Goal: Information Seeking & Learning: Learn about a topic

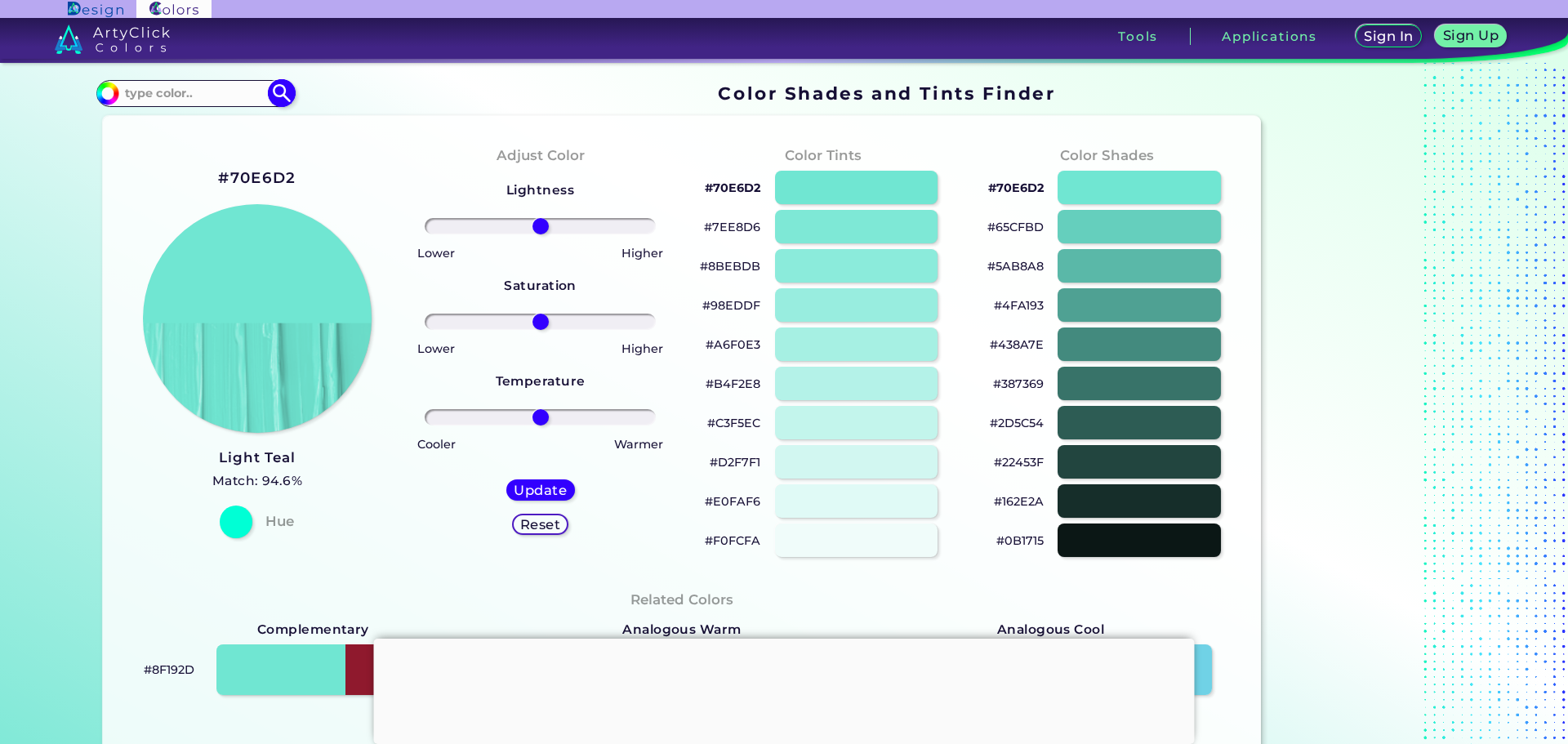
click at [133, 96] on input at bounding box center [196, 93] width 152 height 22
paste input "#008F3A"
type input "#008F3A"
click at [270, 92] on img at bounding box center [282, 93] width 28 height 28
type input "#008f3a"
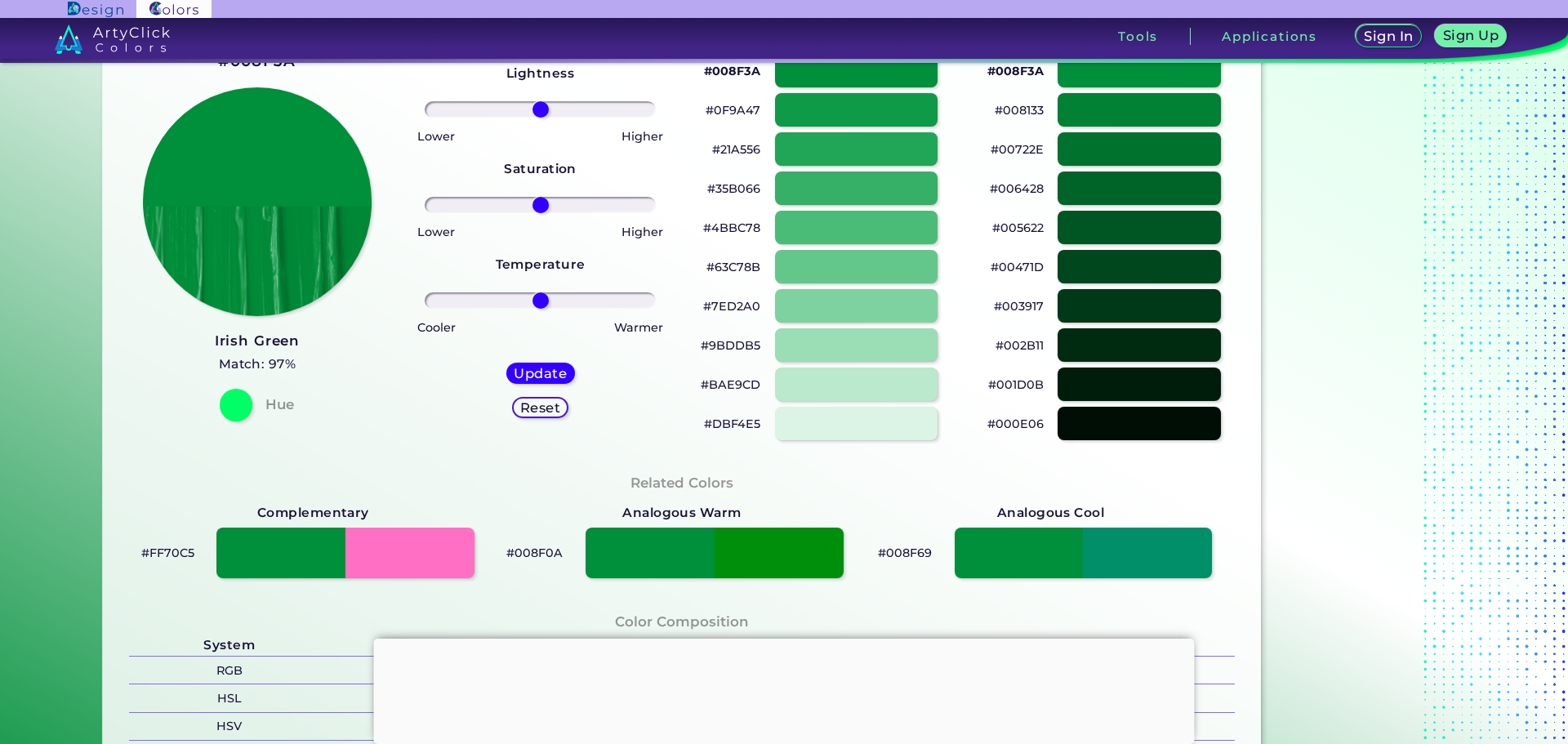
scroll to position [164, 0]
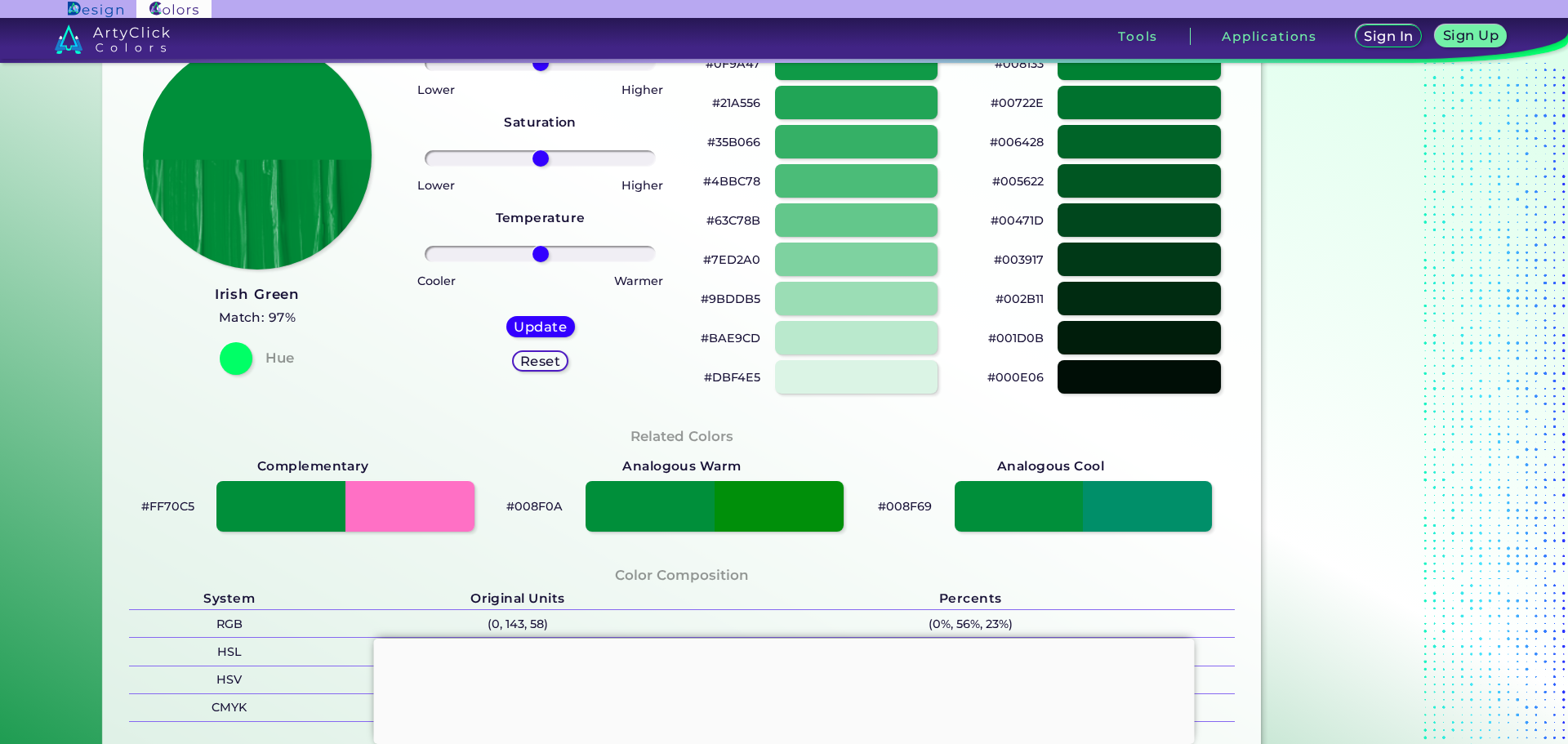
click at [775, 639] on div at bounding box center [784, 639] width 821 height 0
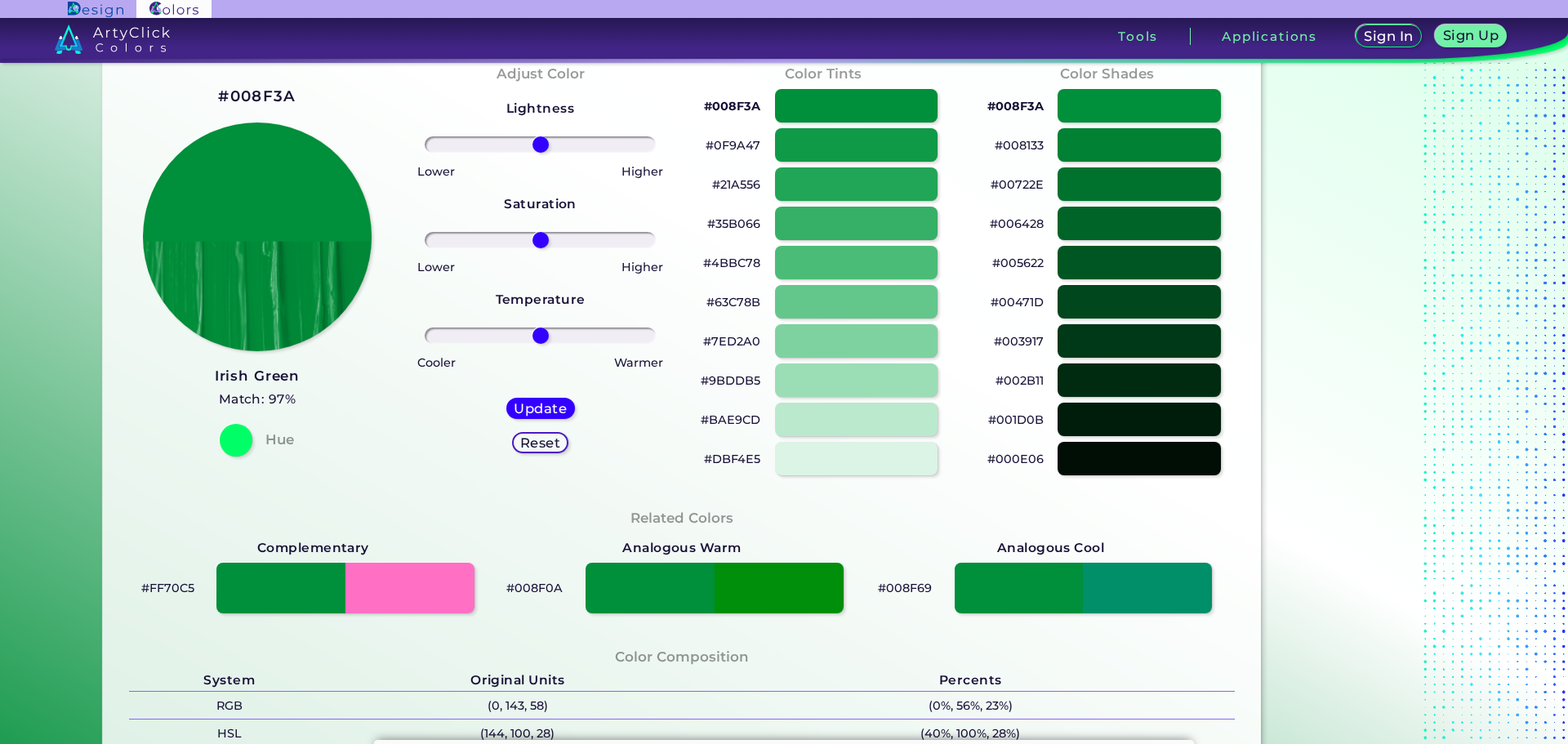
scroll to position [0, 0]
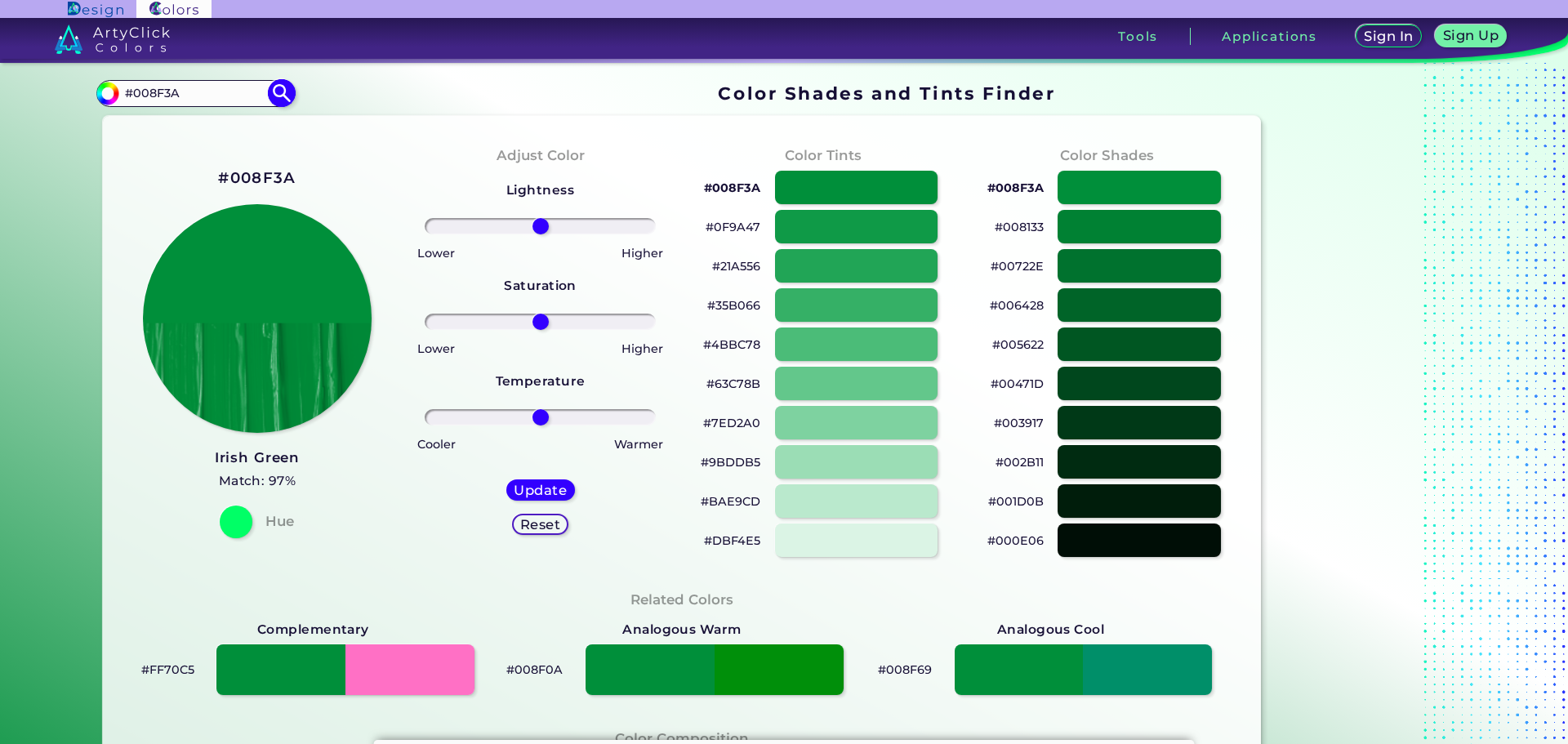
drag, startPoint x: 187, startPoint y: 96, endPoint x: 109, endPoint y: 90, distance: 78.2
click at [109, 90] on div "#008f3a #008F3A Acadia ◉ Acid Green ◉ Aero Blue ◉ Alabaster ◉ Albescent White ◉…" at bounding box center [195, 93] width 197 height 26
paste input "B78EC7"
type input "#B78EC7"
click at [273, 96] on img at bounding box center [282, 93] width 28 height 28
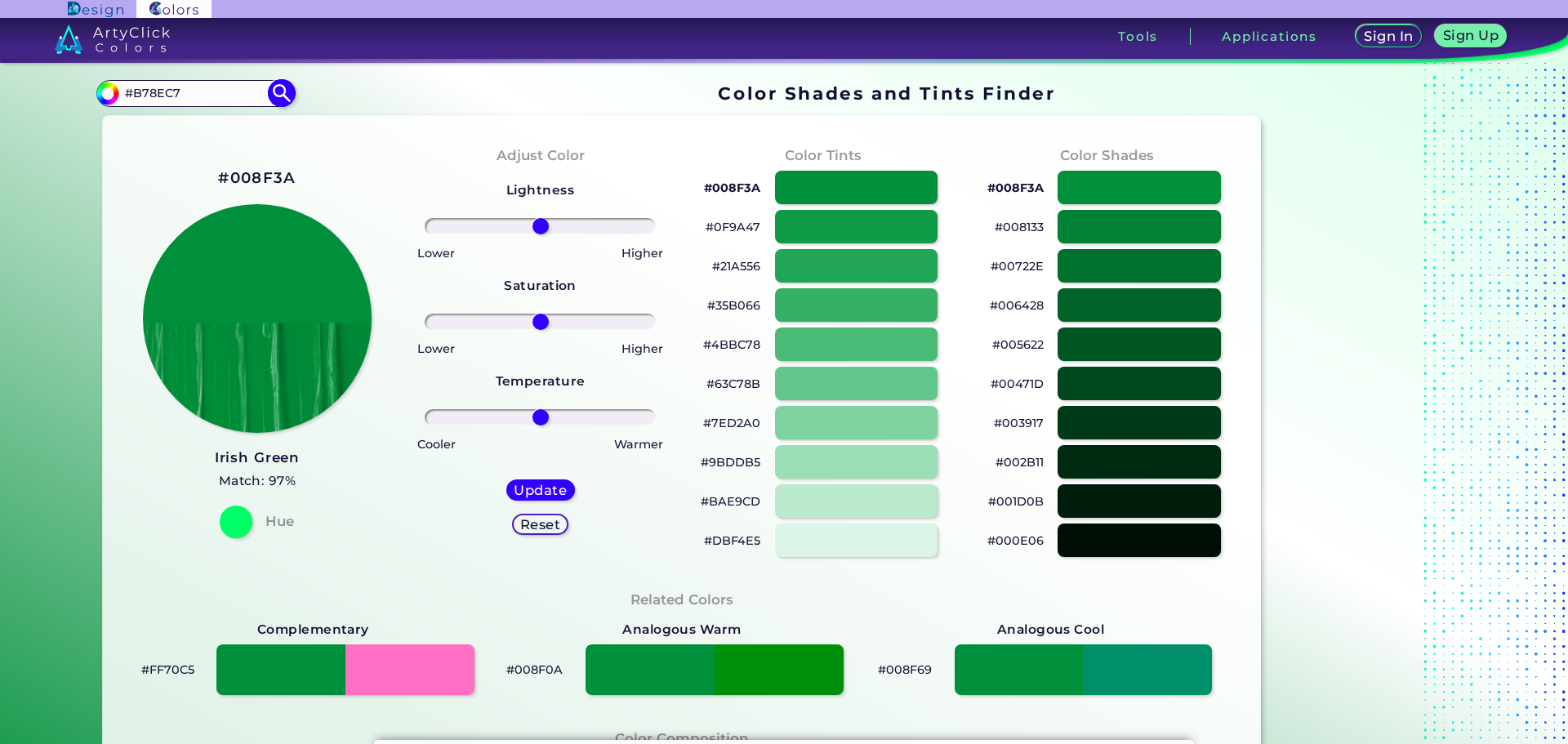
type input "#b78ec7"
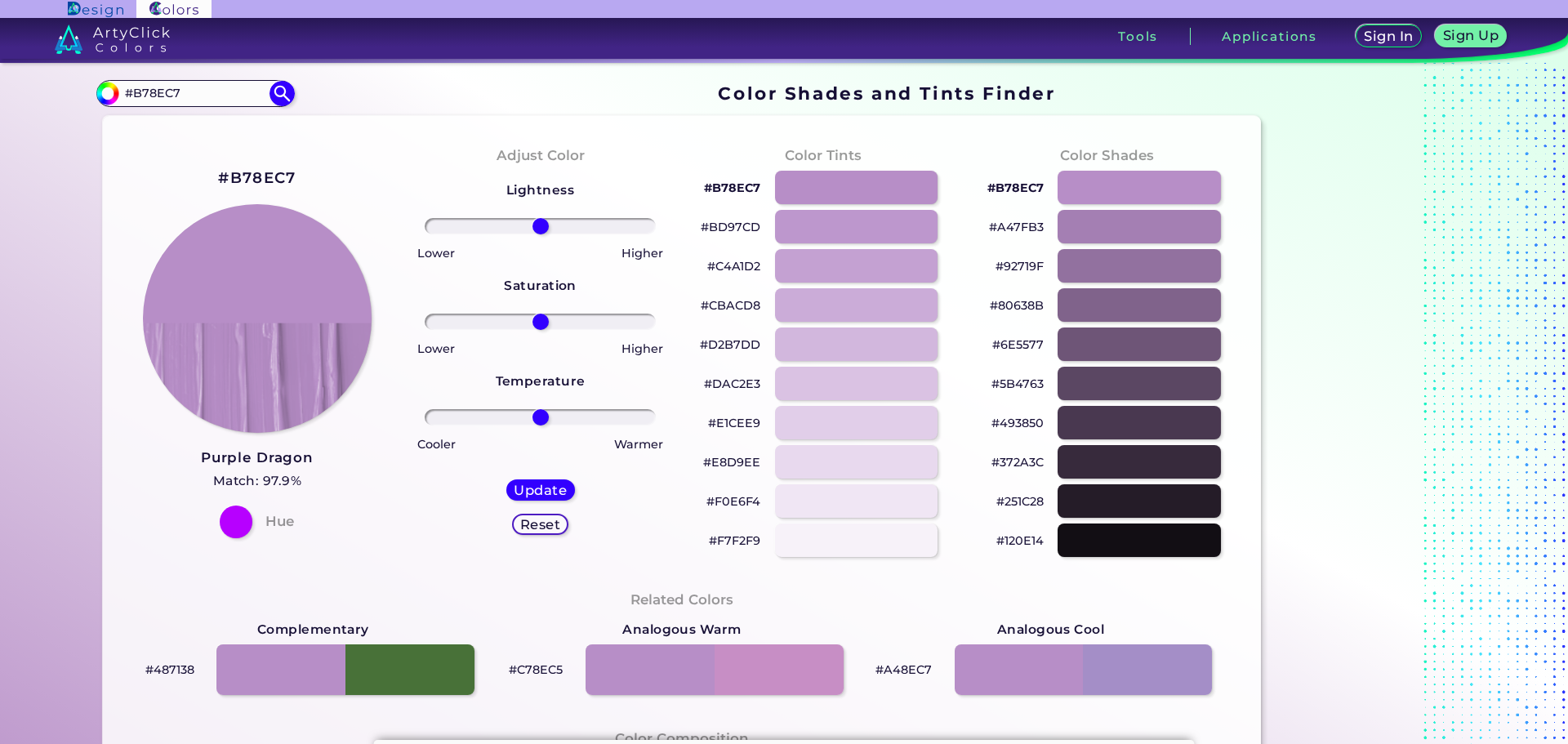
drag, startPoint x: 189, startPoint y: 94, endPoint x: 90, endPoint y: 94, distance: 99.0
click at [90, 94] on div "Color Shades Finder #b78ec7 #B78EC7 Acadia ◉ Acid Green ◉ Aero Blue ◉ Alabaster…" at bounding box center [783, 665] width 1469 height 1205
paste input "2BEB5"
type input "#B2BEB5"
click at [275, 100] on img at bounding box center [282, 93] width 28 height 28
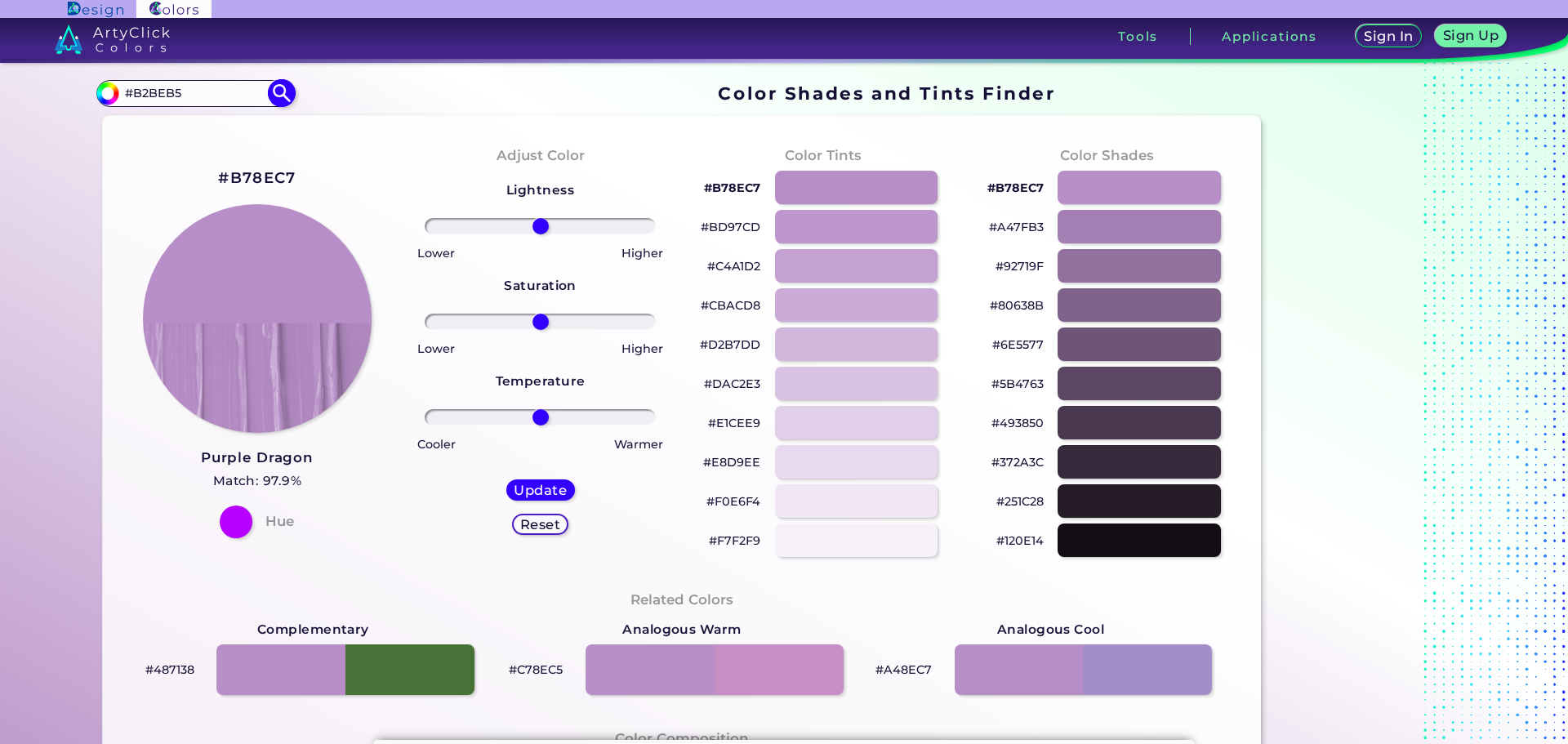
type input "#b2beb5"
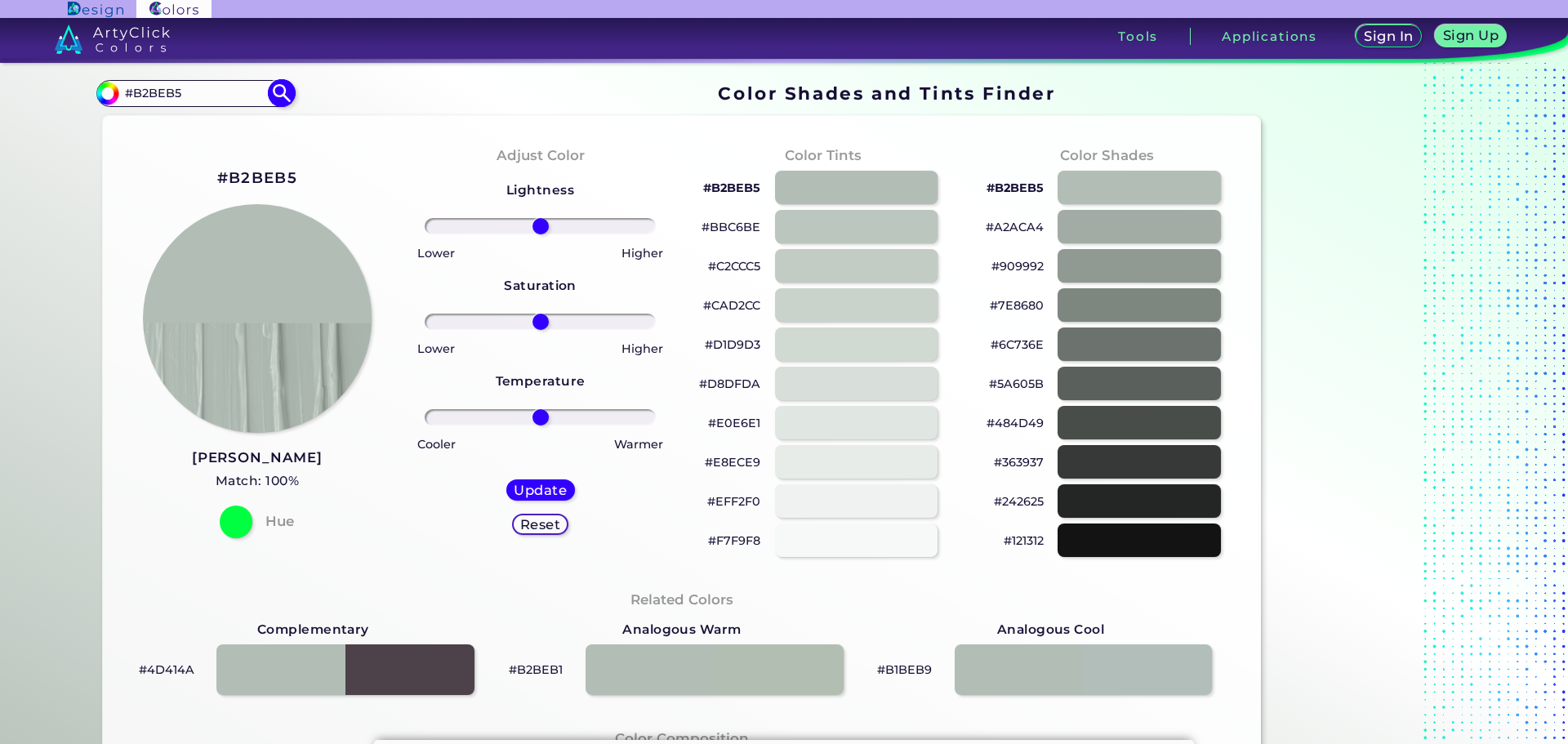
drag, startPoint x: 146, startPoint y: 97, endPoint x: 96, endPoint y: 97, distance: 50.0
click at [96, 97] on div "#b2beb5 #B2BEB5 Acadia ◉ Acid Green ◉ Aero Blue ◉ Alabaster ◉ Albescent White ◉…" at bounding box center [195, 93] width 197 height 26
paste input "ADFF2F"
type input "#ADFF2F"
click at [283, 92] on img at bounding box center [282, 93] width 28 height 28
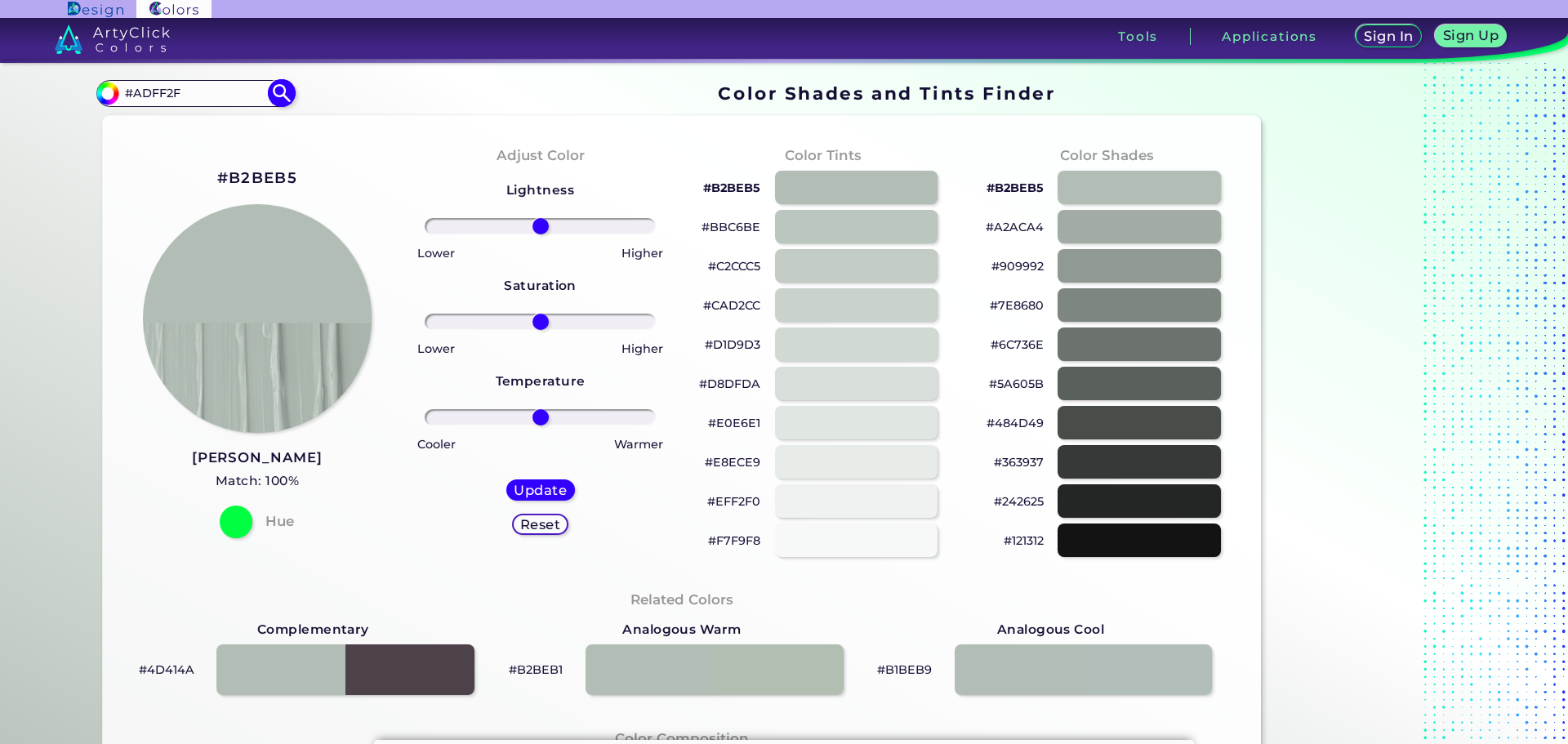
type input "#adff2f"
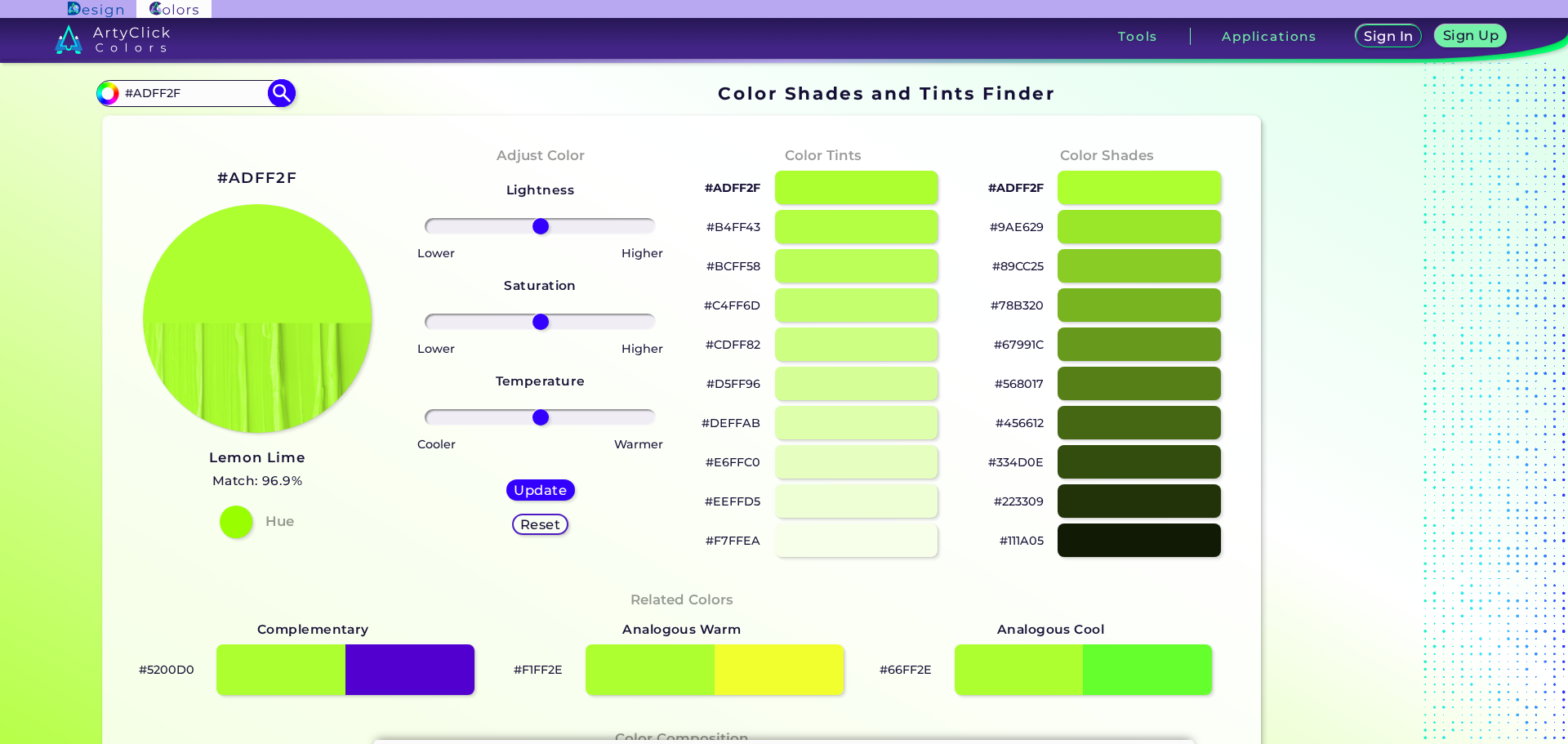
drag, startPoint x: 217, startPoint y: 92, endPoint x: 120, endPoint y: 92, distance: 97.0
click at [120, 92] on input "#ADFF2F" at bounding box center [196, 93] width 152 height 22
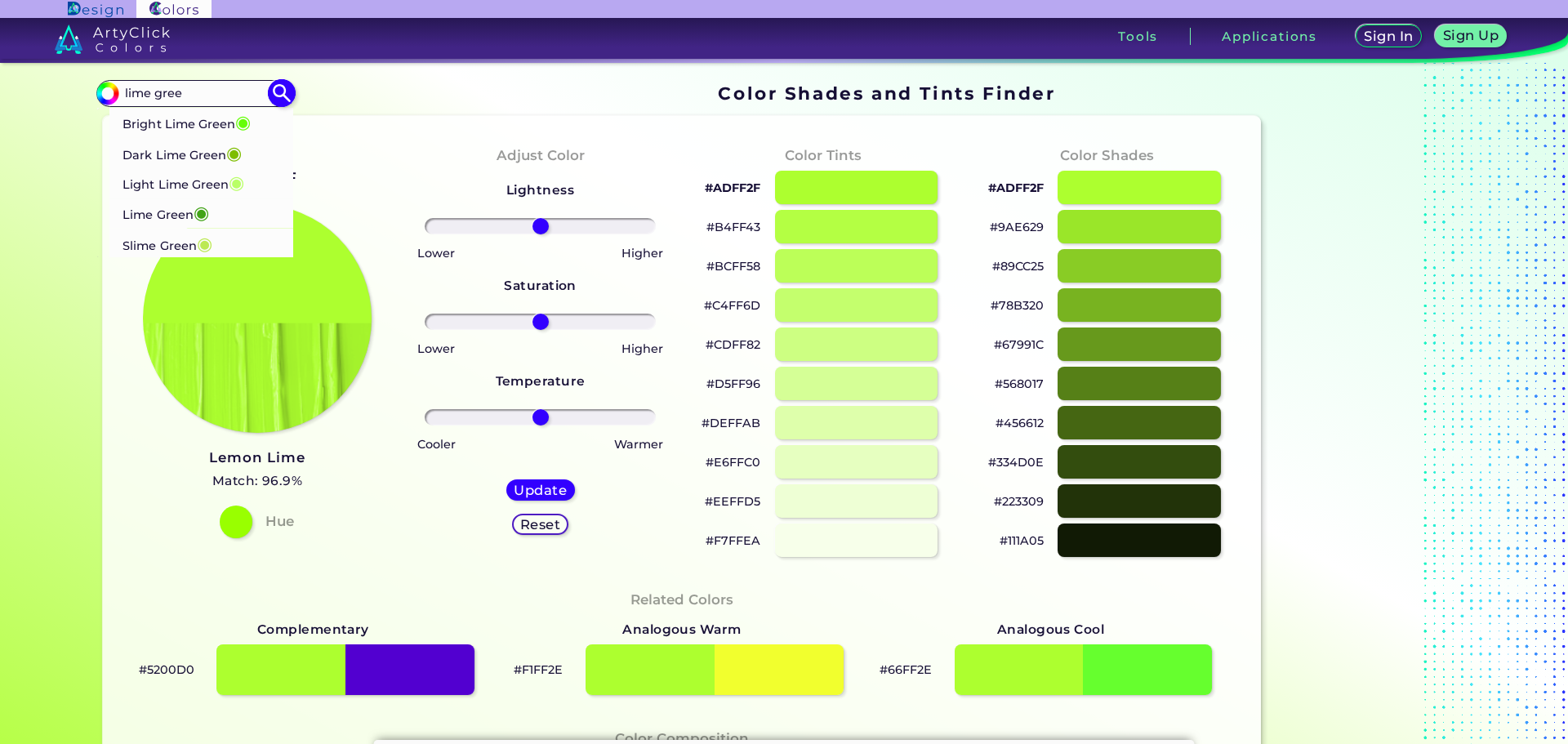
type input "lime gree"
click at [179, 214] on p "Lime Green ◉" at bounding box center [165, 213] width 86 height 30
type input "#41a317"
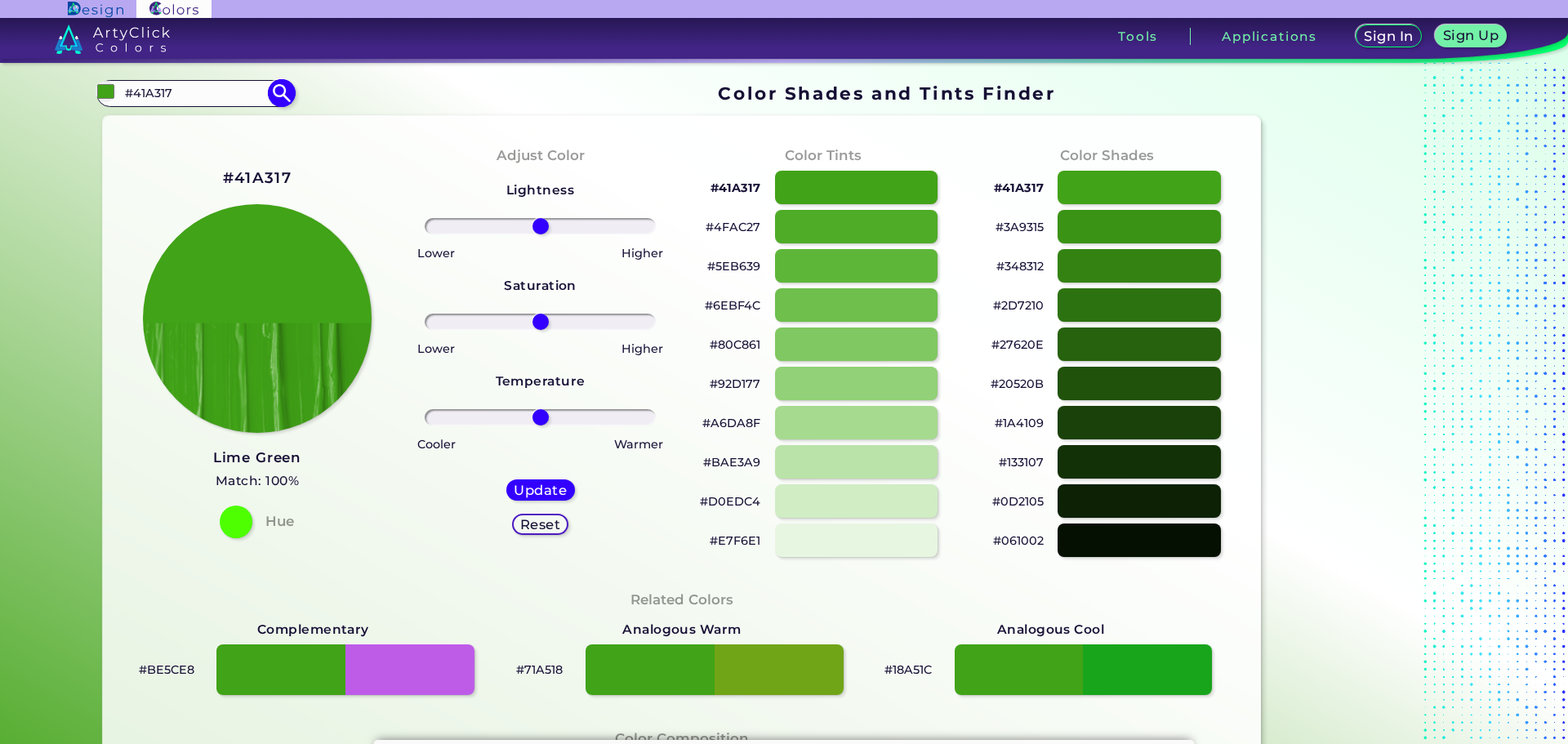
drag, startPoint x: 196, startPoint y: 101, endPoint x: 95, endPoint y: 95, distance: 101.2
click at [96, 95] on div "#41a317 #41A317 Bright Lime Green ◉ Dark Lime Green ◉ Light Lime Green ◉ Lime G…" at bounding box center [195, 93] width 197 height 26
paste input "800020"
type input "#800020"
click at [274, 92] on img at bounding box center [282, 93] width 28 height 28
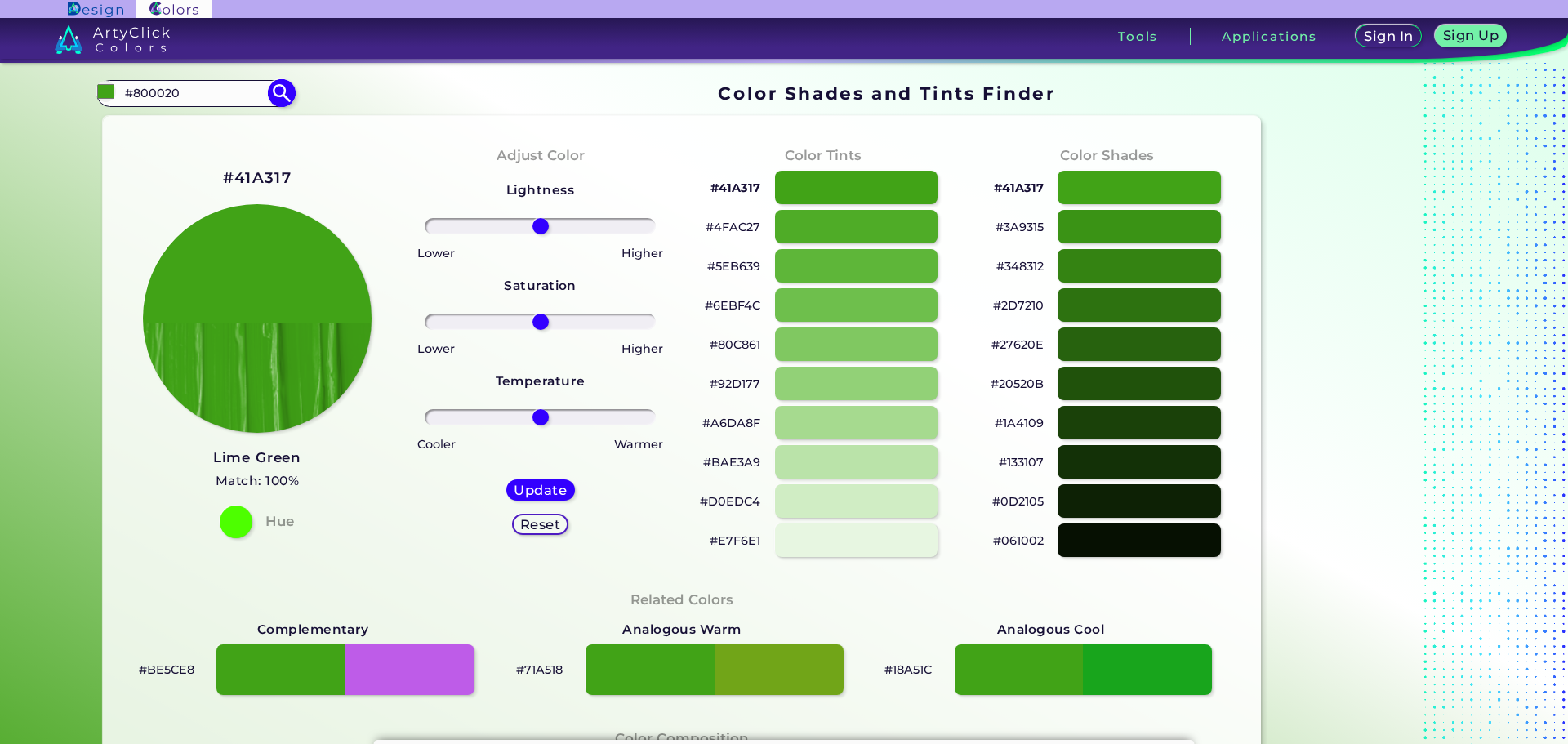
type input "#800020"
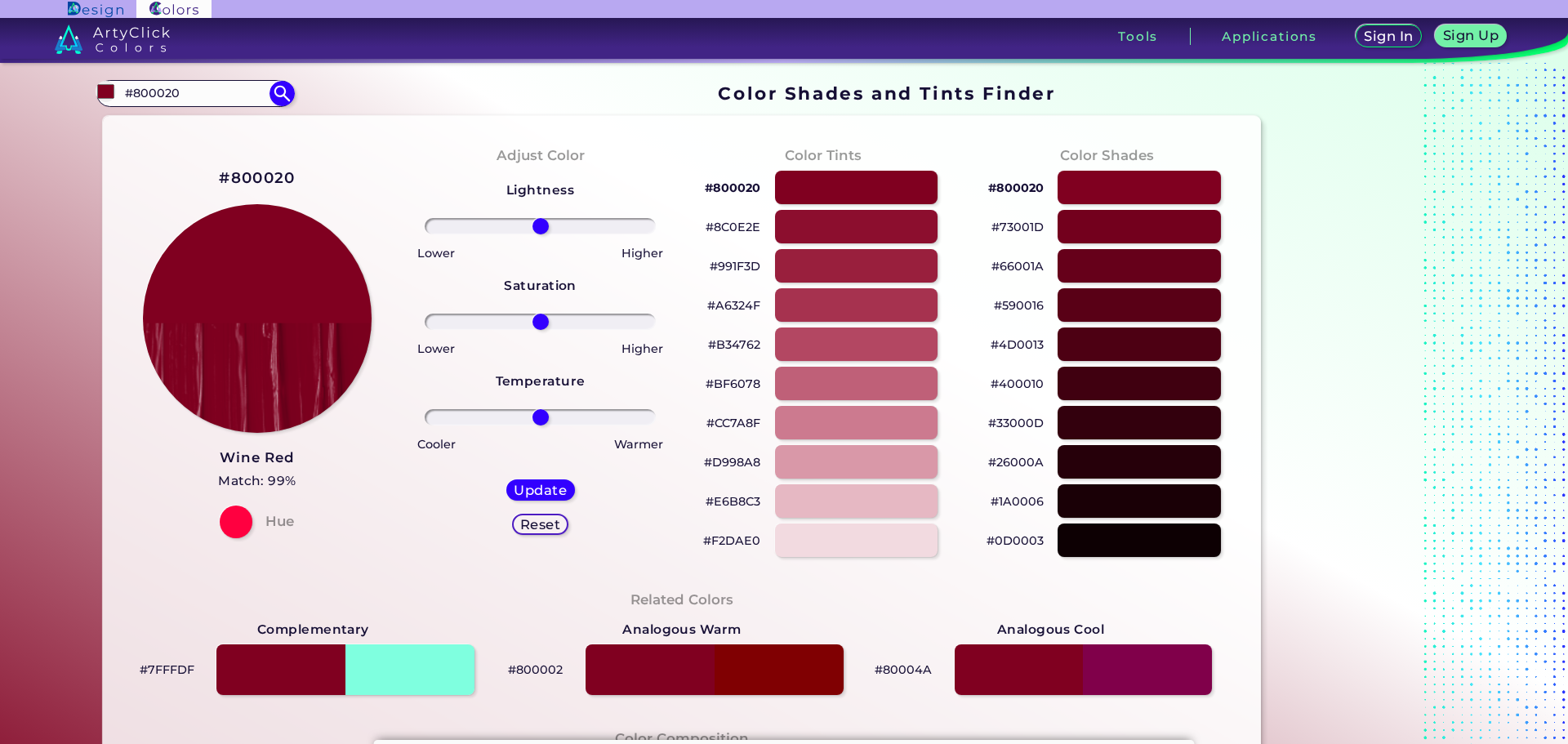
drag, startPoint x: 181, startPoint y: 77, endPoint x: 113, endPoint y: 71, distance: 68.3
click at [113, 71] on div "Color Shades Finder #800020 #800020 Acadia ◉ Acid Green ◉ Aero Blue ◉ Alabaster…" at bounding box center [783, 665] width 1469 height 1205
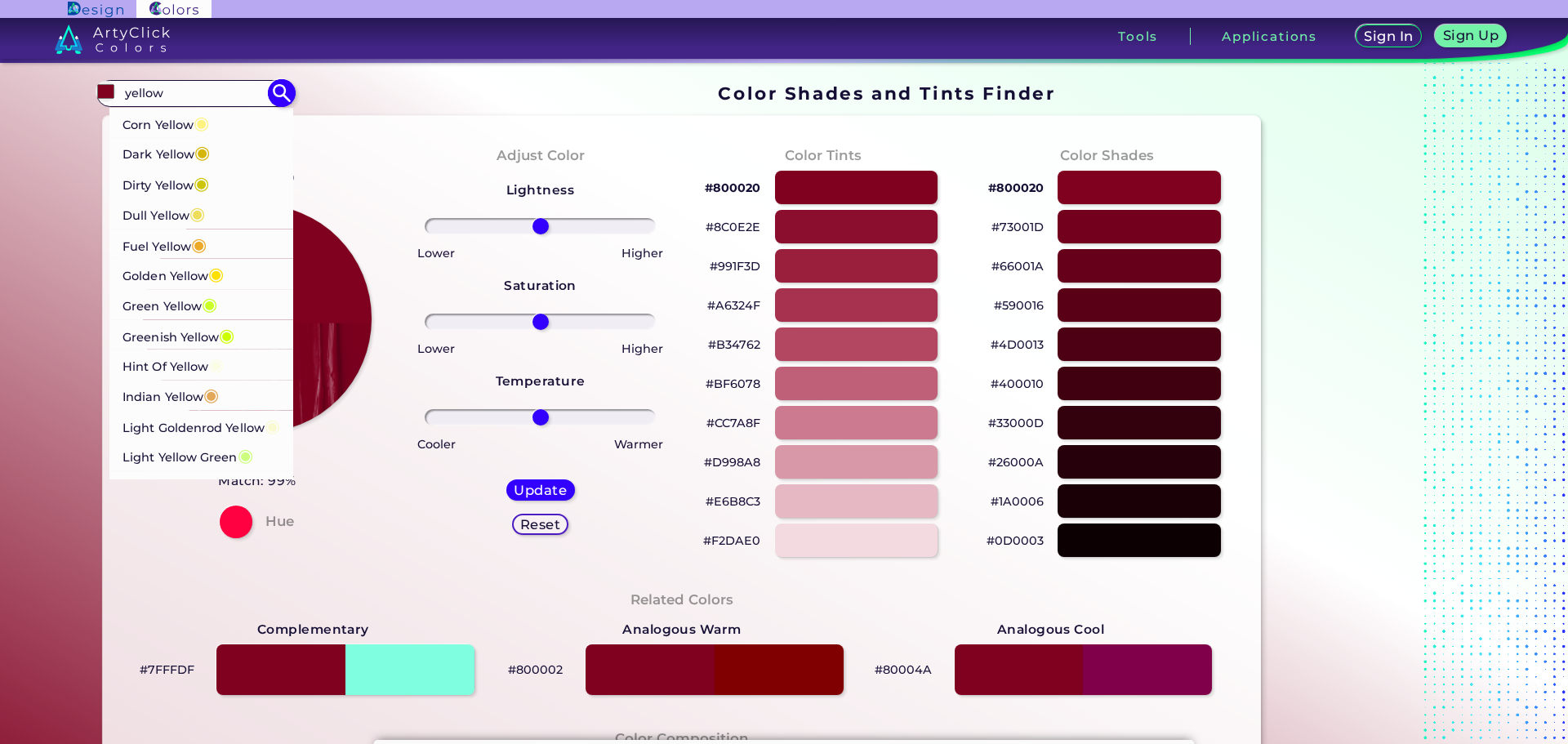
scroll to position [326, 0]
type input "yellow"
click at [207, 297] on span "◉" at bounding box center [210, 303] width 16 height 22
type input "#c9ff27"
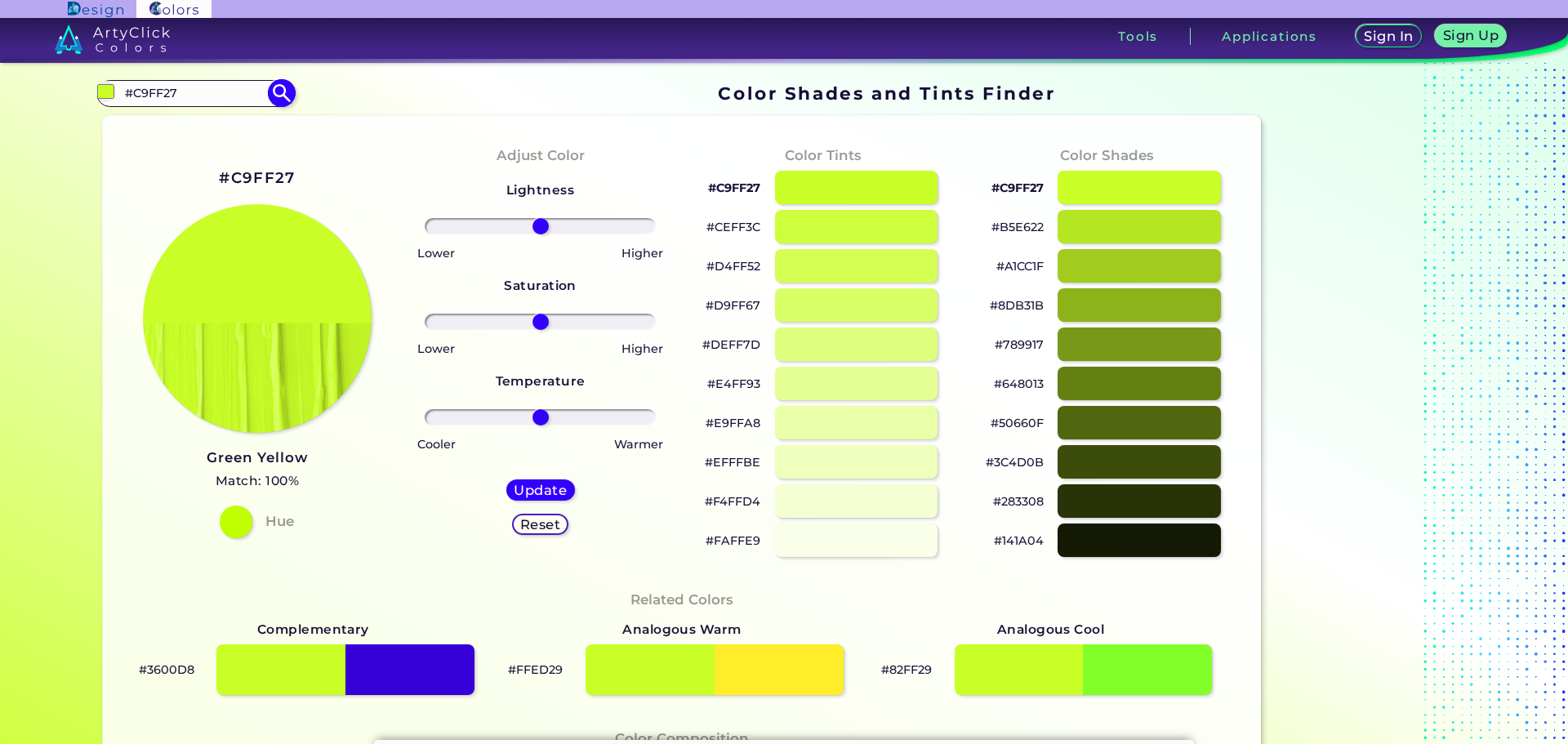
click at [251, 93] on input "#C9FF27" at bounding box center [196, 93] width 152 height 22
drag, startPoint x: 189, startPoint y: 95, endPoint x: 127, endPoint y: 94, distance: 62.0
click at [127, 94] on input "#C9FF27" at bounding box center [196, 93] width 152 height 22
click at [179, 96] on input "#C9FF27" at bounding box center [196, 93] width 152 height 22
type input "#"
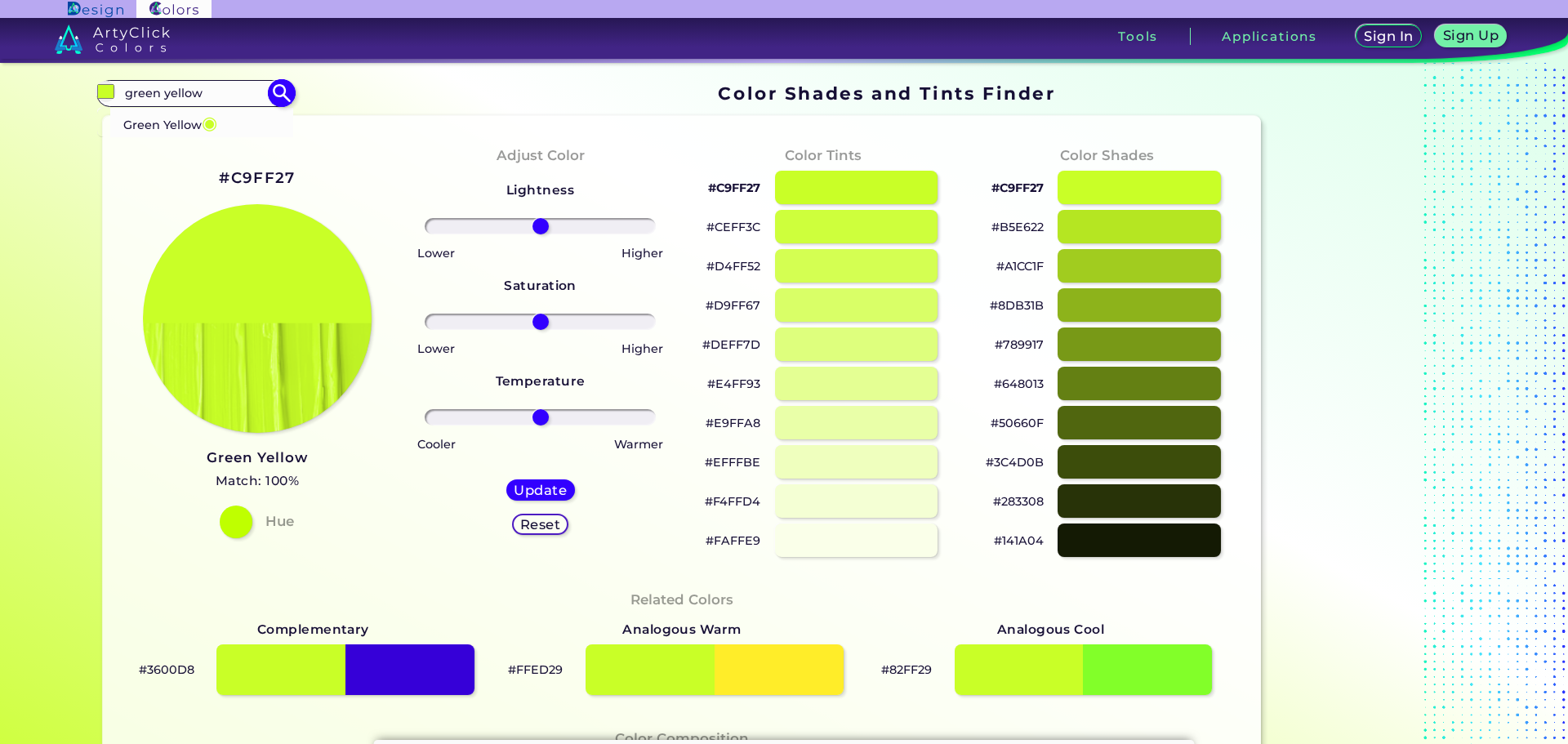
type input "green yellow"
click at [278, 90] on img at bounding box center [282, 93] width 28 height 28
type input "#000000"
click at [243, 89] on input "green yellow" at bounding box center [196, 93] width 152 height 22
type input "g"
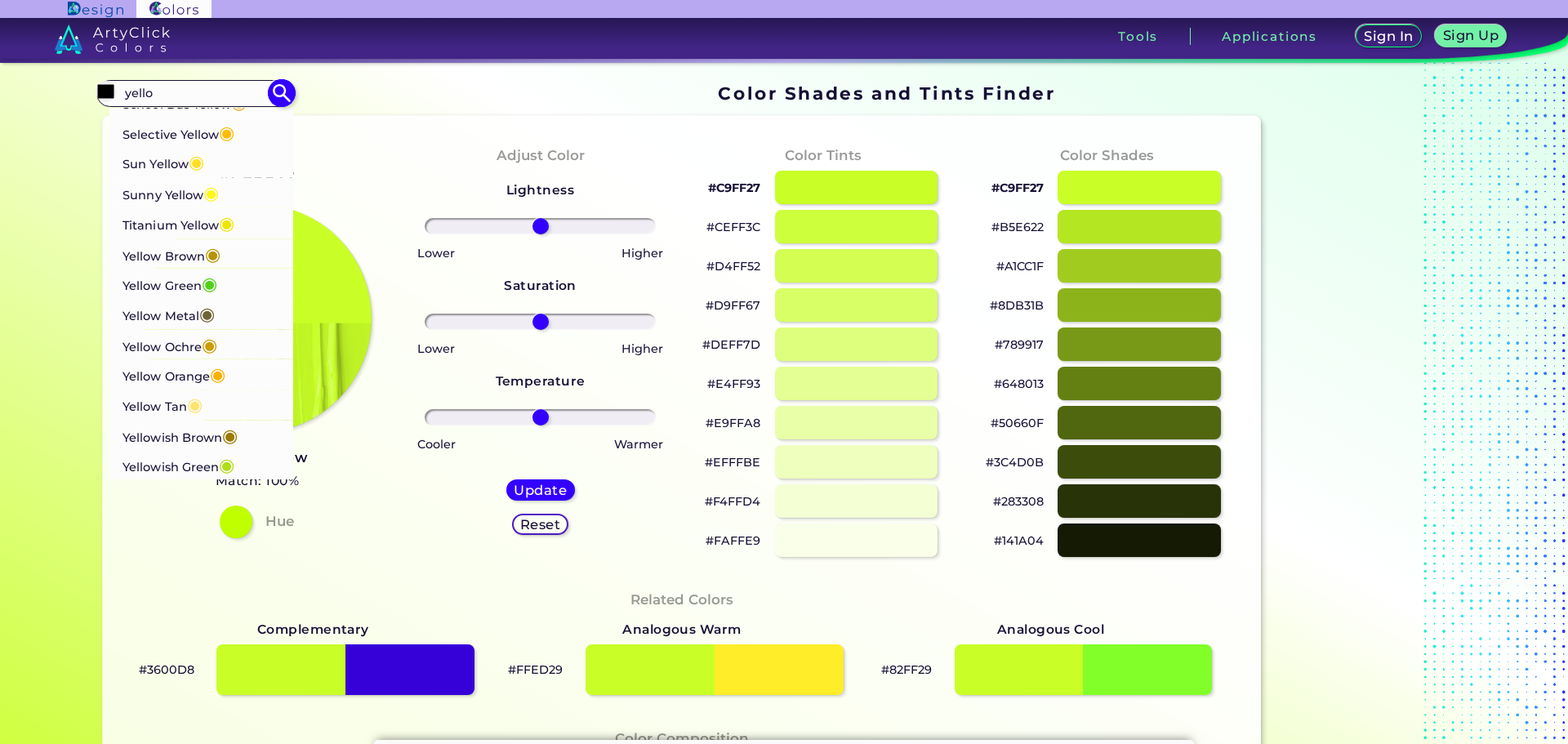
scroll to position [1154, 0]
type input "yello"
click at [190, 463] on p "Yellowish Green ◉" at bounding box center [178, 466] width 112 height 30
type input "#b0dd16"
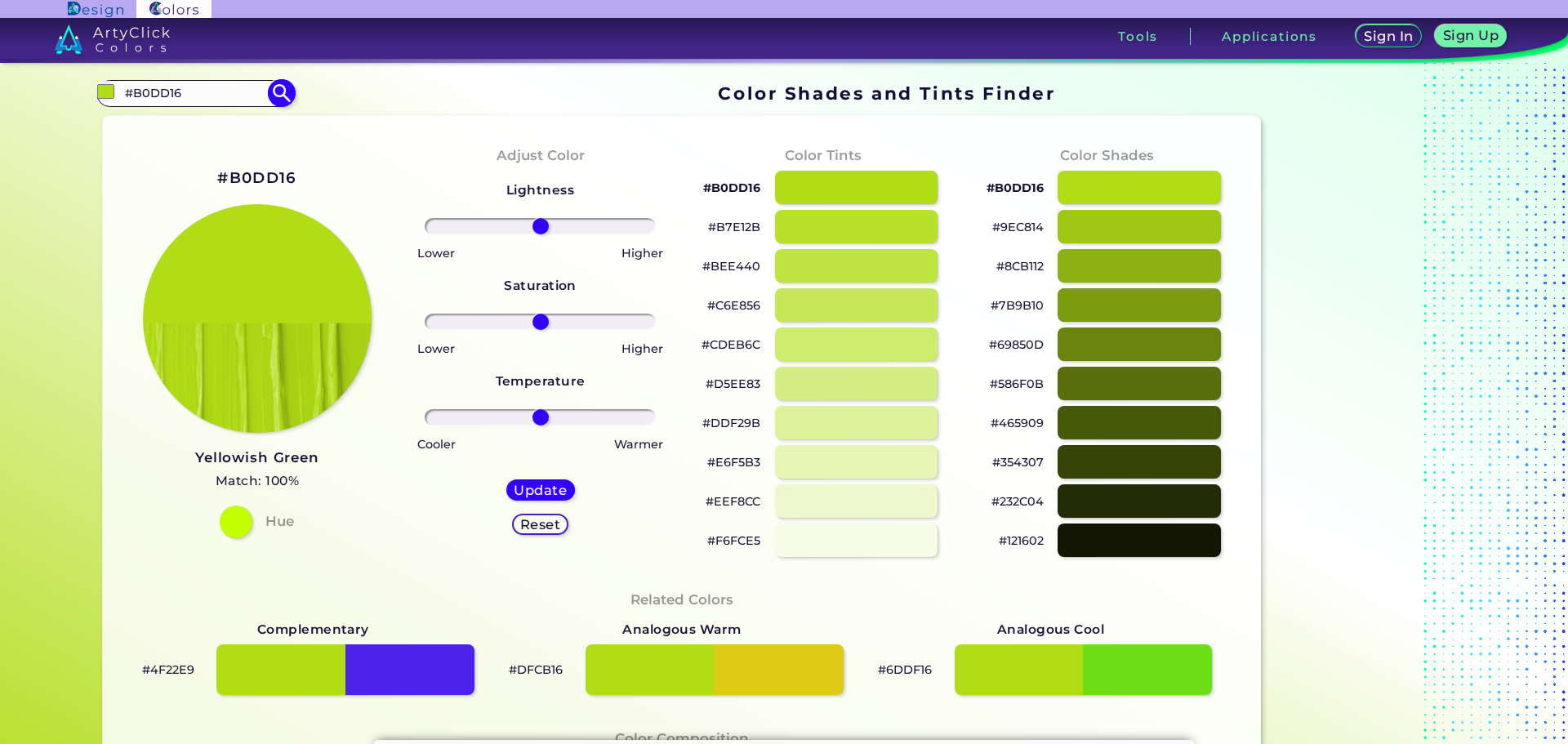
click at [234, 92] on input "#B0DD16" at bounding box center [196, 93] width 152 height 22
drag, startPoint x: 122, startPoint y: 96, endPoint x: 108, endPoint y: 94, distance: 14.1
click at [97, 94] on div "#b0dd16 #B0DD16 ArtyClick Yellow ◉ Arylide Yellow ◉ Banana Yellow ◉ Bee Yellow …" at bounding box center [195, 93] width 197 height 26
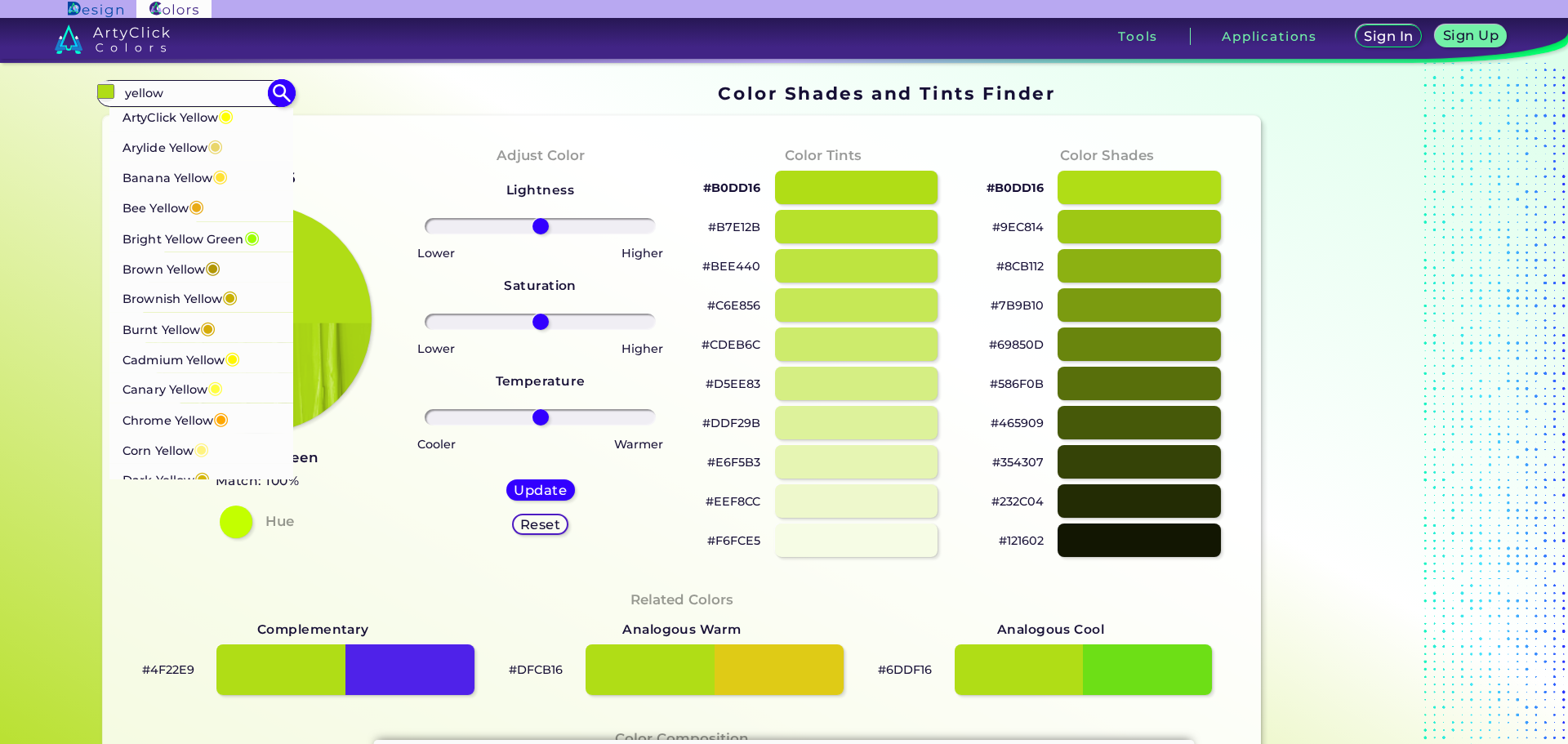
type input "yellow"
click at [200, 204] on span "◉" at bounding box center [196, 206] width 16 height 22
type input "#e9ab17"
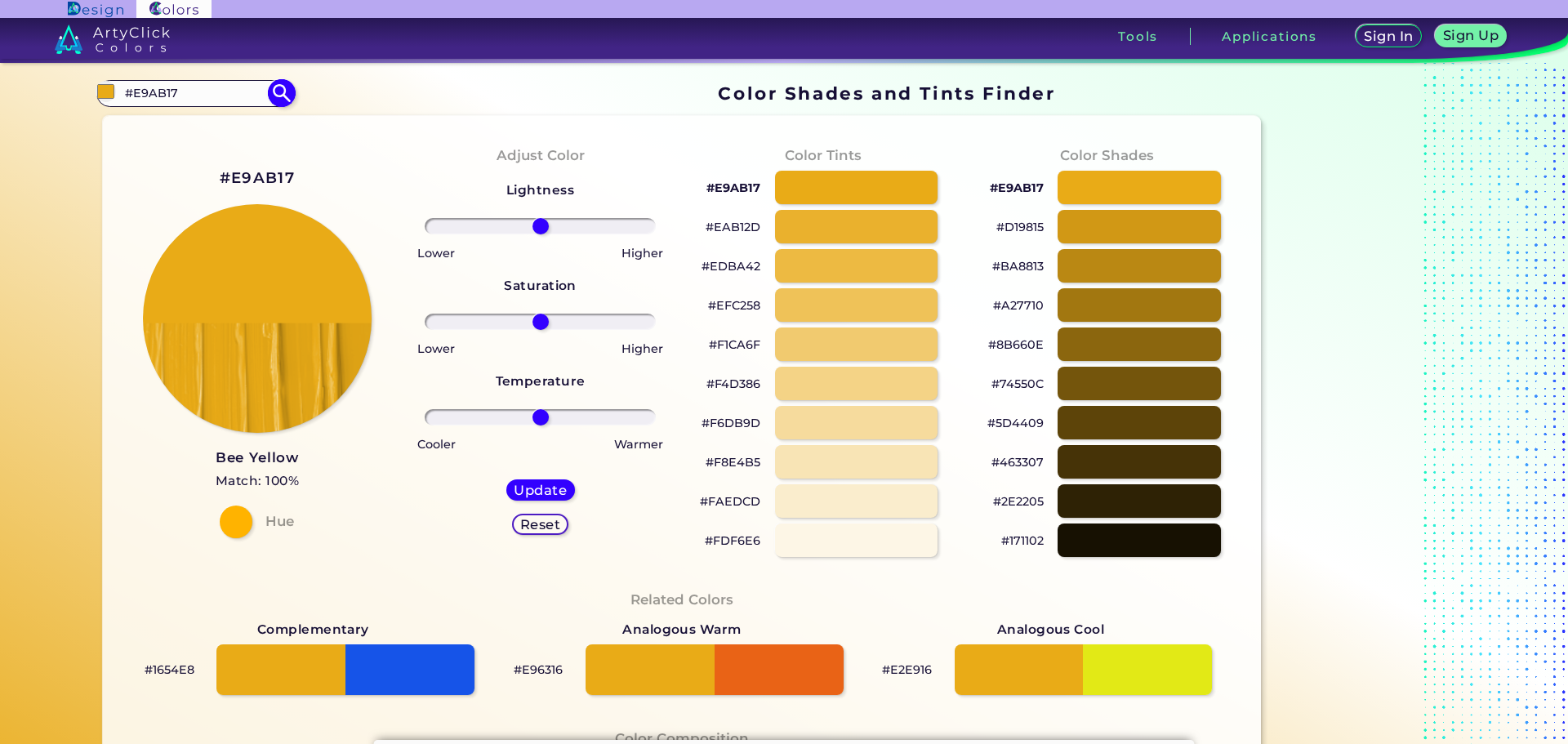
drag, startPoint x: 217, startPoint y: 96, endPoint x: 115, endPoint y: 84, distance: 102.7
click at [112, 84] on div "#e9ab17 #E9AB17 ArtyClick Yellow ◉ Arylide Yellow ◉ Banana Yellow ◉ Bee Yellow …" at bounding box center [195, 93] width 197 height 26
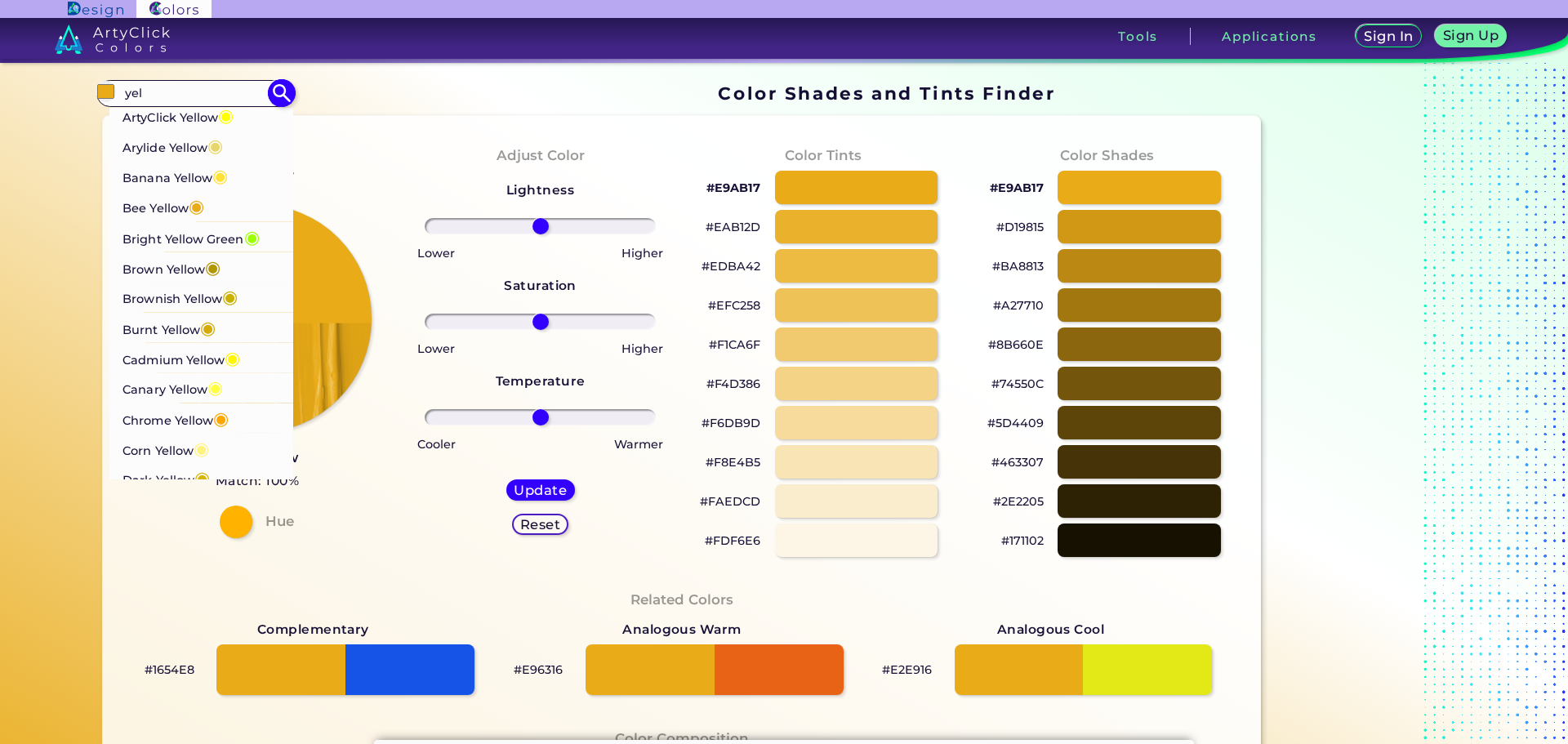
type input "yel"
click at [199, 386] on p "Canary Yellow ◉" at bounding box center [172, 388] width 101 height 30
type input "#fffe40"
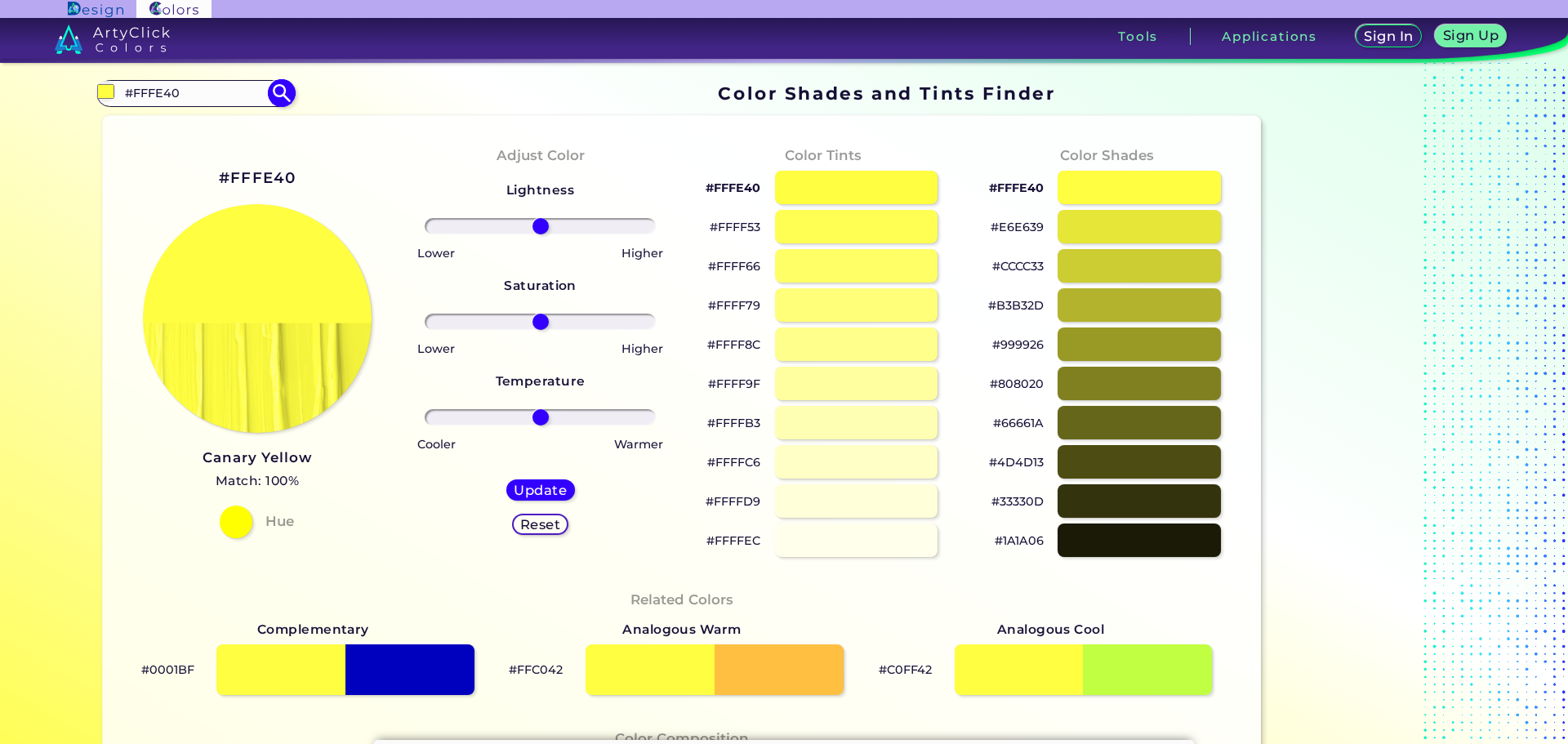
drag, startPoint x: 233, startPoint y: 87, endPoint x: 121, endPoint y: 90, distance: 112.0
click at [121, 90] on input "#FFFE40" at bounding box center [196, 93] width 152 height 22
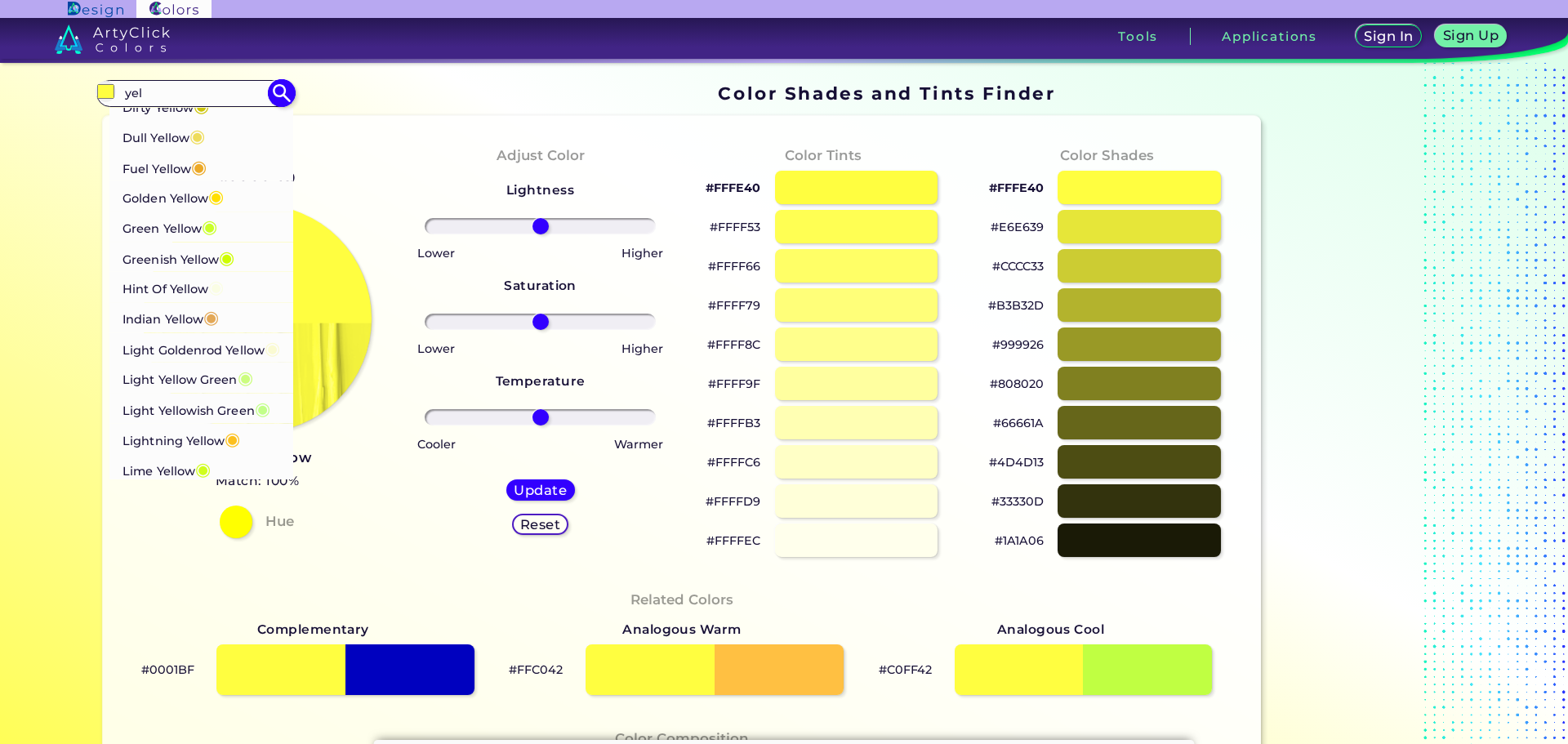
scroll to position [408, 0]
type input "yel"
click at [186, 388] on p "Light Yellow Green ◉" at bounding box center [187, 372] width 131 height 30
type input "#ccfd7f"
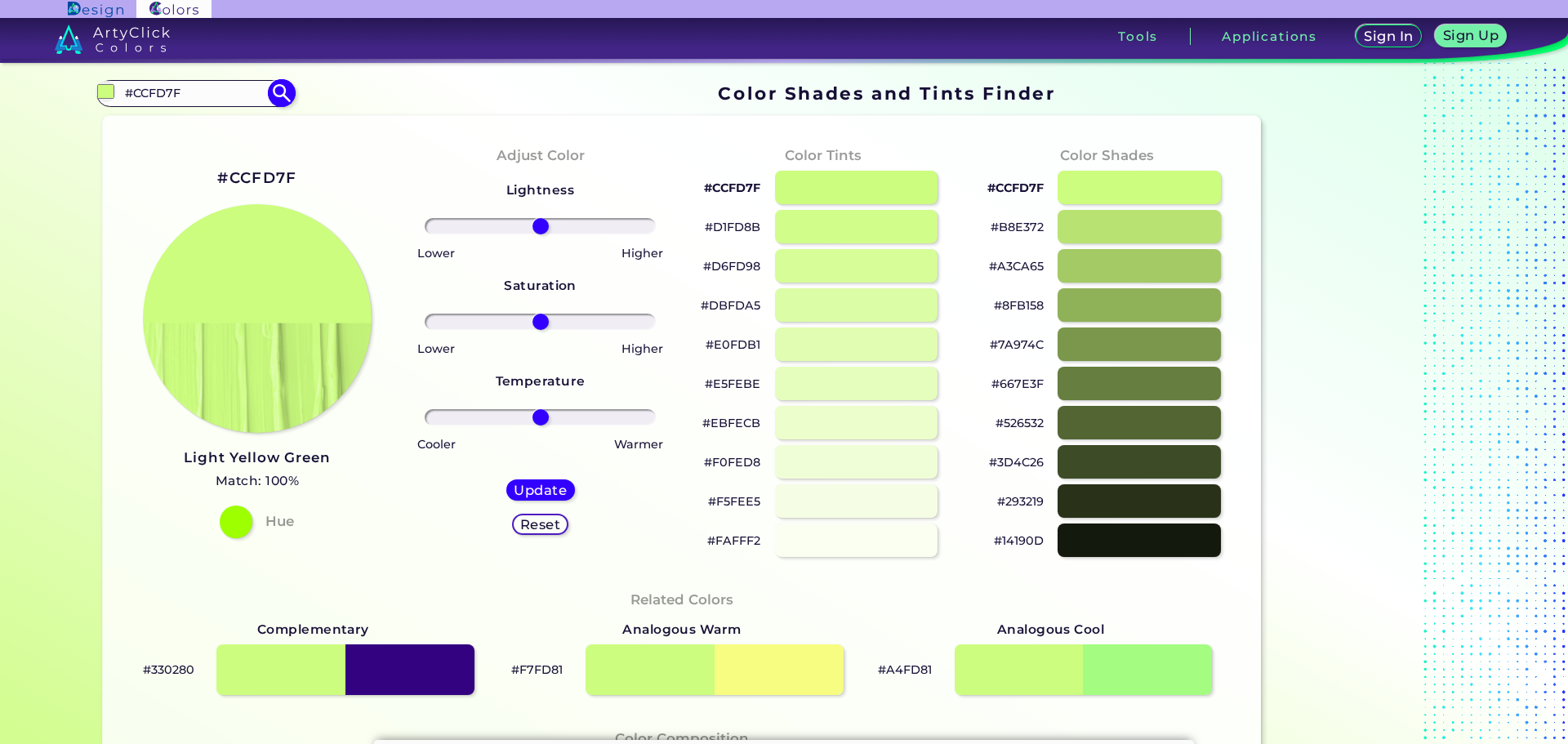
click at [219, 81] on div "#ccfd7f #CCFD7F ArtyClick Yellow ◉ Arylide Yellow ◉ Banana Yellow ◉ Bee Yellow …" at bounding box center [195, 93] width 197 height 26
click at [208, 91] on input "#CCFD7F" at bounding box center [196, 93] width 152 height 22
type input "#"
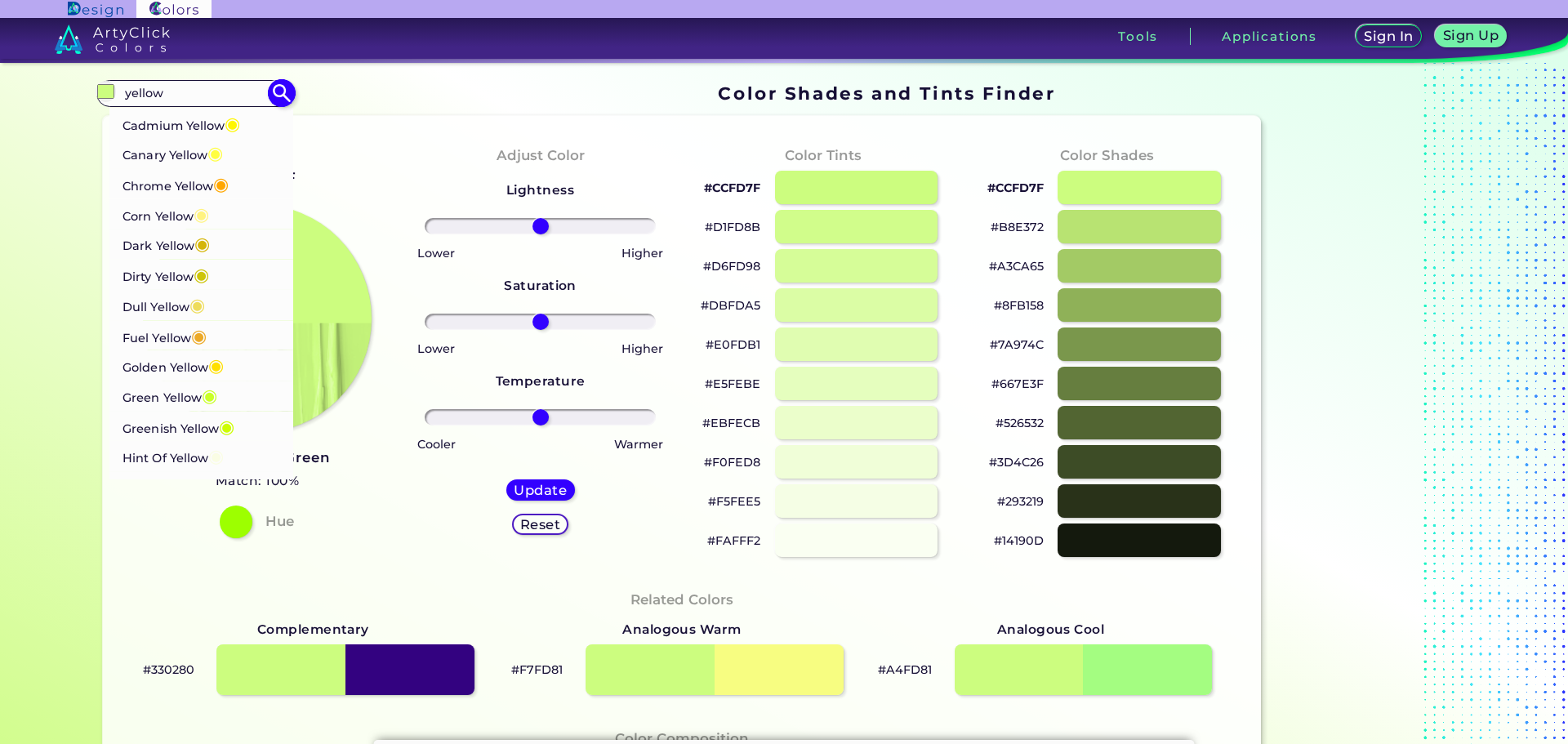
scroll to position [408, 0]
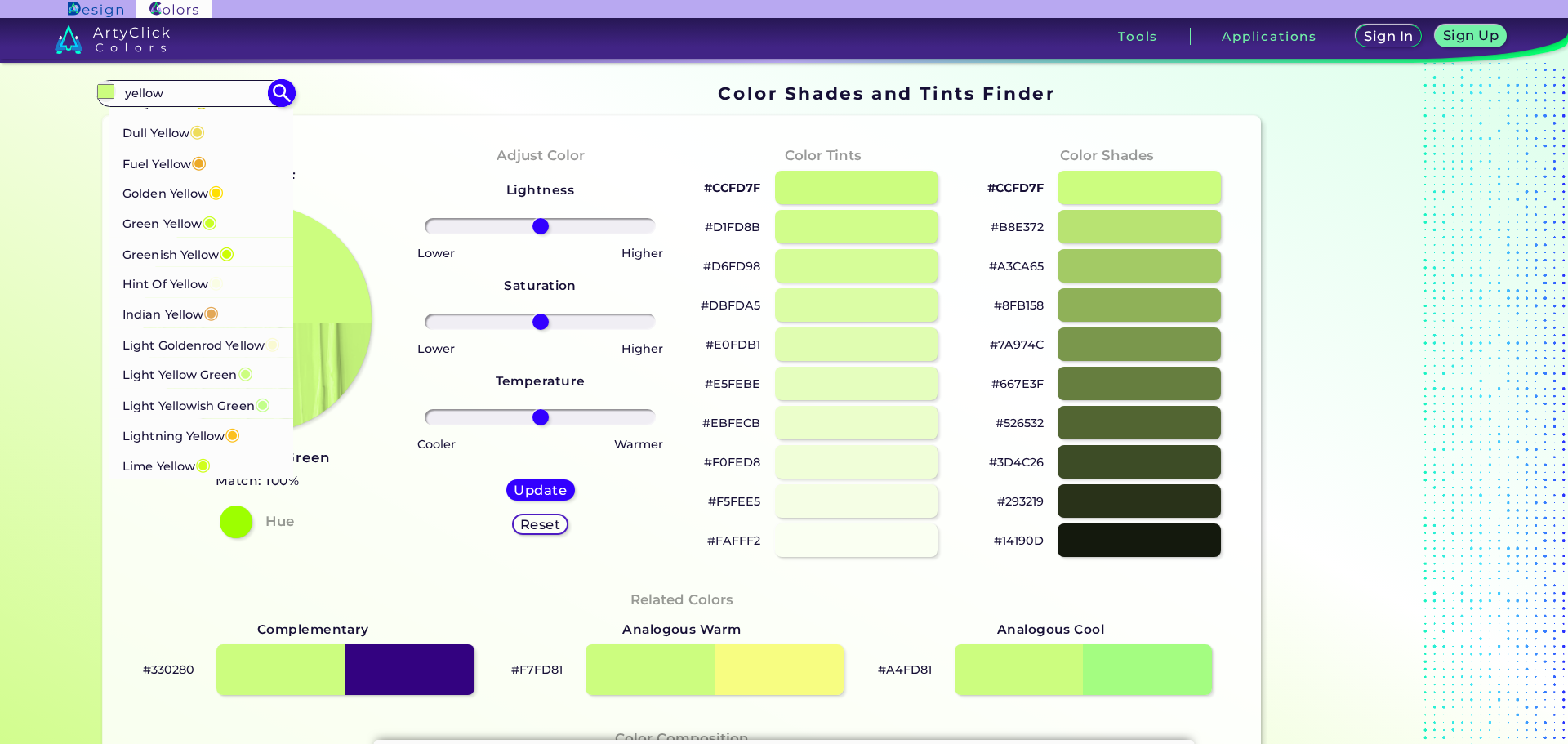
type input "yellow"
click at [203, 419] on p "Light Yellowish Green ◉" at bounding box center [196, 404] width 148 height 30
type input "#c2ff89"
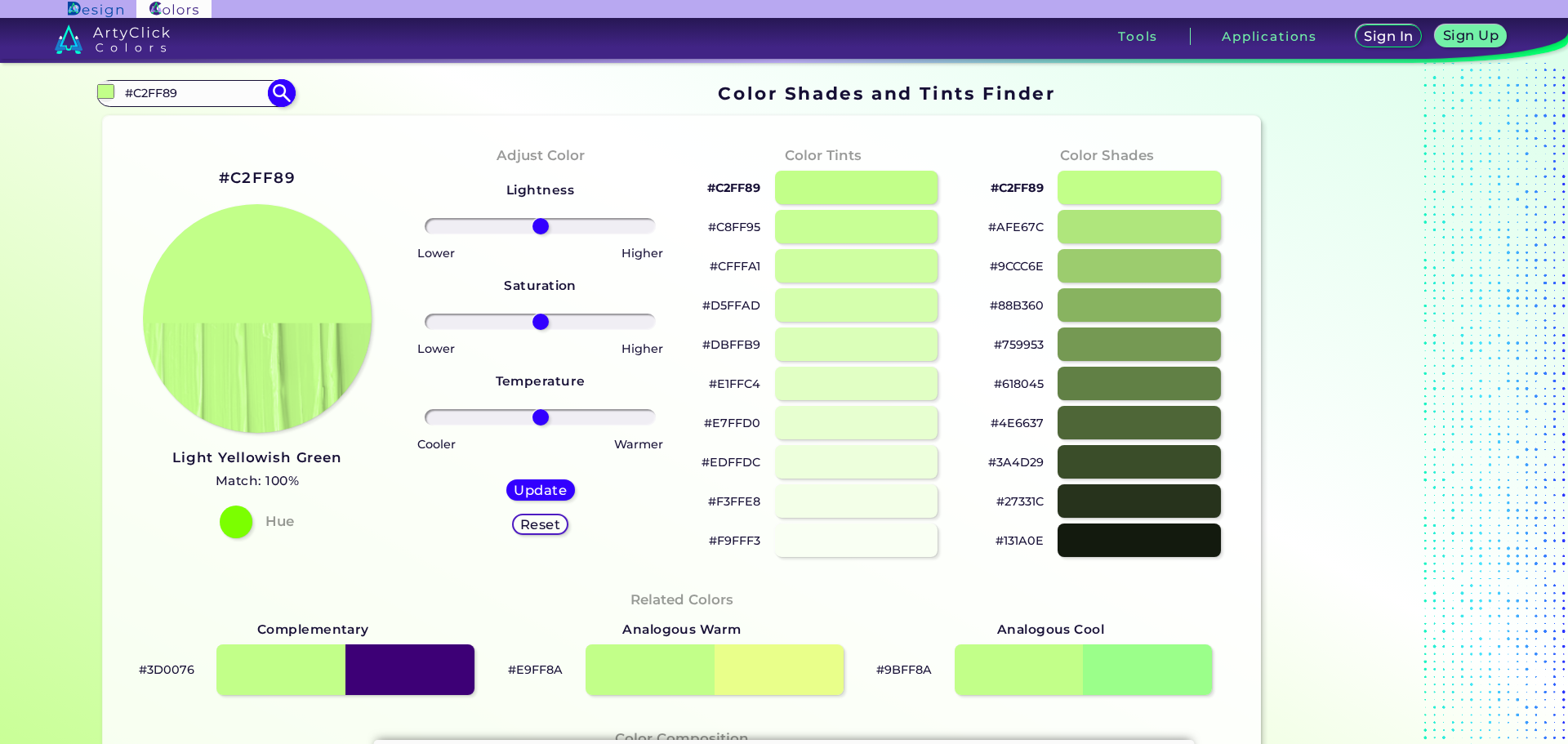
drag, startPoint x: 227, startPoint y: 95, endPoint x: 124, endPoint y: 92, distance: 103.0
click at [124, 92] on input "#C2FF89" at bounding box center [196, 93] width 152 height 22
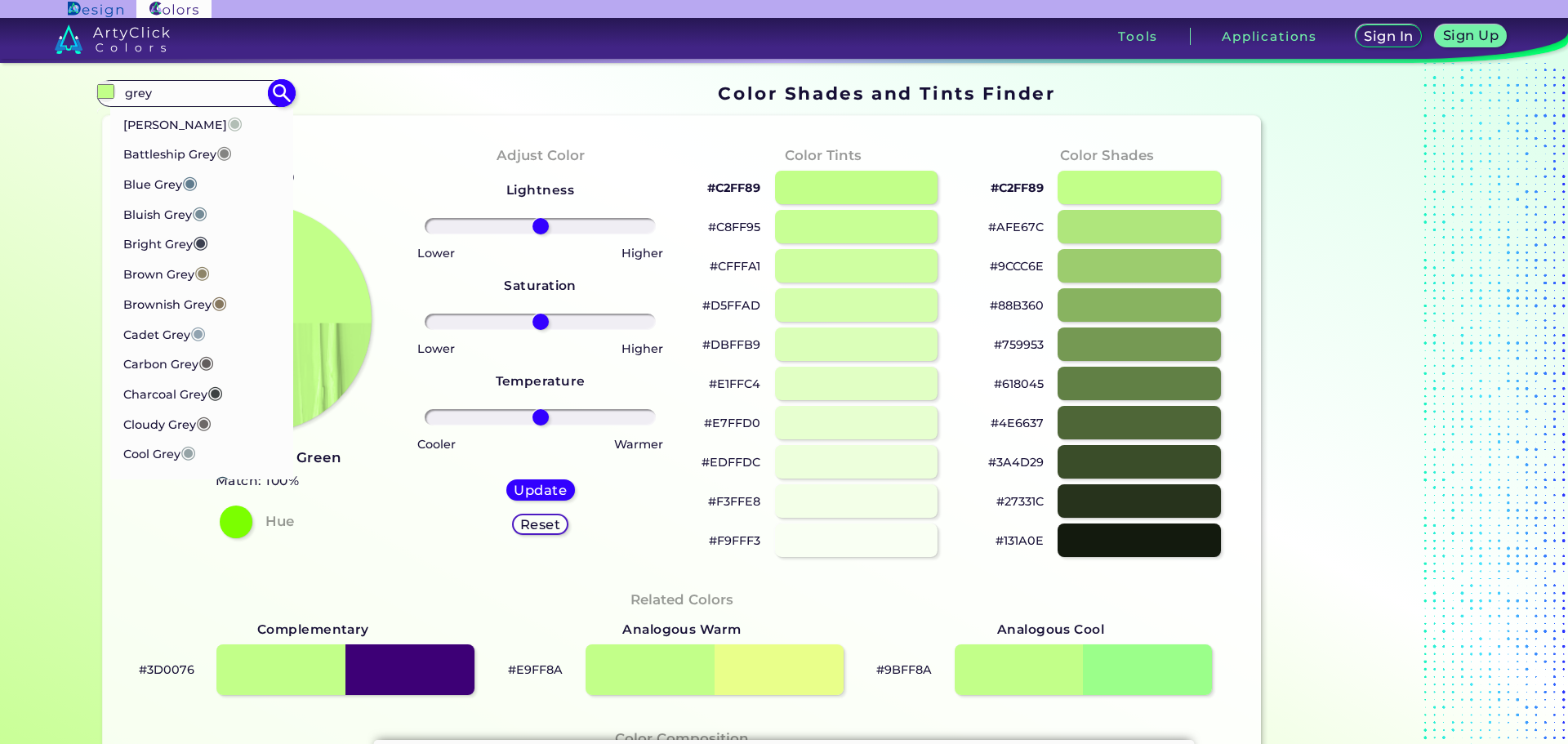
drag, startPoint x: 152, startPoint y: 90, endPoint x: 127, endPoint y: 85, distance: 25.5
click at [108, 89] on div "#c2ff89 grey Ash Grey ◉ Battleship Grey ◉ Blue Grey ◉ Bluish Grey ◉ Bright Grey…" at bounding box center [195, 93] width 197 height 26
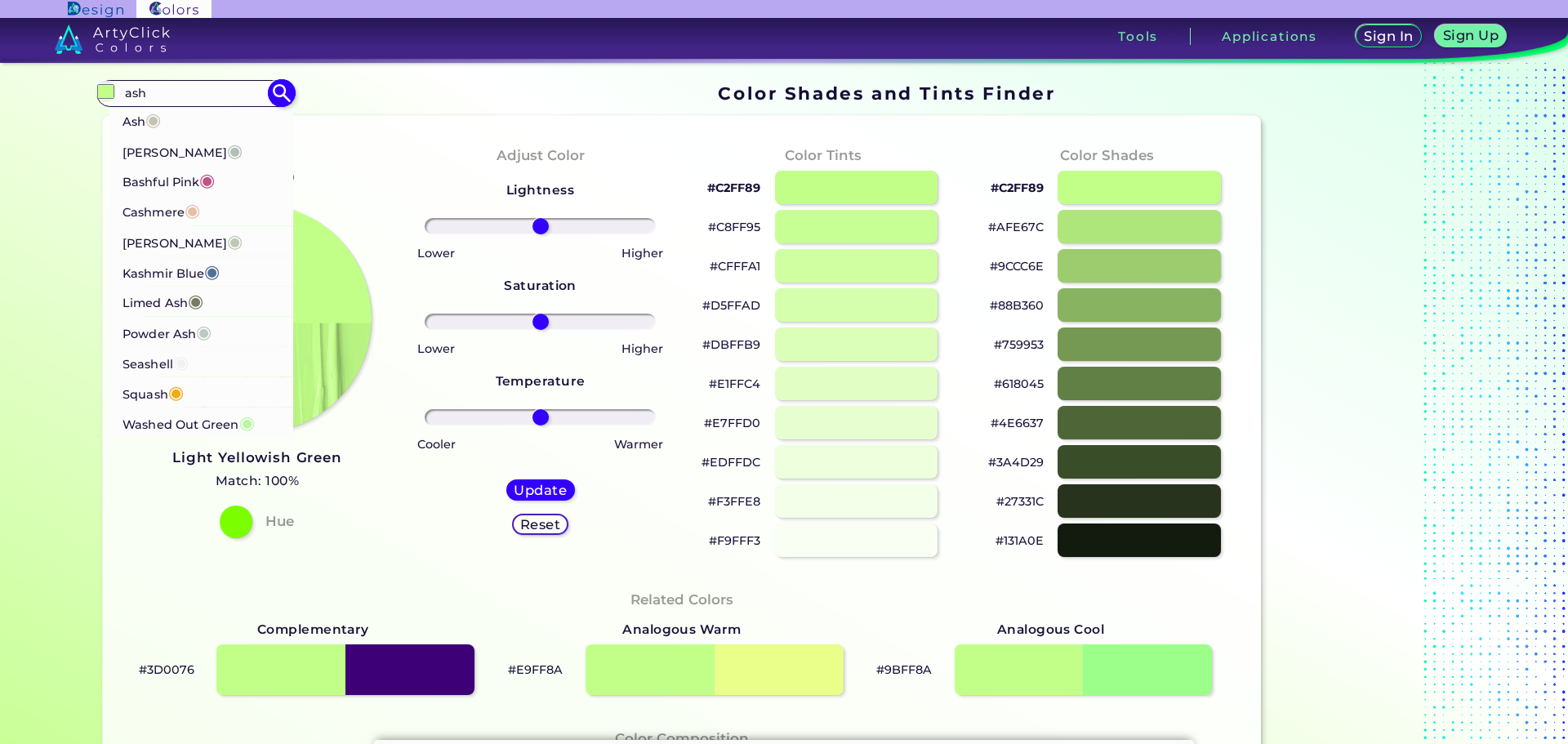
type input "ash"
click at [157, 298] on p "Limed Ash ◉" at bounding box center [163, 301] width 81 height 30
type input "#747d63"
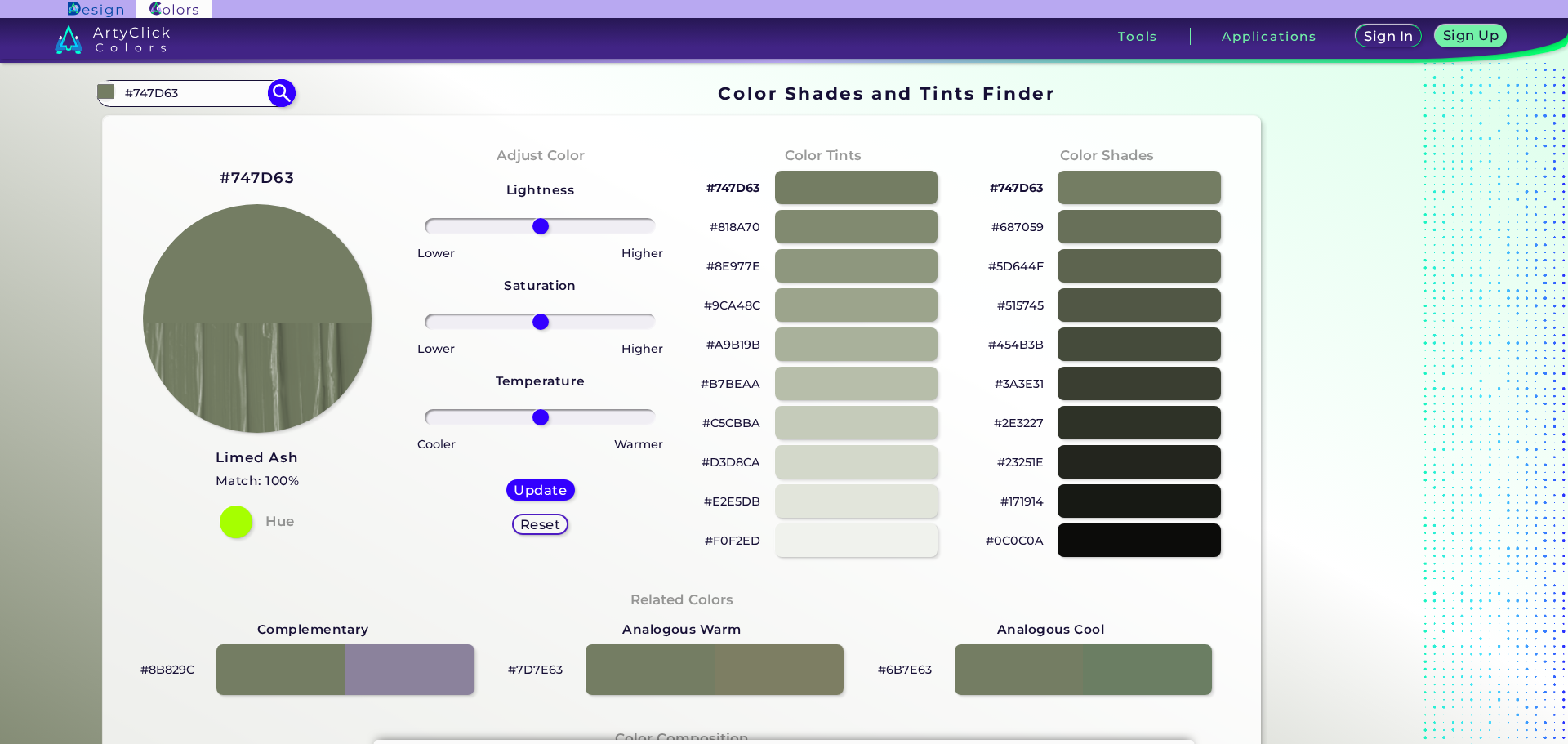
drag, startPoint x: 227, startPoint y: 94, endPoint x: 102, endPoint y: 89, distance: 125.1
click at [102, 89] on div "#747d63 #747D63 Ash ◉ Ash Grey ◉ Bashful Pink ◉ Cashmere ◉ [PERSON_NAME] ◉ Kash…" at bounding box center [195, 93] width 197 height 26
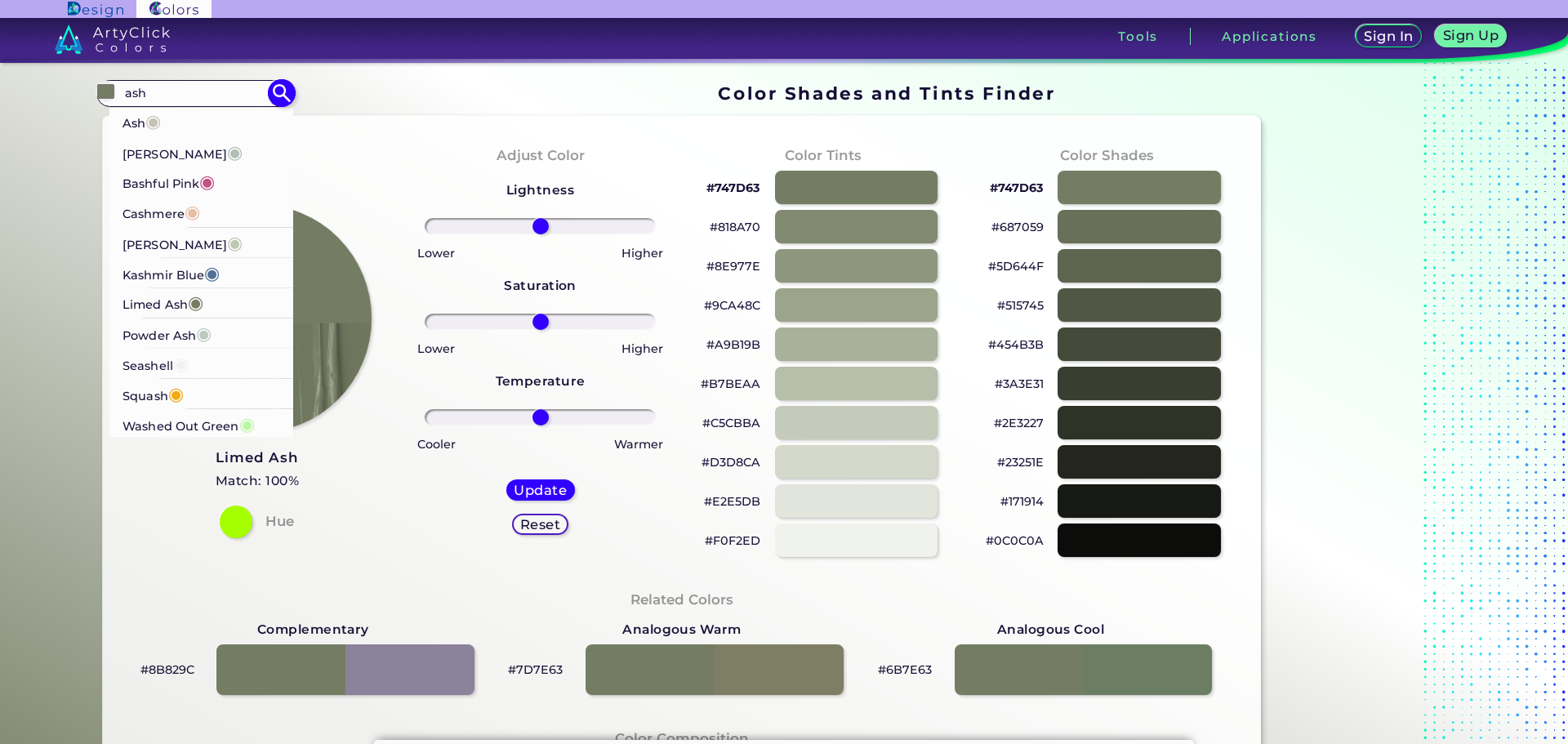
type input "ash"
click at [171, 243] on p "[PERSON_NAME] ◉" at bounding box center [182, 242] width 120 height 30
type input "#bdc8b3"
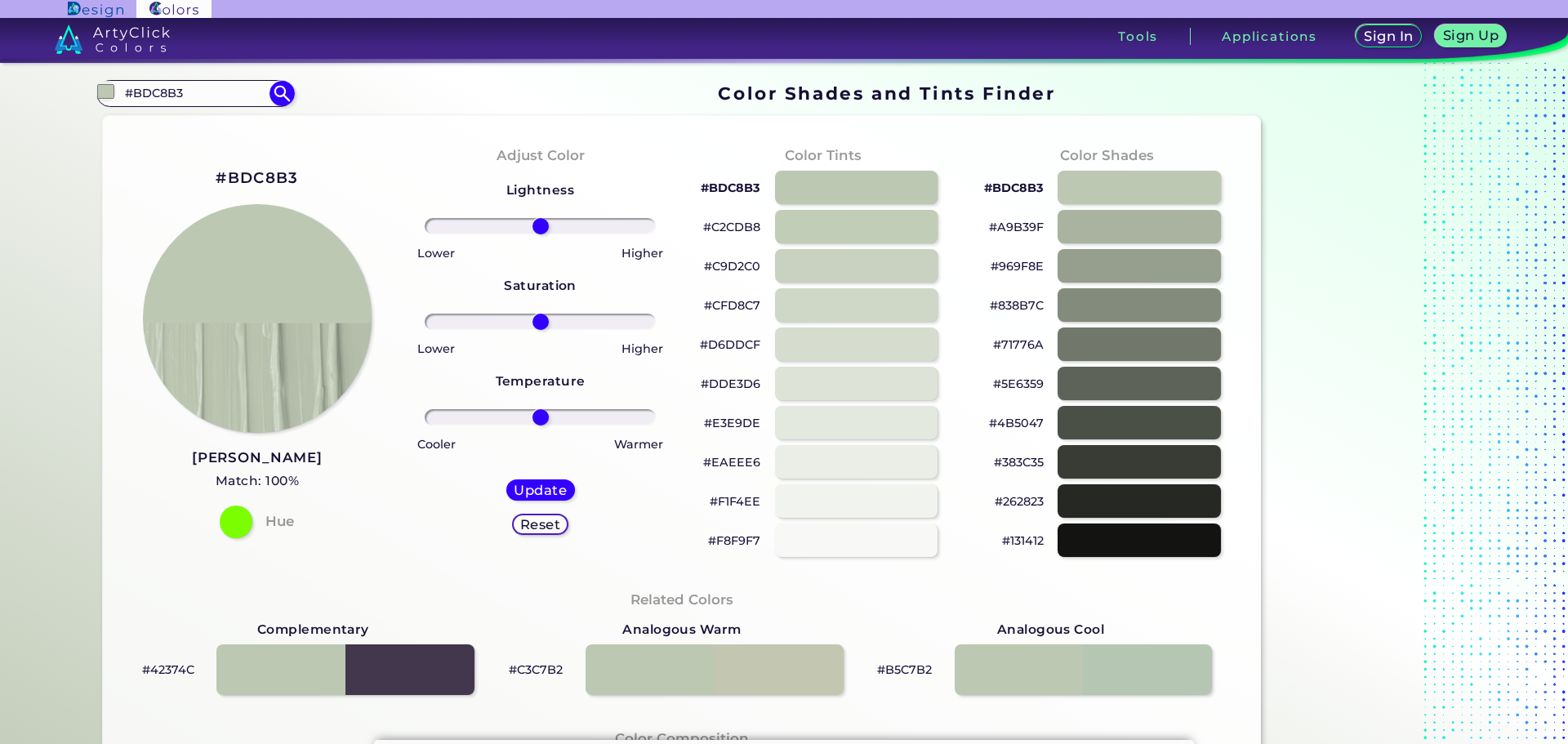
drag, startPoint x: 184, startPoint y: 93, endPoint x: 57, endPoint y: 78, distance: 127.9
click at [59, 76] on div "Color Shades Finder #bdc8b3 #BDC8B3 Ash ◉ Ash Grey ◉ Bashful Pink ◉ Cashmere ◉ …" at bounding box center [783, 665] width 1469 height 1205
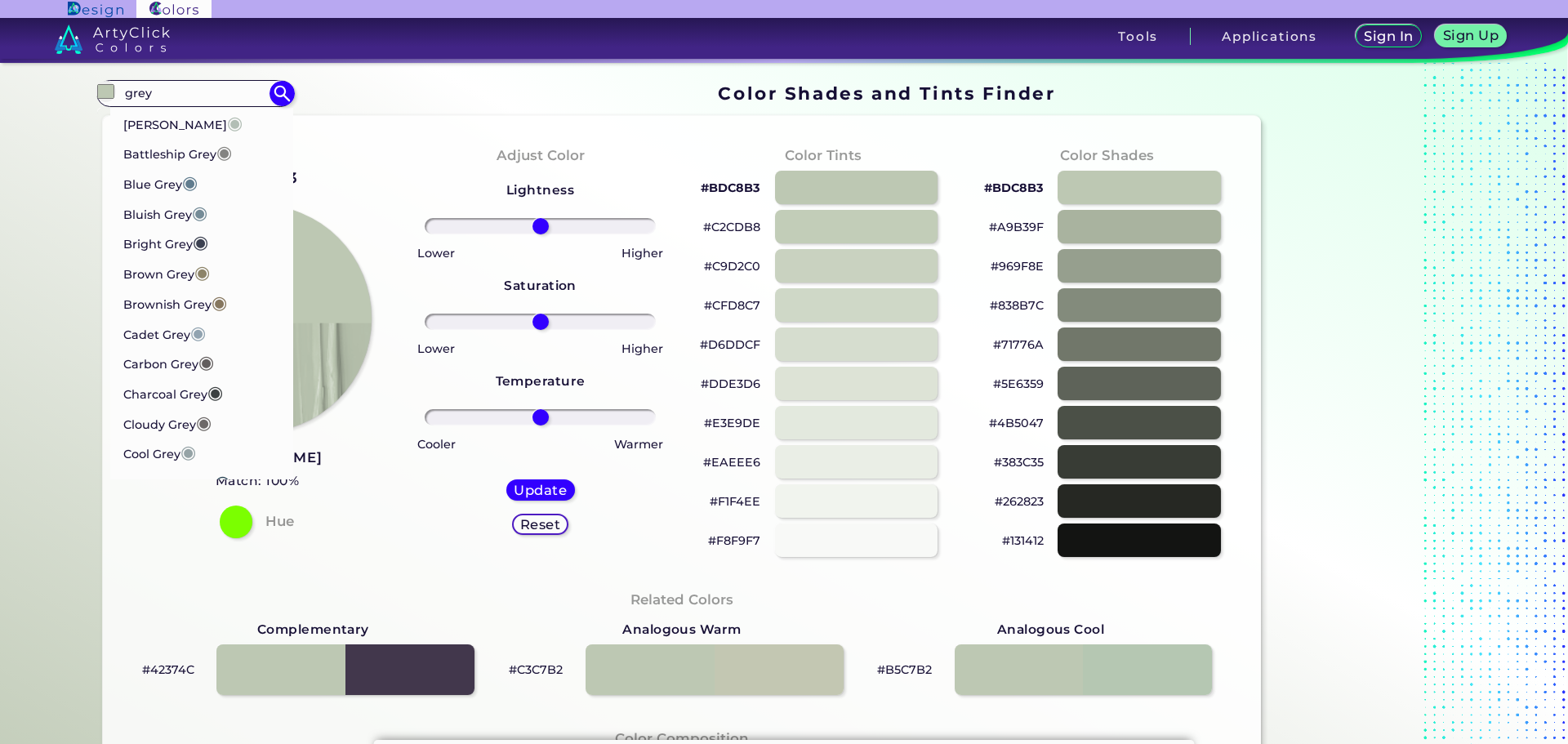
type input "grey"
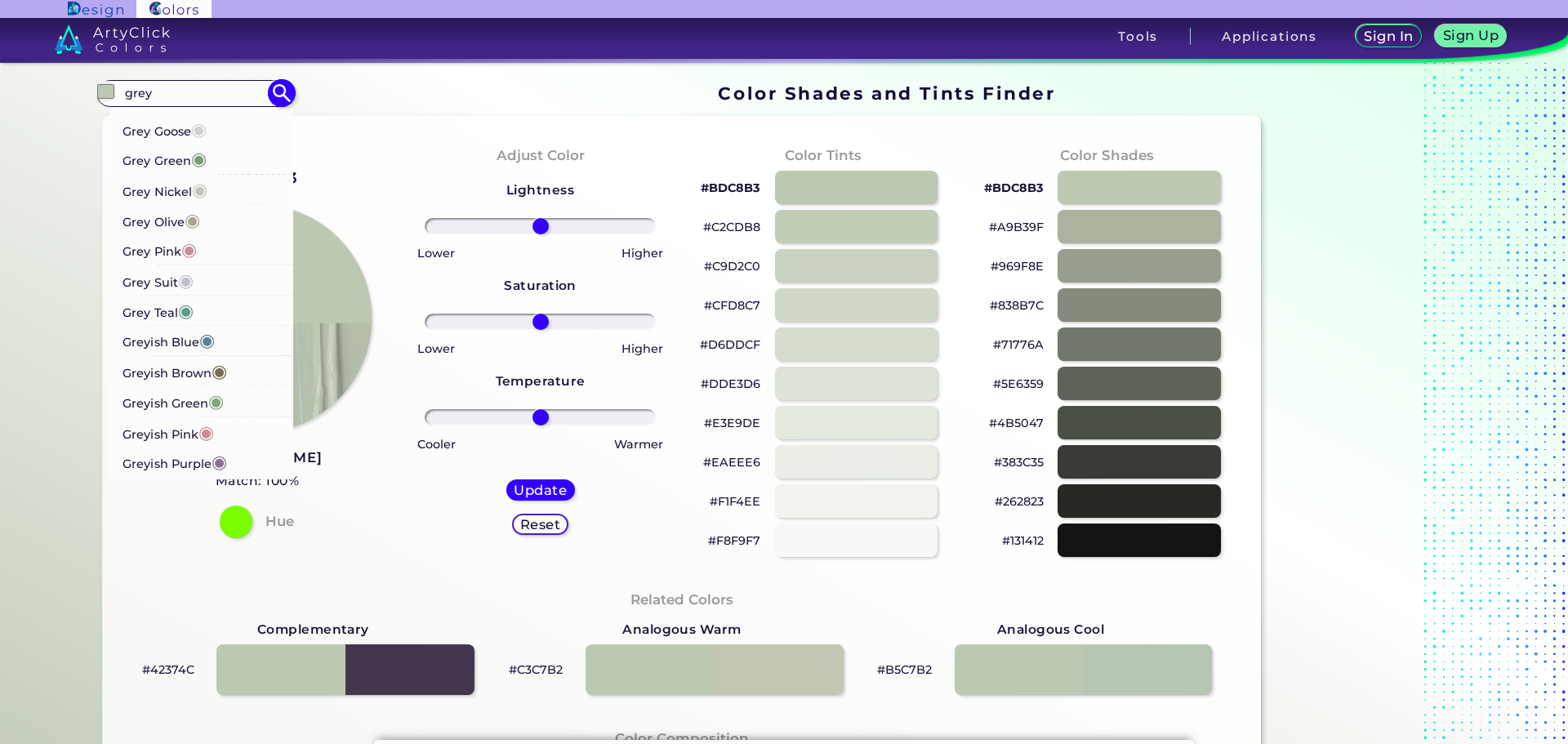
scroll to position [980, 0]
click at [172, 376] on p "Greyish Green ◉" at bounding box center [173, 372] width 101 height 30
type input "#82a67d"
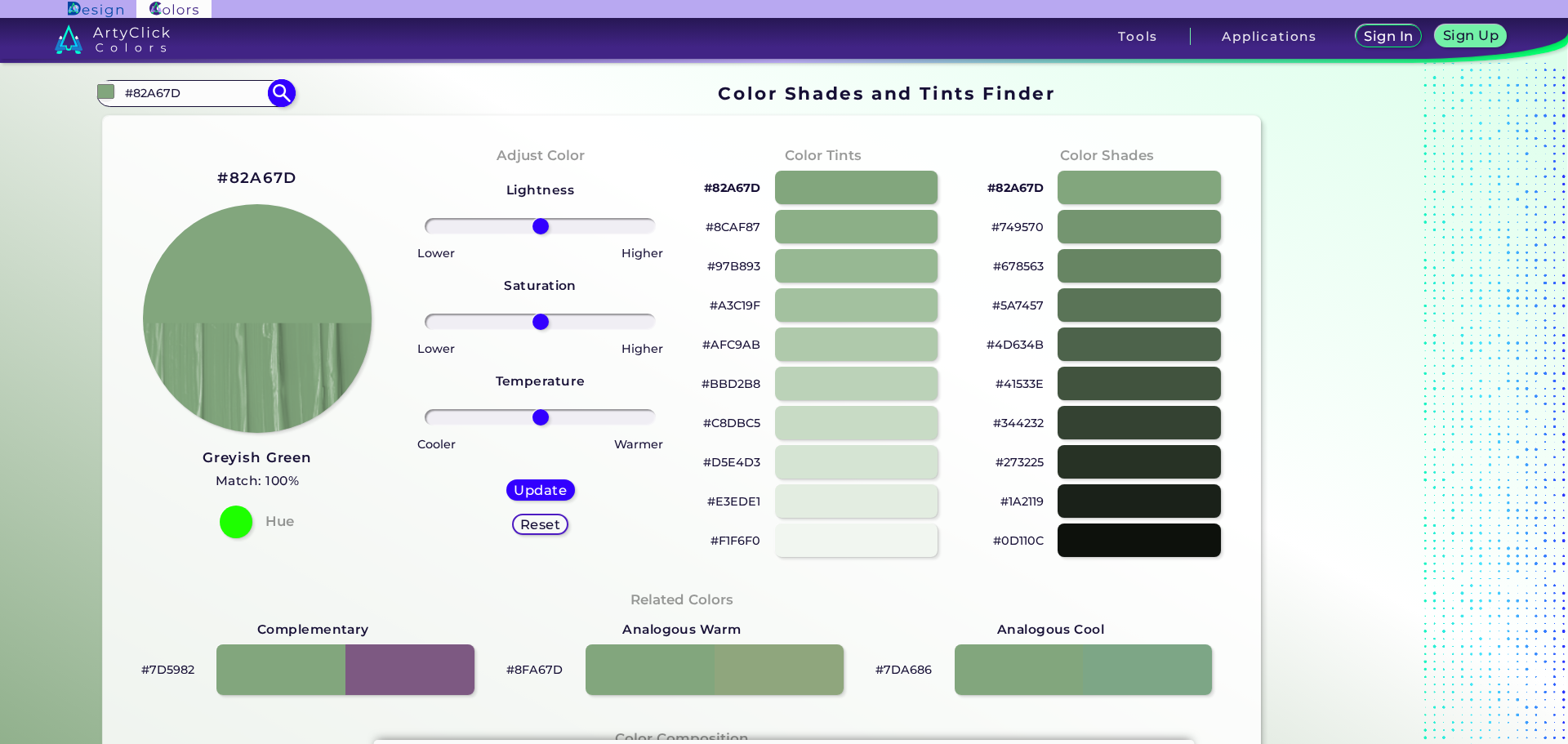
drag, startPoint x: 222, startPoint y: 96, endPoint x: 126, endPoint y: 87, distance: 96.4
click at [126, 87] on input "#82A67D" at bounding box center [196, 93] width 152 height 22
type input "#"
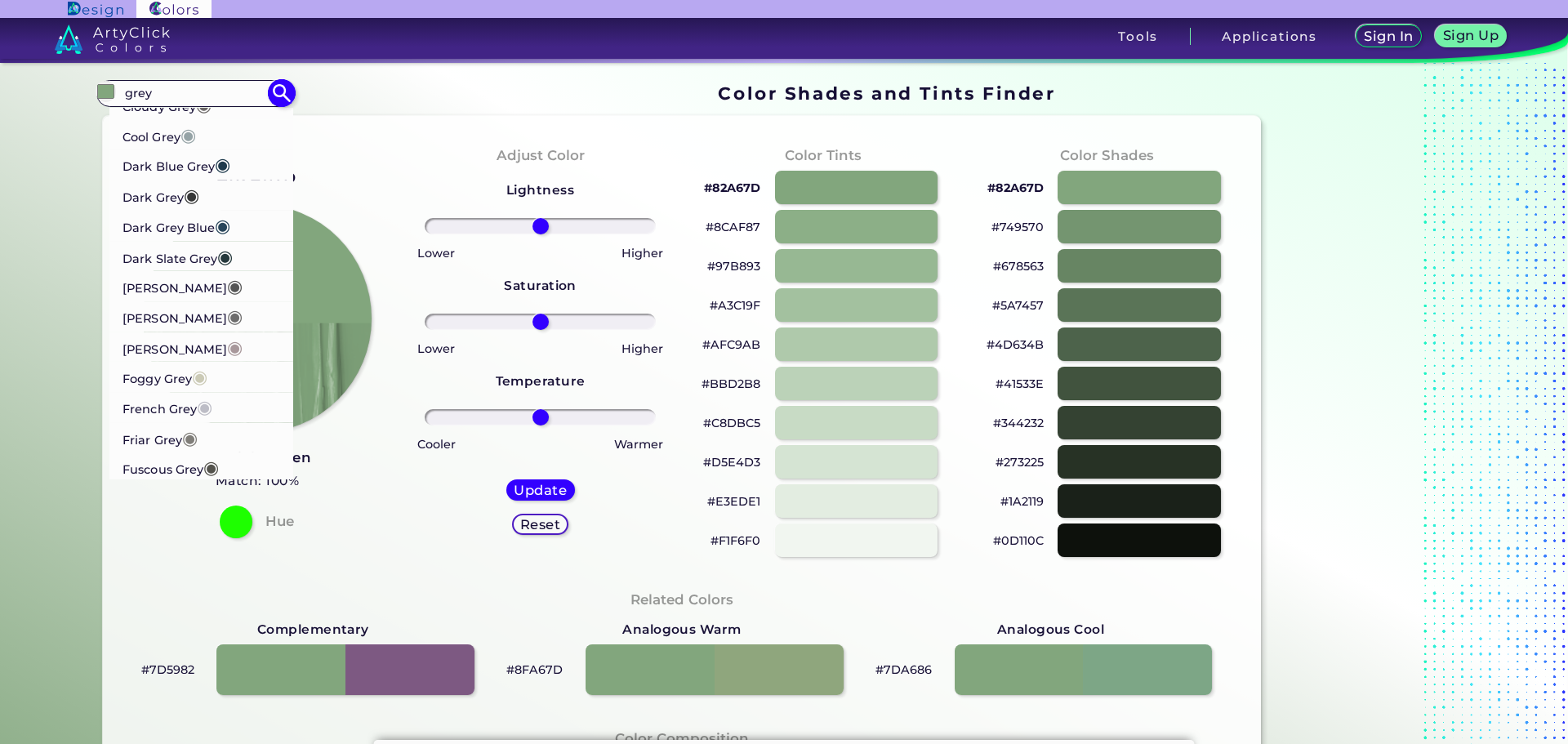
scroll to position [490, 0]
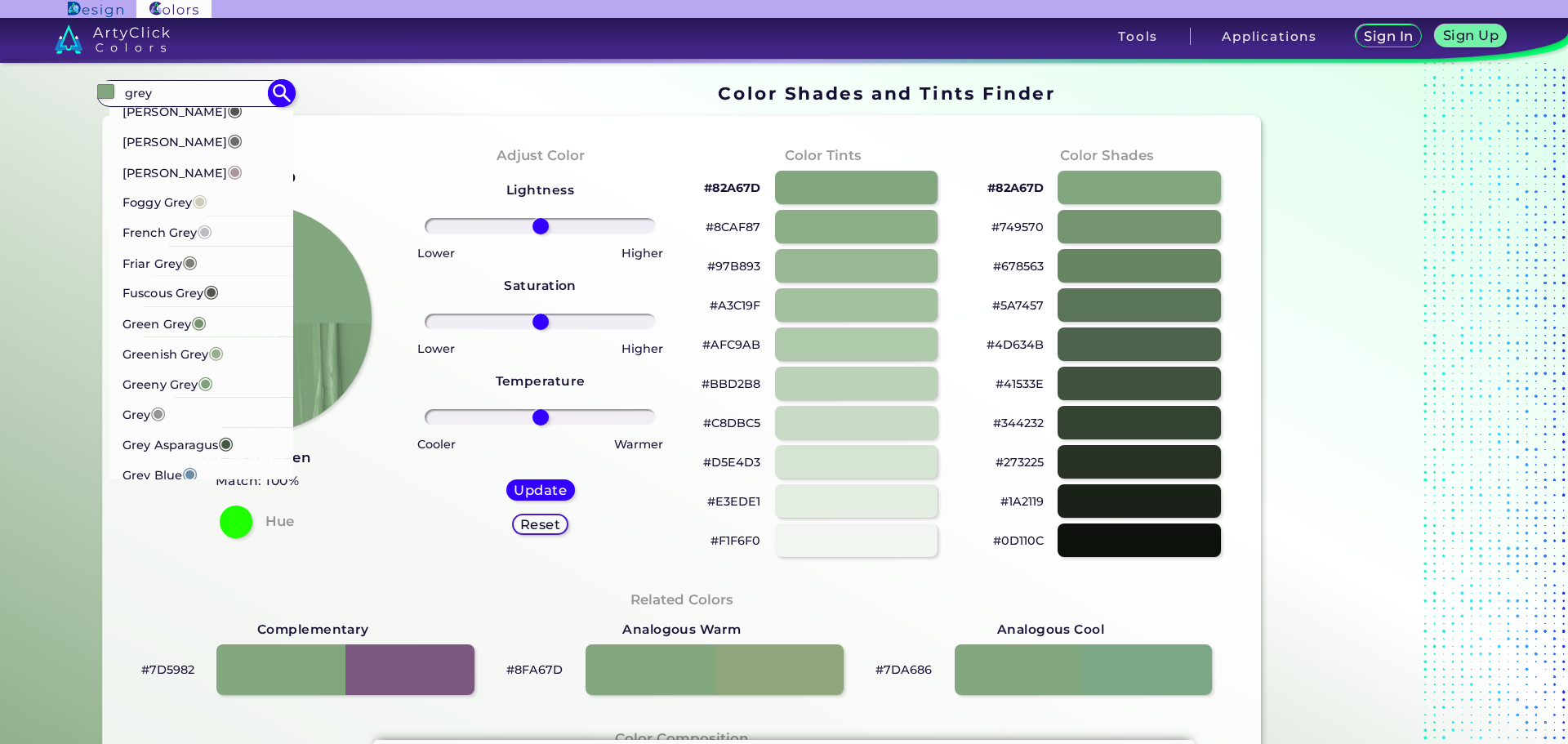
type input "grey"
click at [192, 378] on p "Greeny Grey ◉" at bounding box center [167, 382] width 90 height 30
type input "#7ea07a"
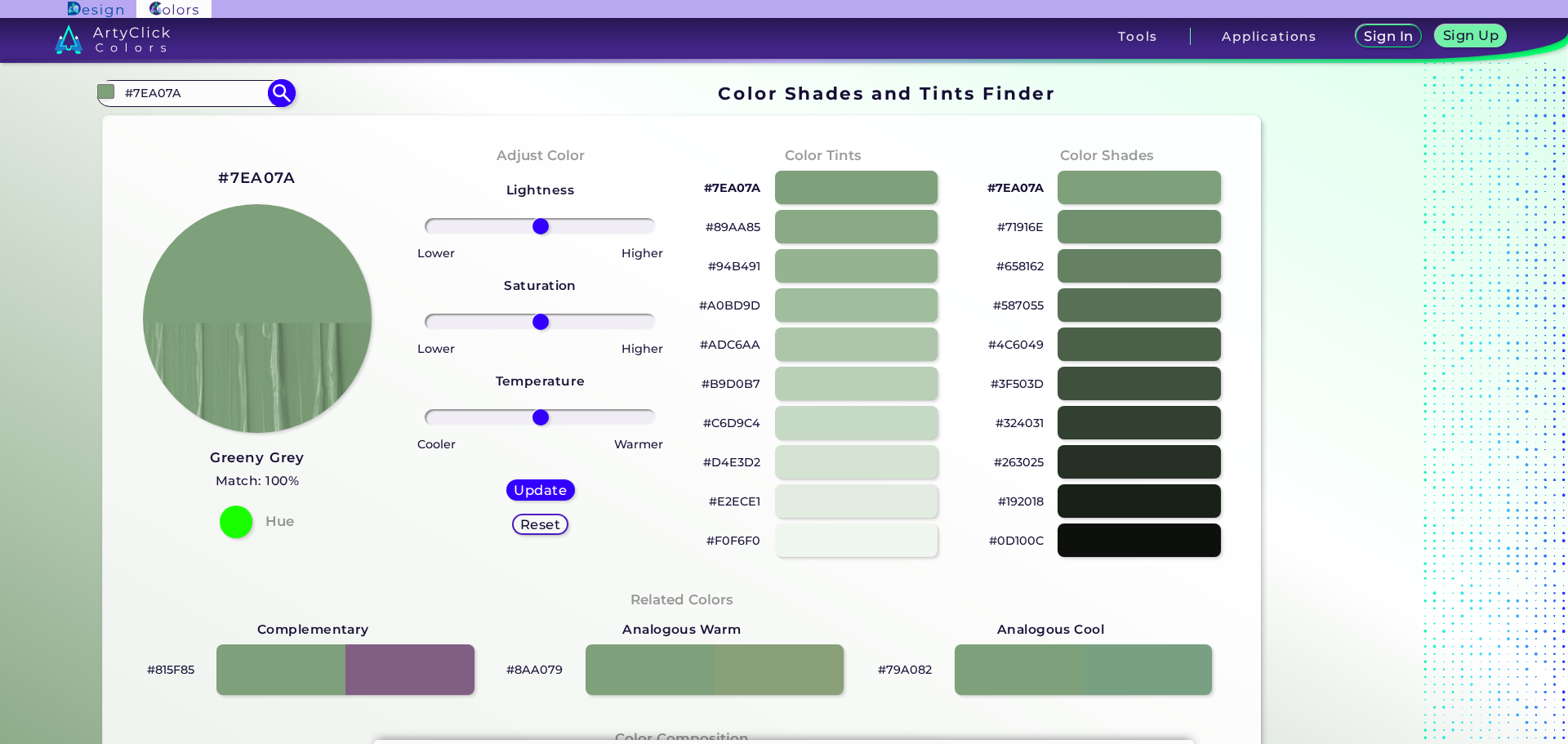
drag, startPoint x: 191, startPoint y: 93, endPoint x: 116, endPoint y: 93, distance: 75.0
click at [119, 93] on input "#7EA07A" at bounding box center [196, 93] width 152 height 22
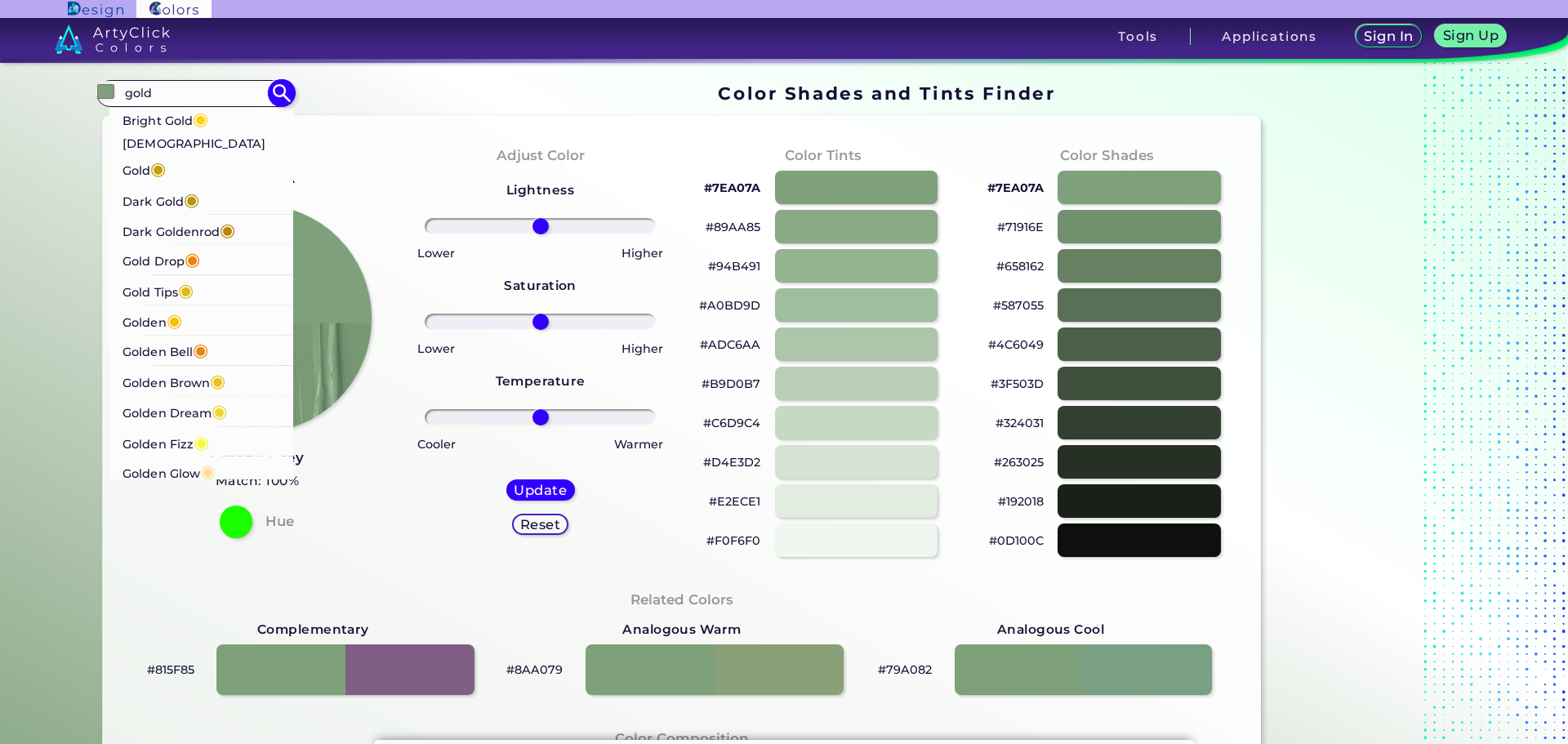
type input "gold"
click at [159, 276] on p "Gold Tips ◉" at bounding box center [158, 290] width 71 height 30
type input "#deba13"
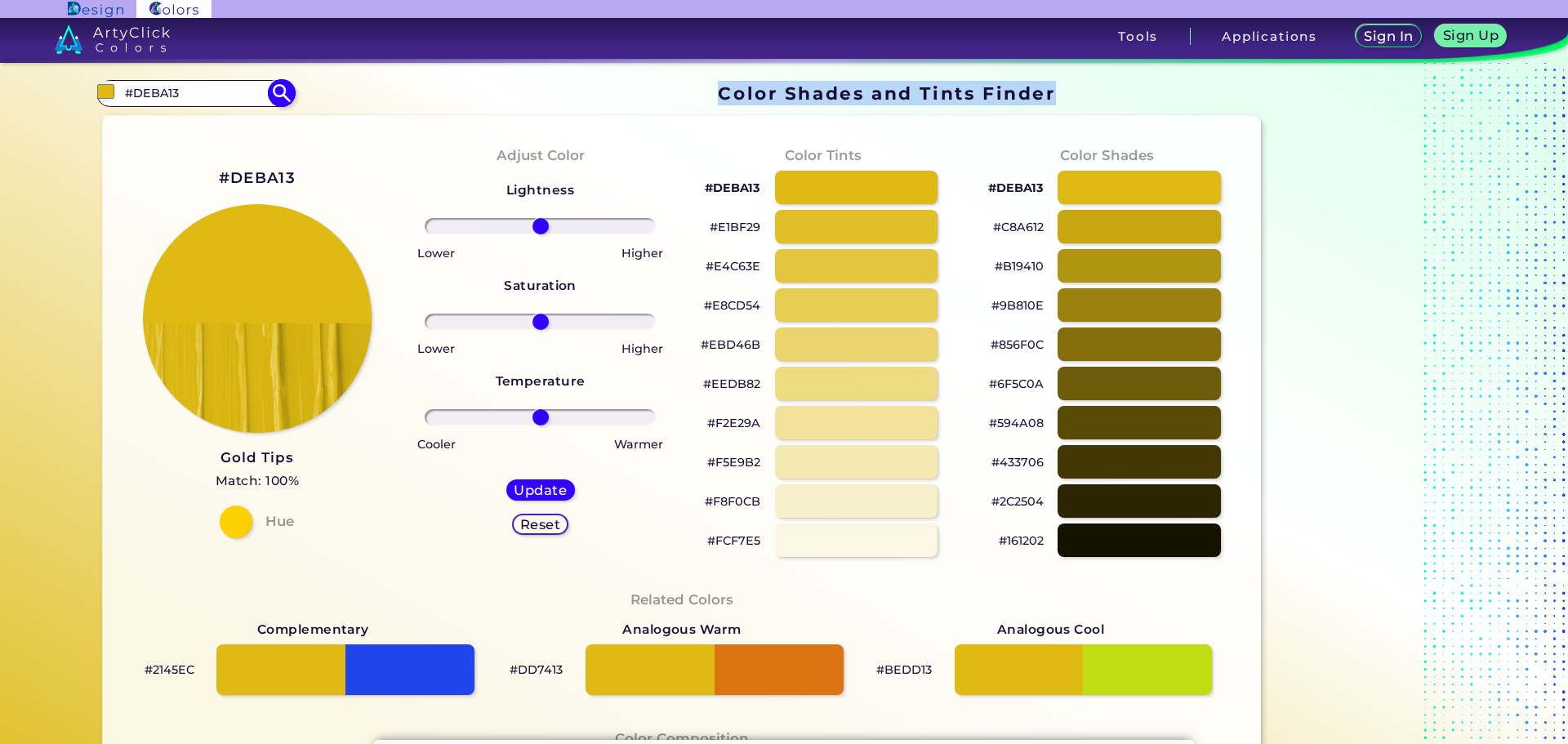
drag, startPoint x: 196, startPoint y: 110, endPoint x: 182, endPoint y: 106, distance: 14.6
click at [183, 106] on div "Color Shades Finder #deba13 #DEBA13 Bright Gold ◉ Buddha Gold ◉ Dark Gold ◉ Dar…" at bounding box center [783, 665] width 1469 height 1205
drag, startPoint x: 182, startPoint y: 98, endPoint x: 111, endPoint y: 93, distance: 71.2
click at [111, 93] on div "#deba13 #DEBA13 Bright Gold ◉ Buddha Gold ◉ Dark Gold ◉ Dark Goldenrod ◉ Gold D…" at bounding box center [195, 93] width 197 height 26
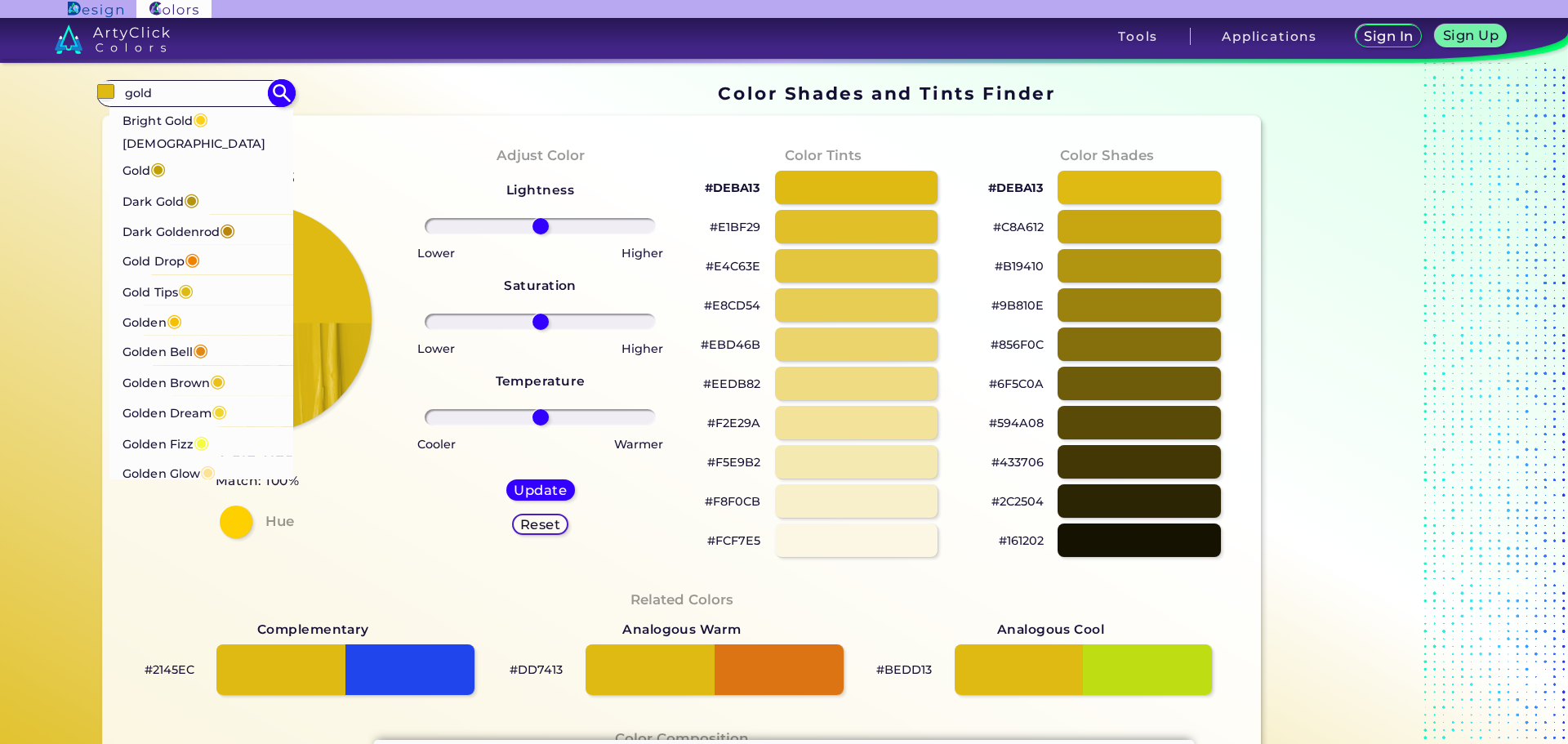
type input "gold"
click at [166, 188] on p "Dark Gold ◉" at bounding box center [161, 203] width 76 height 30
type input "#b59410"
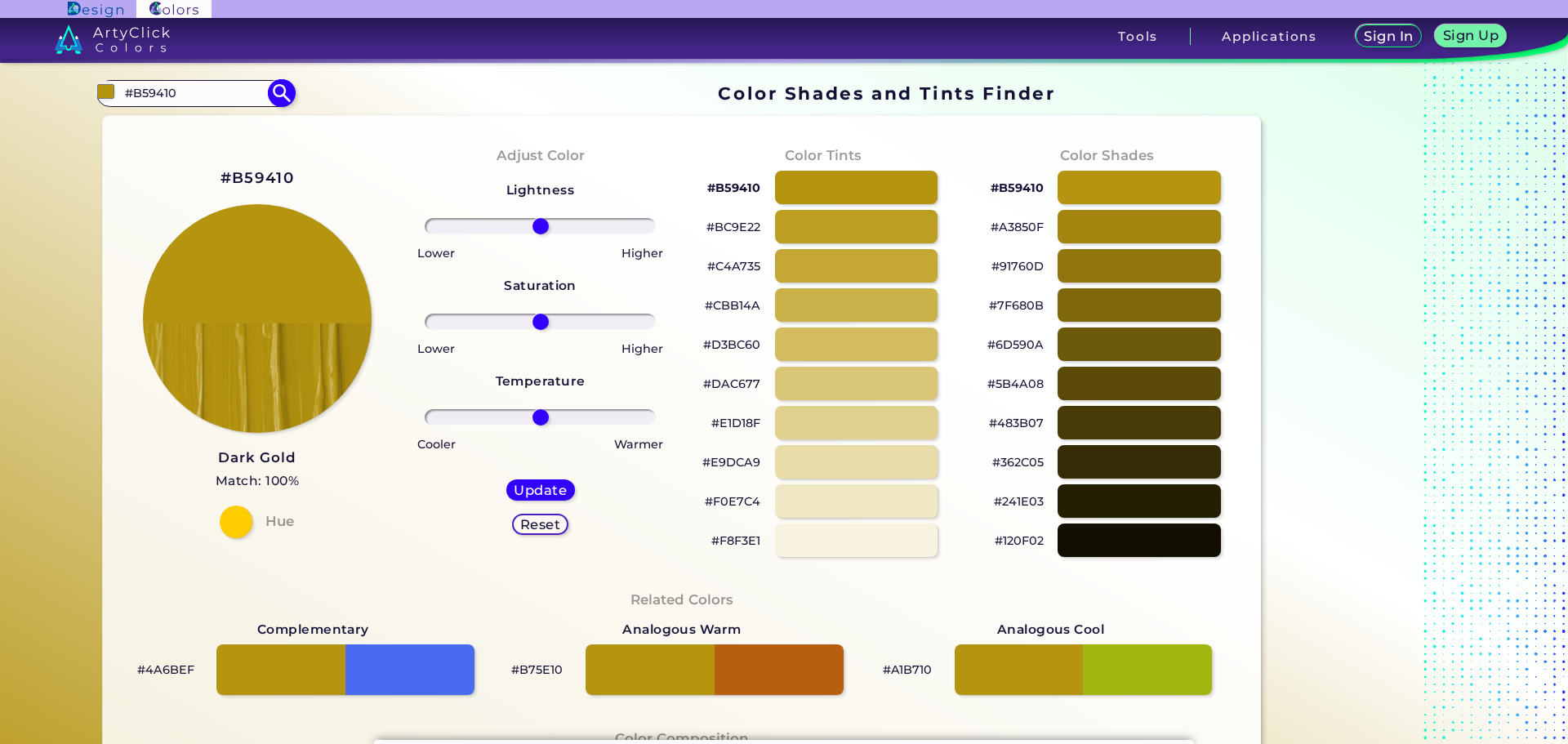
drag, startPoint x: 166, startPoint y: 96, endPoint x: 119, endPoint y: 90, distance: 47.4
click at [119, 90] on input "#B59410" at bounding box center [196, 93] width 152 height 22
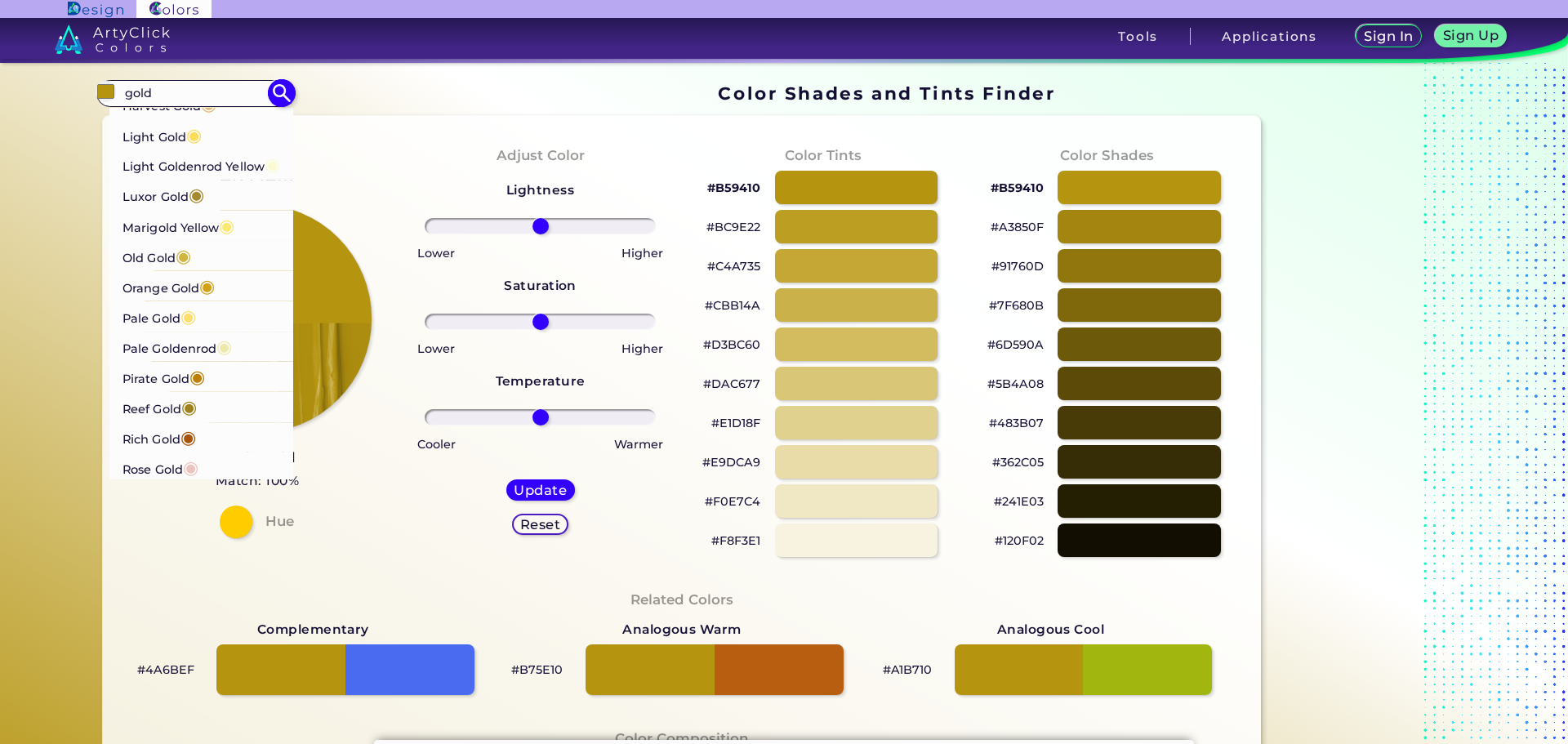
scroll to position [470, 0]
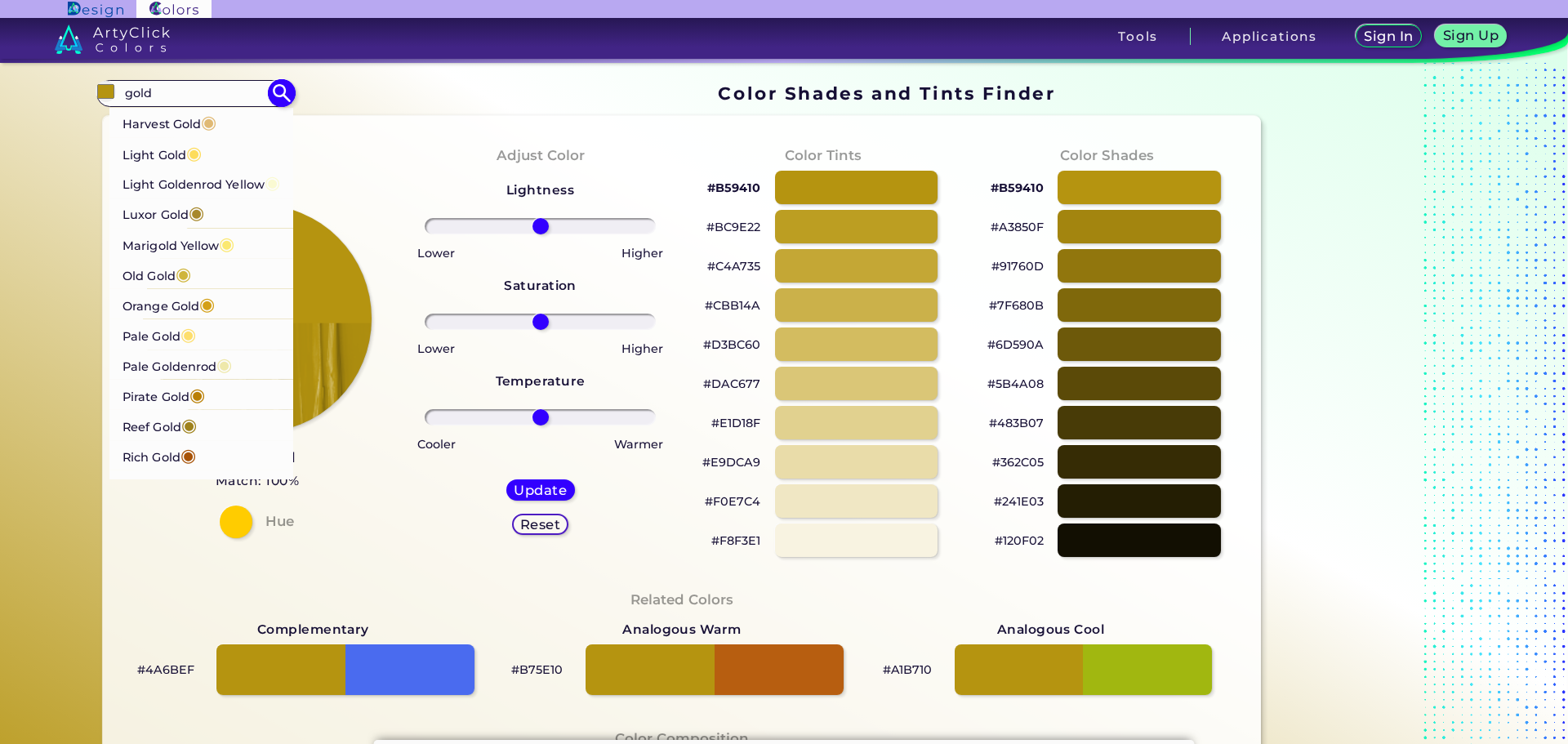
type input "gold"
click at [161, 245] on p "Marigold Yellow ◉" at bounding box center [178, 243] width 112 height 30
type input "#fbe870"
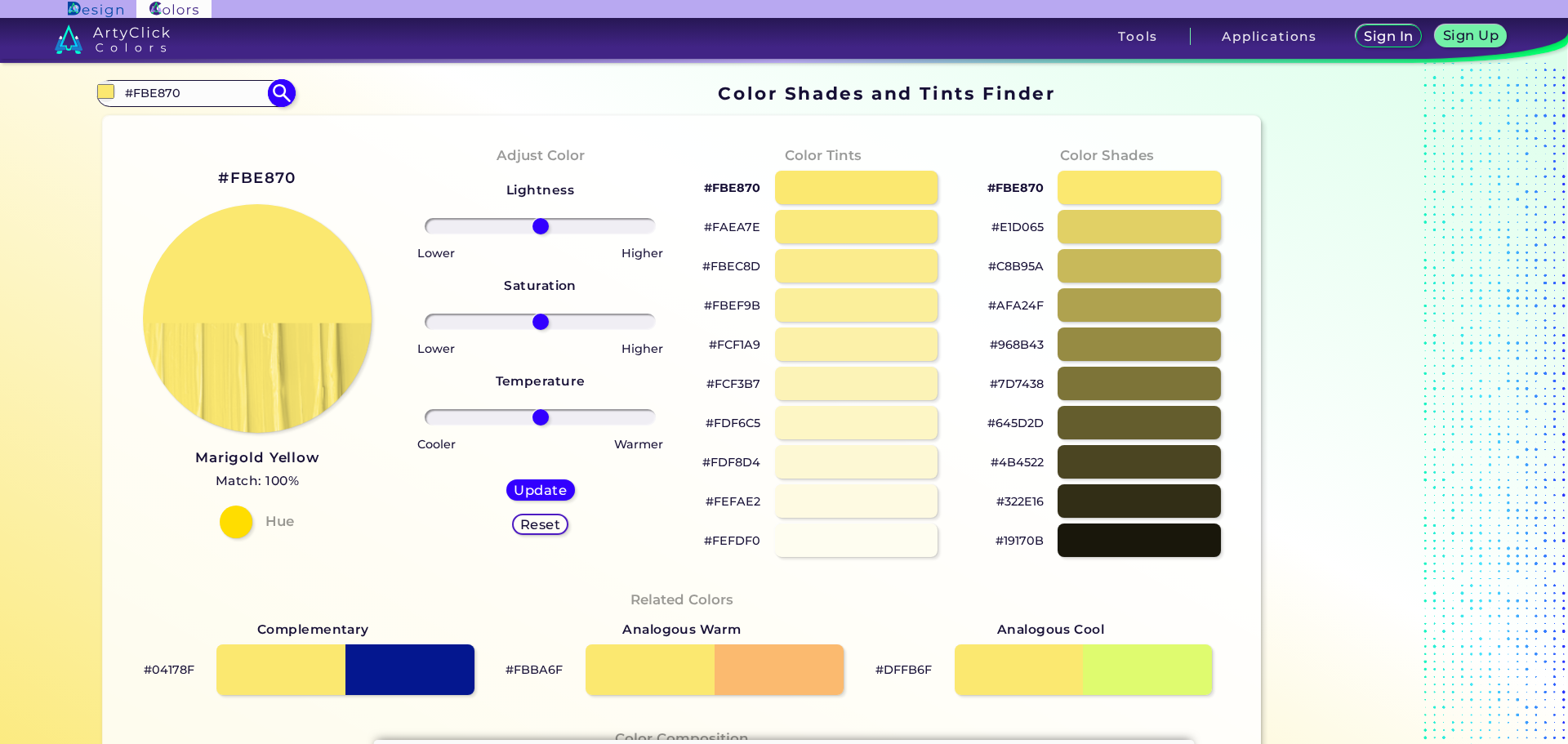
drag, startPoint x: 219, startPoint y: 91, endPoint x: 124, endPoint y: 85, distance: 95.2
click at [124, 85] on input "#FBE870" at bounding box center [196, 93] width 152 height 22
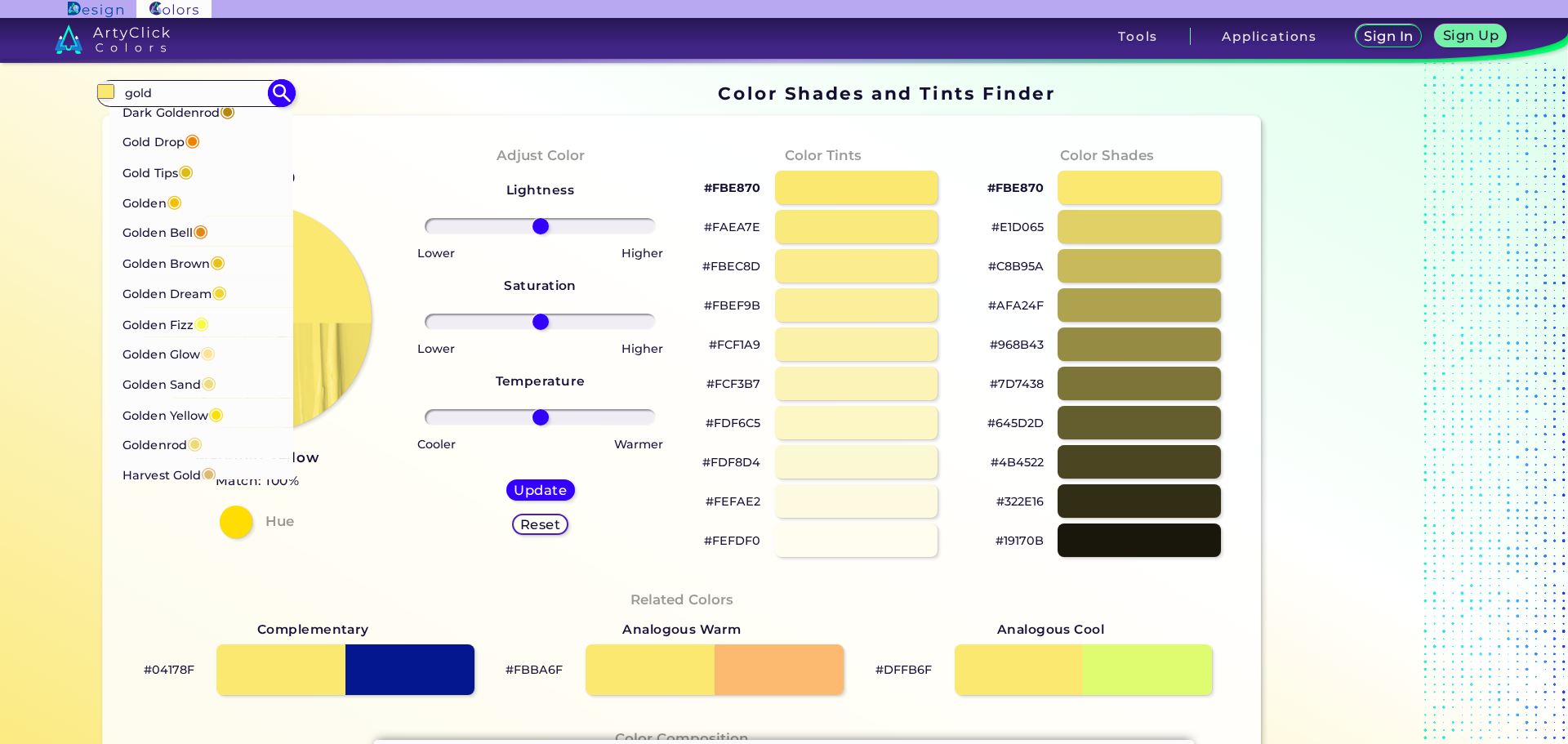
scroll to position [164, 0]
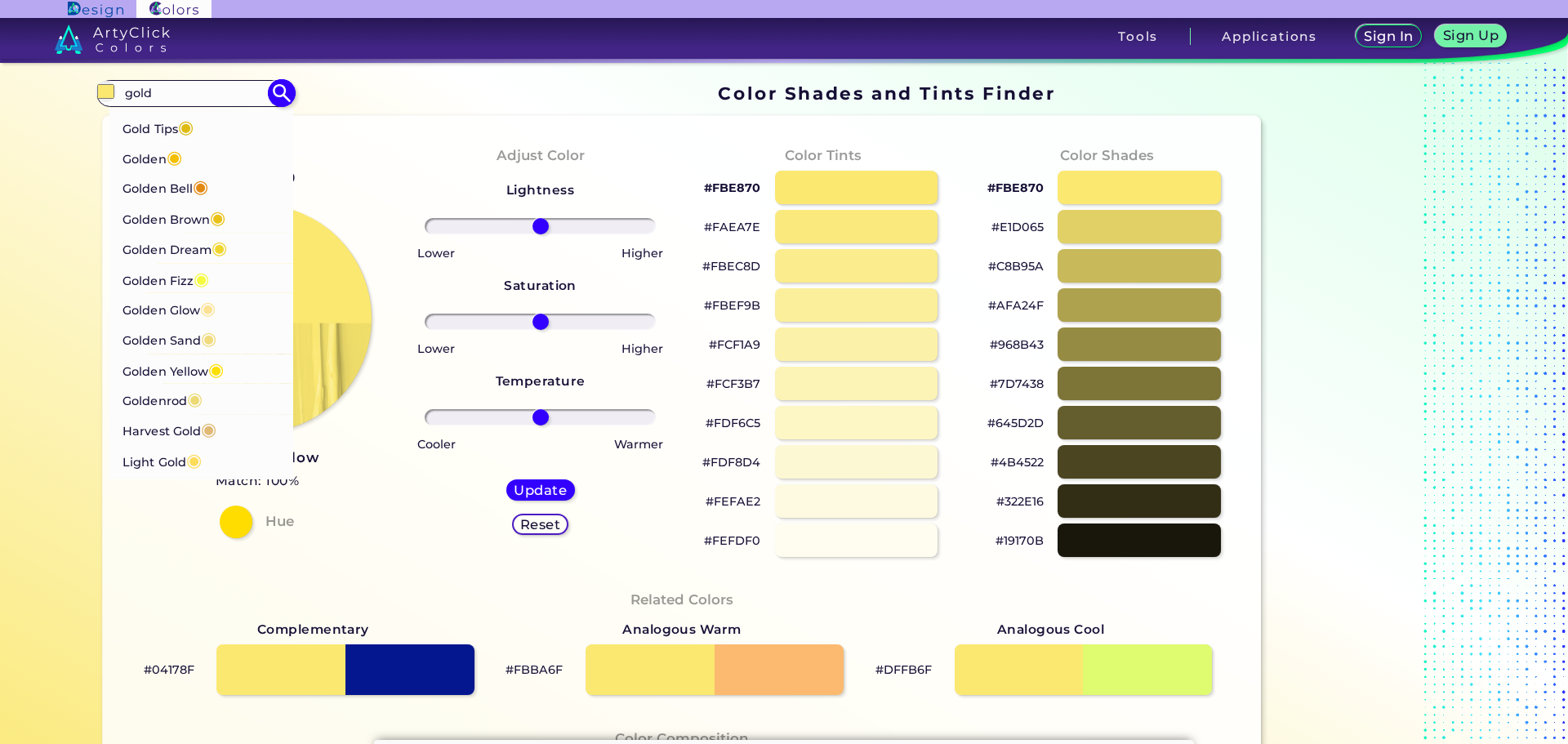
type input "gold"
click at [189, 354] on p "Golden Yellow ◉" at bounding box center [173, 369] width 102 height 30
type input "#ffdf00"
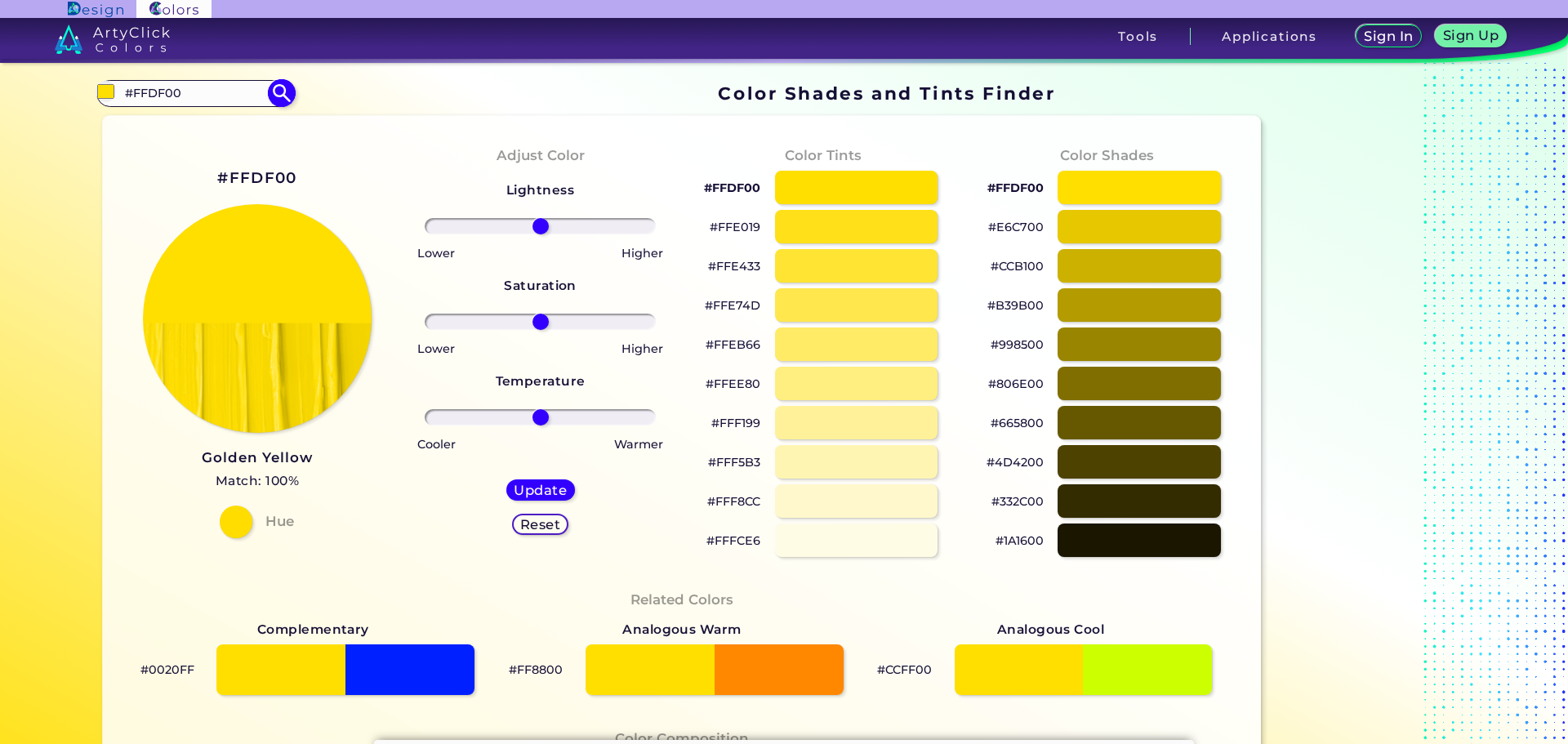
drag, startPoint x: 188, startPoint y: 98, endPoint x: 97, endPoint y: 93, distance: 91.1
click at [97, 93] on div "#ffdf00 #FFDF00 Bright Gold ◉ Buddha Gold ◉ Dark Gold ◉ Dark Goldenrod ◉ Gold D…" at bounding box center [195, 93] width 197 height 26
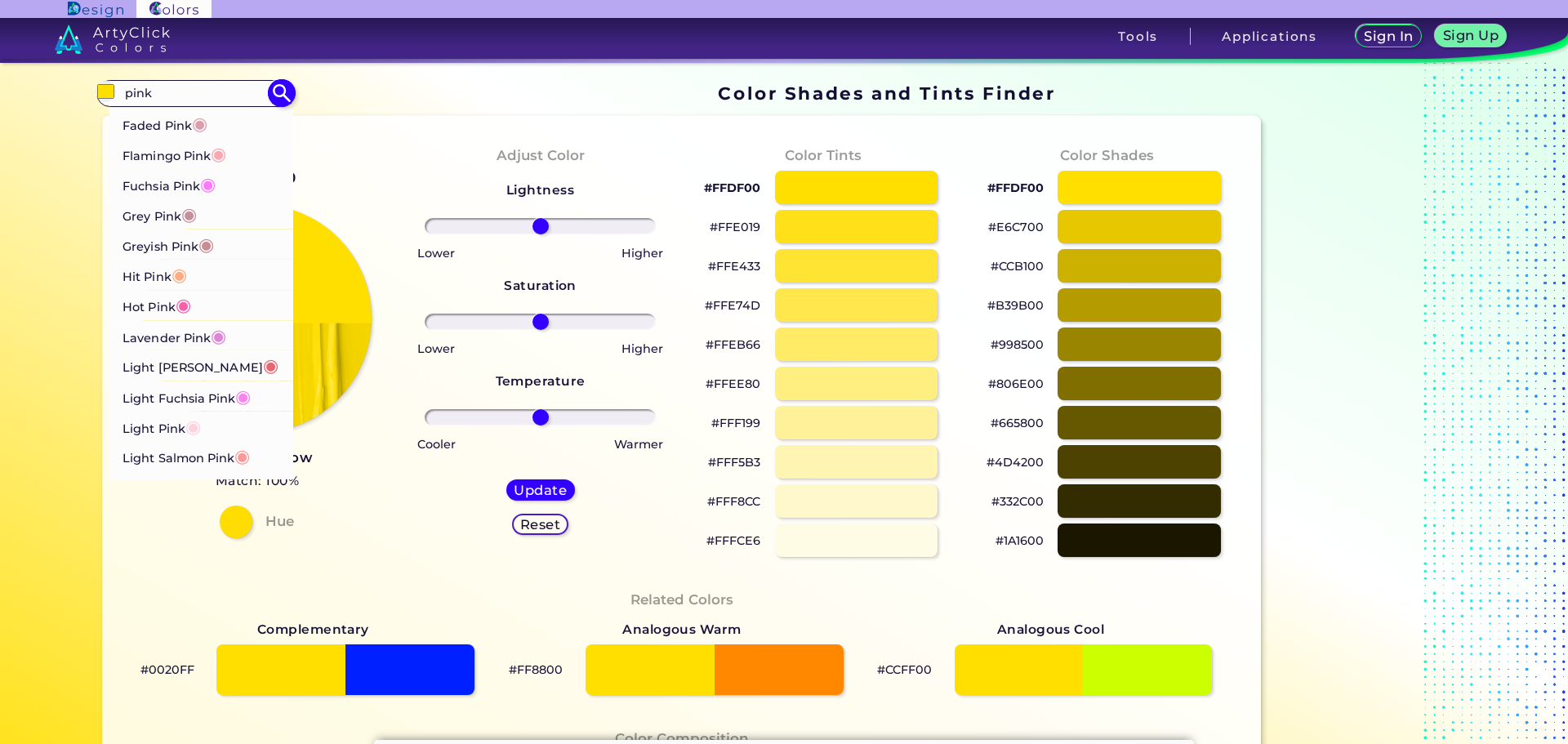
scroll to position [726, 0]
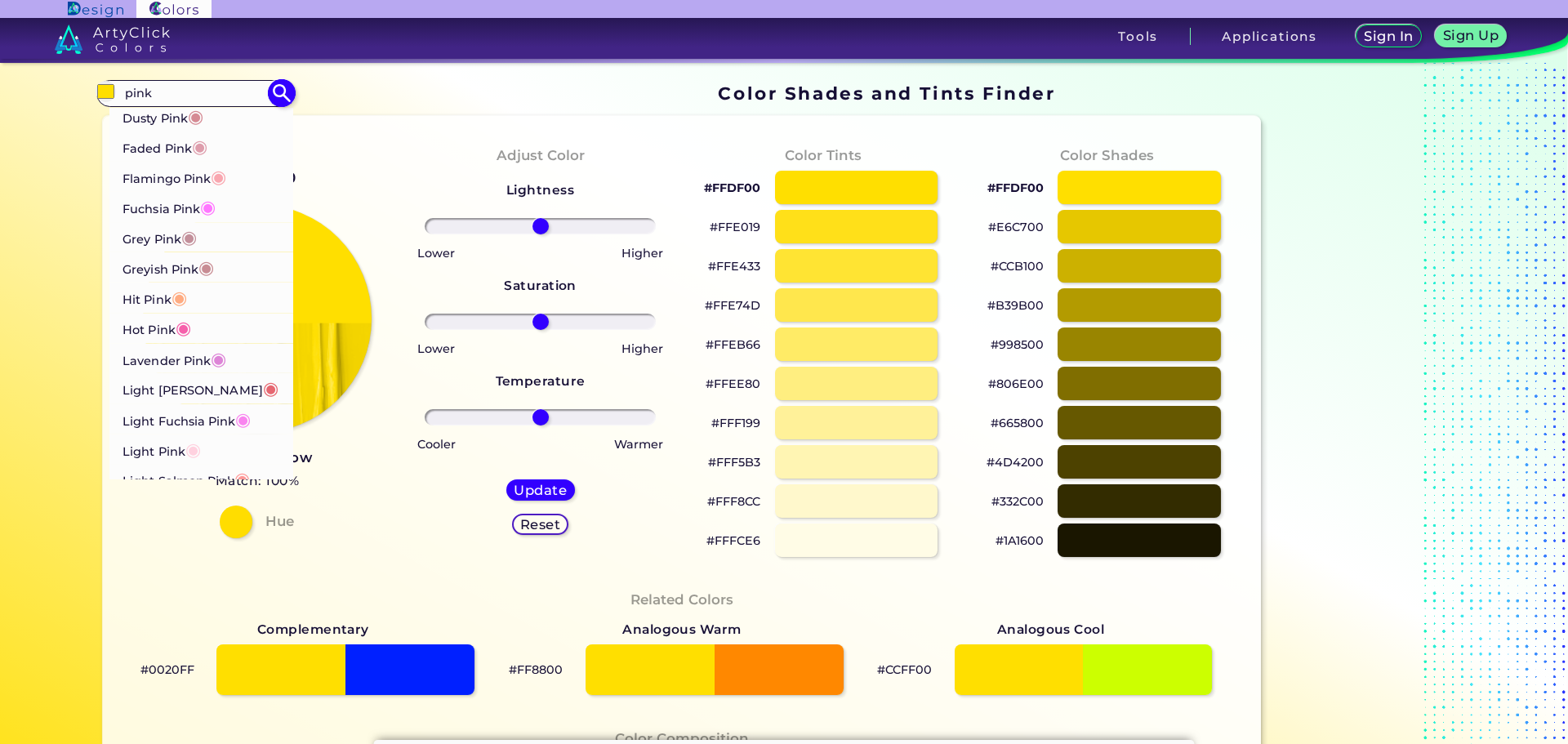
type input "pink"
click at [190, 212] on p "Fuchsia Pink ◉" at bounding box center [168, 206] width 93 height 30
type input "#ff77ff"
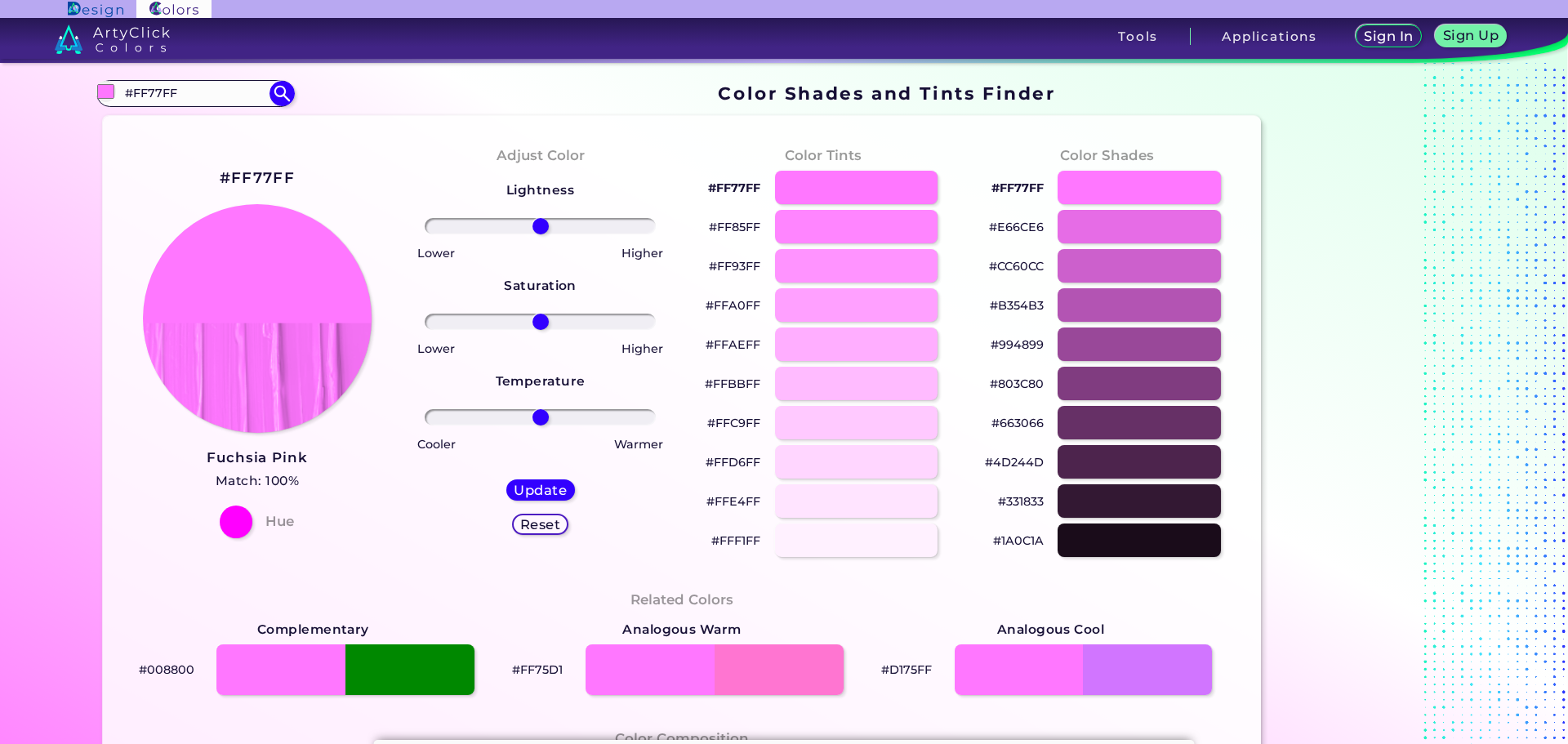
drag, startPoint x: 212, startPoint y: 95, endPoint x: 86, endPoint y: 91, distance: 126.1
click at [86, 91] on div "Color Shades Finder #ff77ff #FF77FF Baby Pink ◉ Bashful Pink ◉ Blossom Pink ◉ B…" at bounding box center [783, 665] width 1469 height 1205
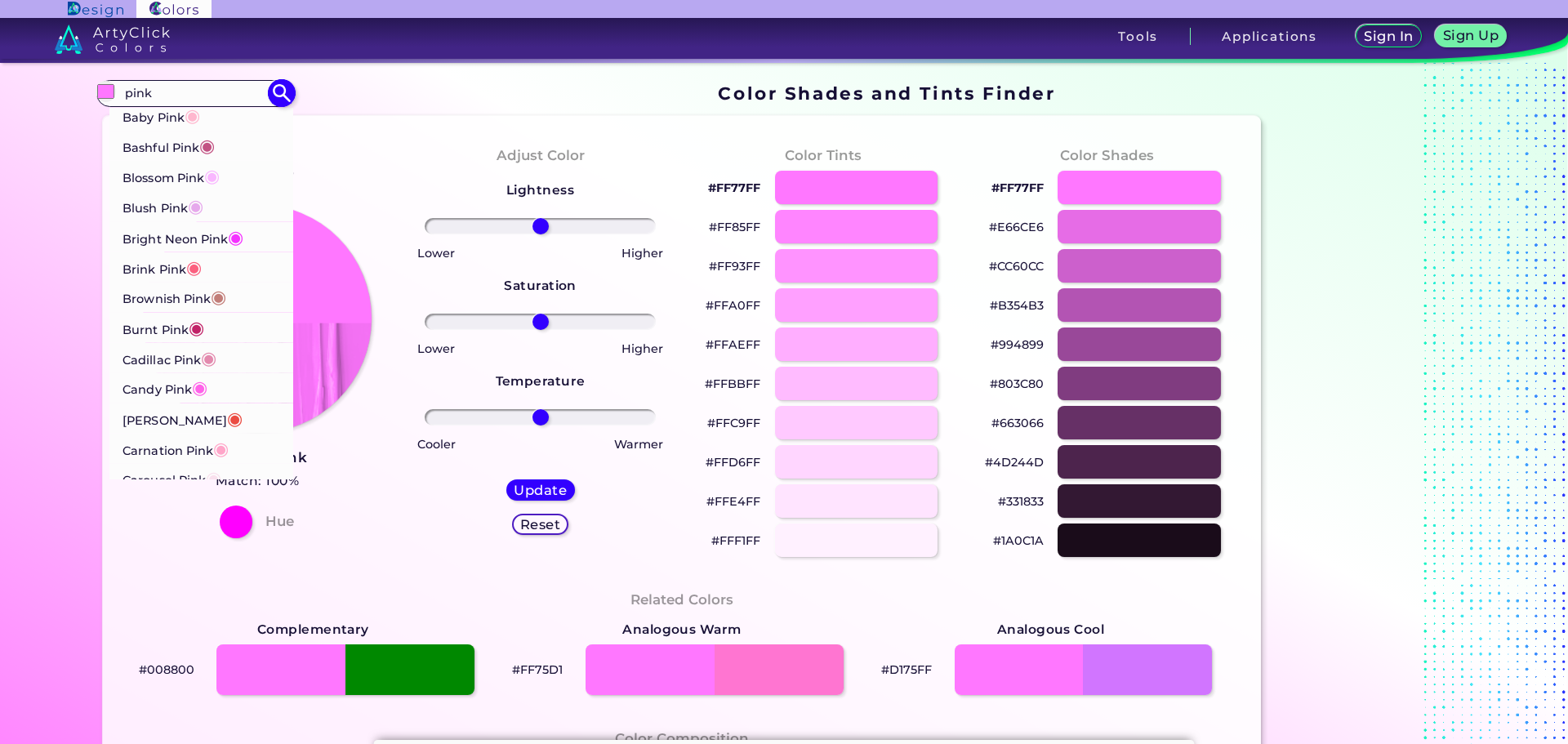
type input "pink"
click at [144, 213] on p "Blush Pink ◉" at bounding box center [163, 206] width 81 height 30
type input "#e6a9ec"
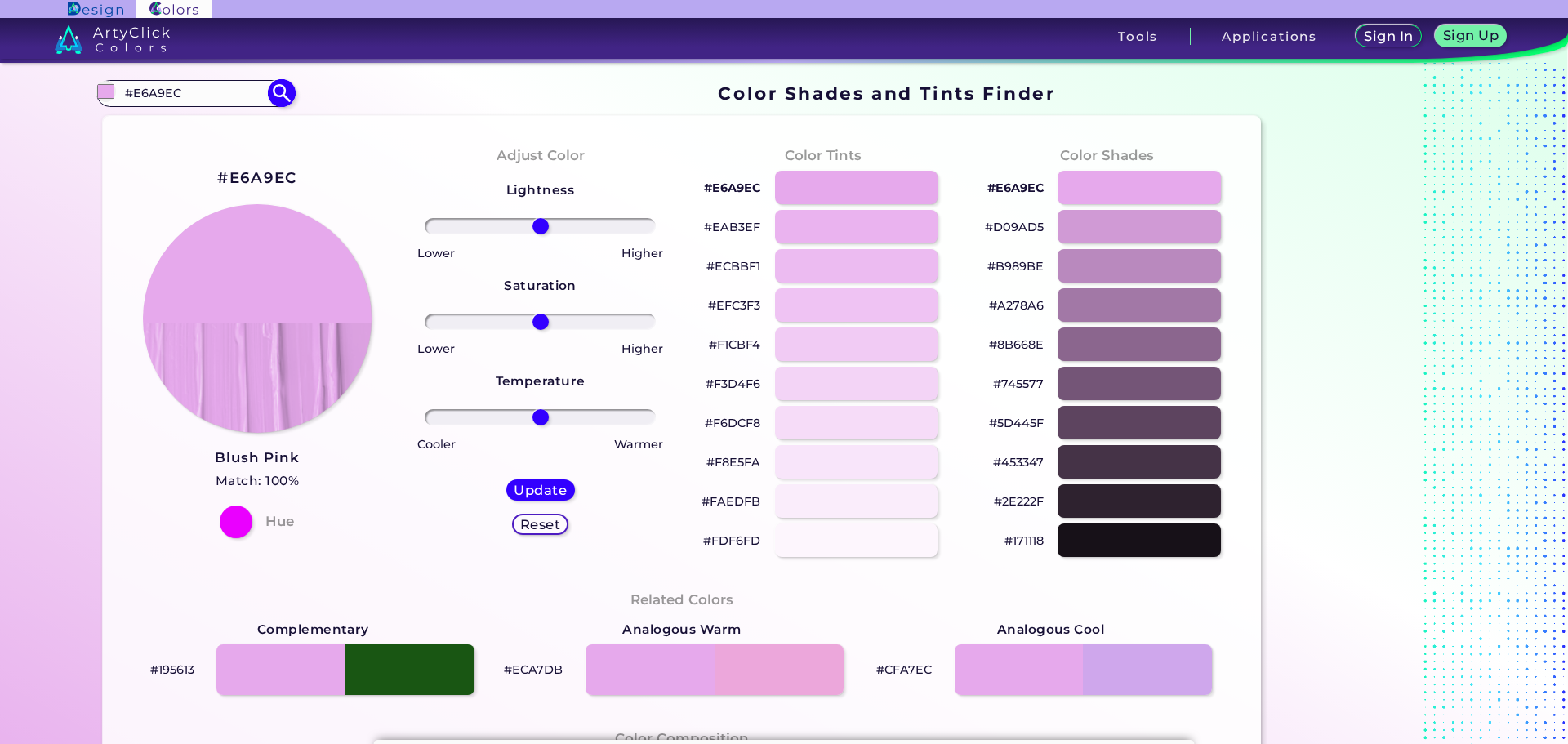
drag, startPoint x: 225, startPoint y: 91, endPoint x: 116, endPoint y: 87, distance: 109.1
click at [119, 87] on input "#E6A9EC" at bounding box center [196, 93] width 152 height 22
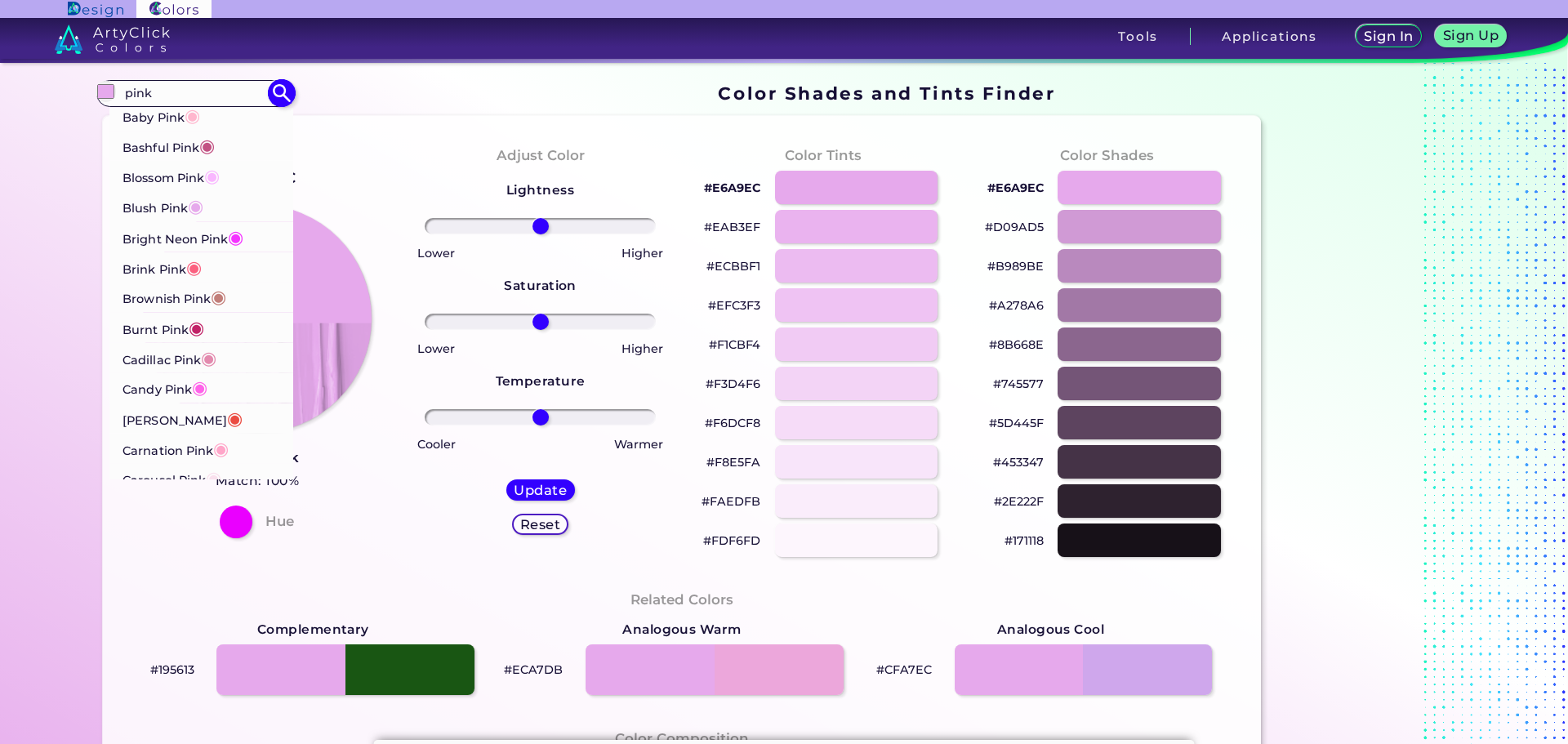
type input "pink"
click at [181, 353] on p "Cadillac Pink ◉" at bounding box center [169, 357] width 94 height 30
type input "#e38aae"
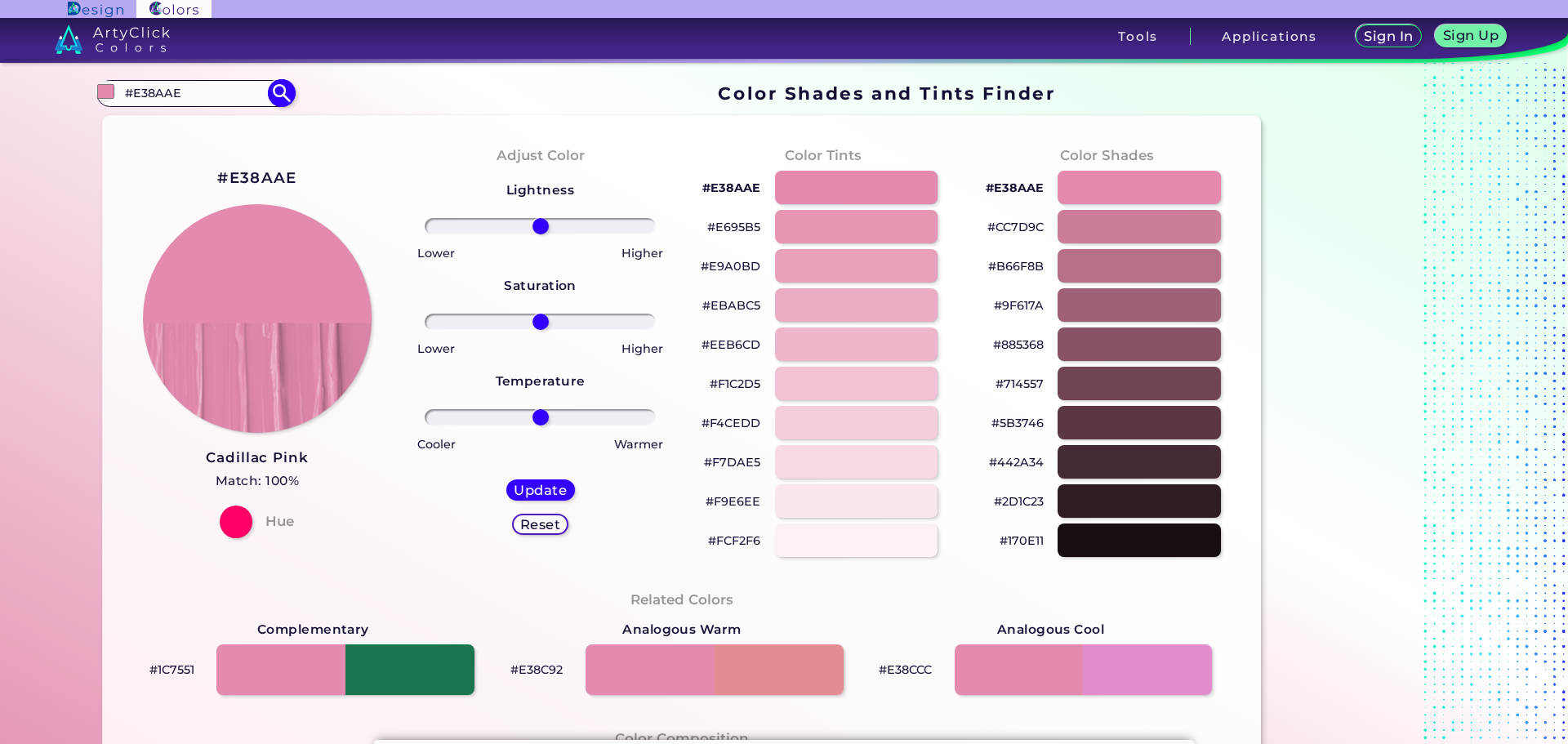
drag, startPoint x: 180, startPoint y: 96, endPoint x: 101, endPoint y: 87, distance: 79.5
click at [101, 87] on div "#e38aae #E38AAE Baby Pink ◉ Bashful Pink ◉ Blossom Pink ◉ Blush Pink ◉ Bright N…" at bounding box center [195, 93] width 197 height 26
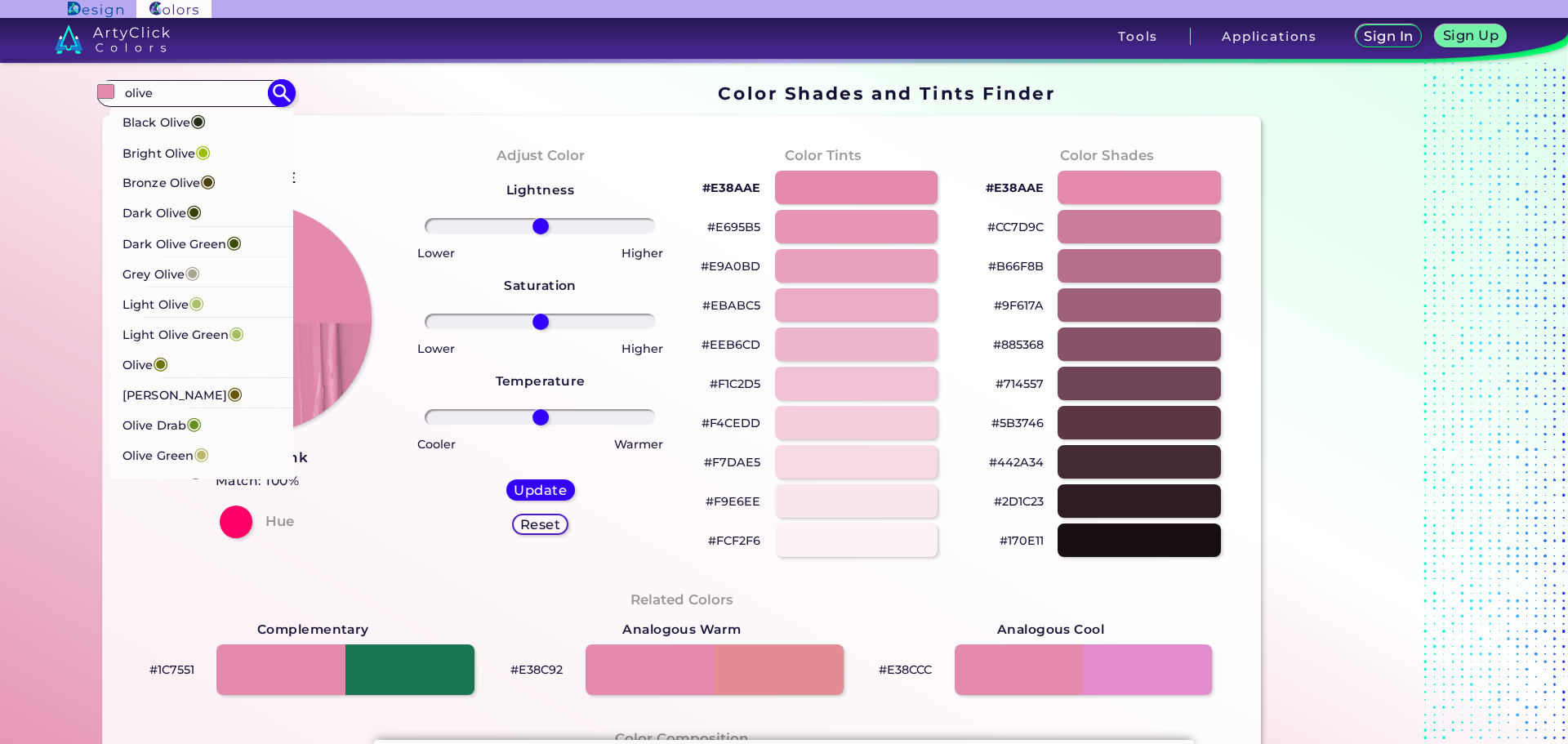
type input "olive"
click at [168, 154] on p "Bright Olive ◉" at bounding box center [166, 150] width 88 height 30
type input "#9cbb04"
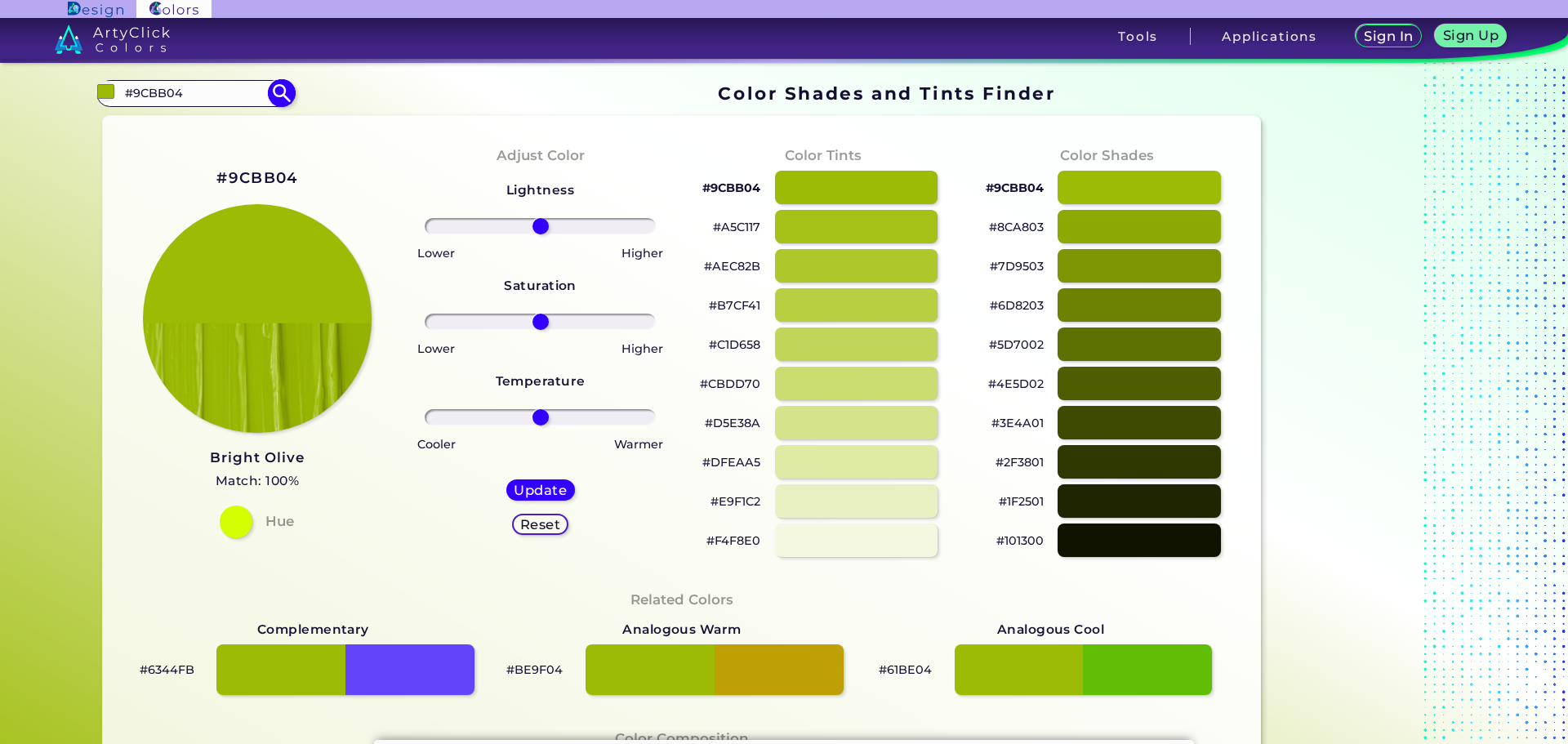
drag, startPoint x: 196, startPoint y: 93, endPoint x: 111, endPoint y: 93, distance: 85.0
click at [111, 93] on div "#9cbb04 #9CBB04 Black Olive ◉ Bright Olive ◉ Bronze Olive ◉ Dark Olive ◉ Dark […" at bounding box center [195, 93] width 197 height 26
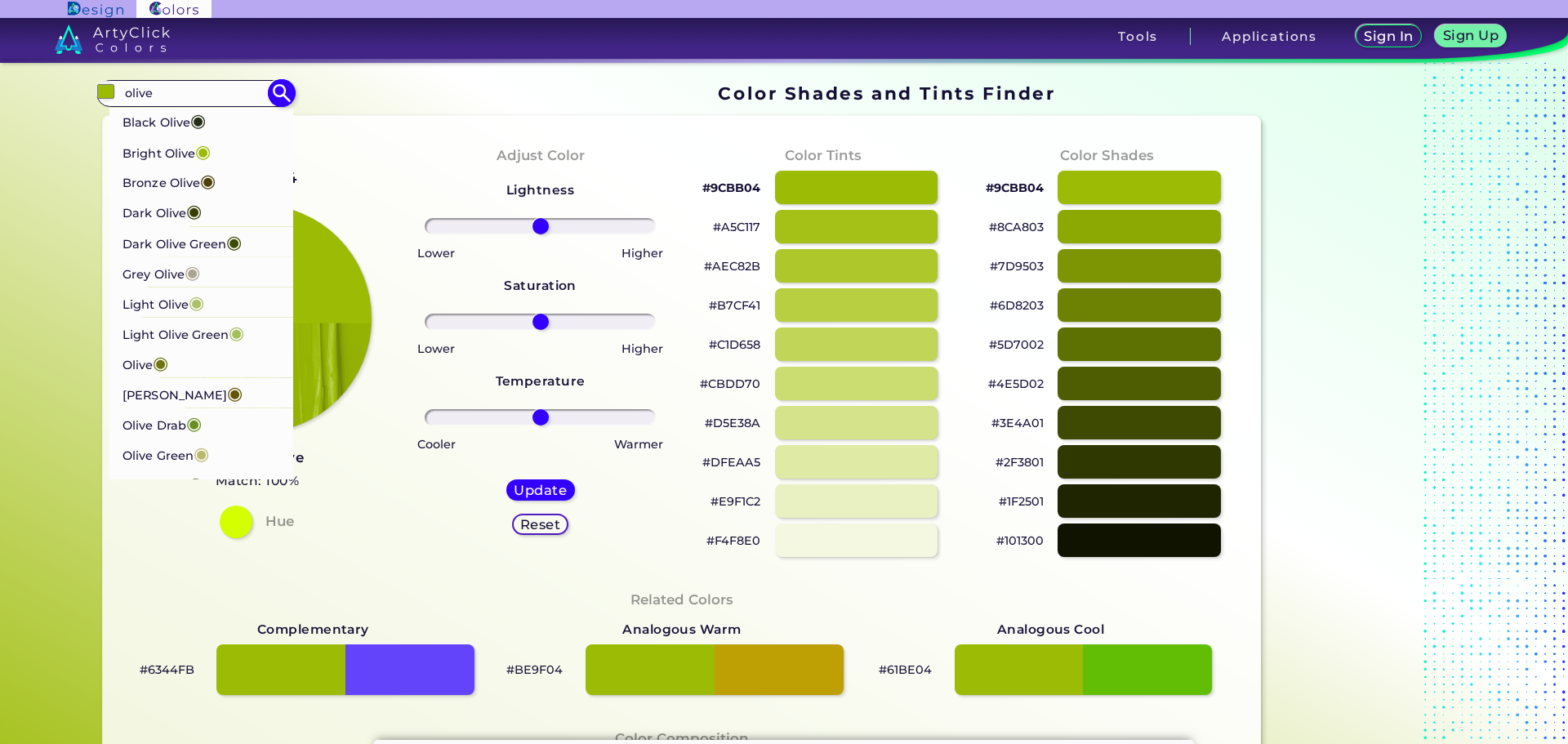
type input "olive"
click at [177, 148] on p "Bright Olive ◉" at bounding box center [166, 150] width 88 height 30
type input "#9cbb04"
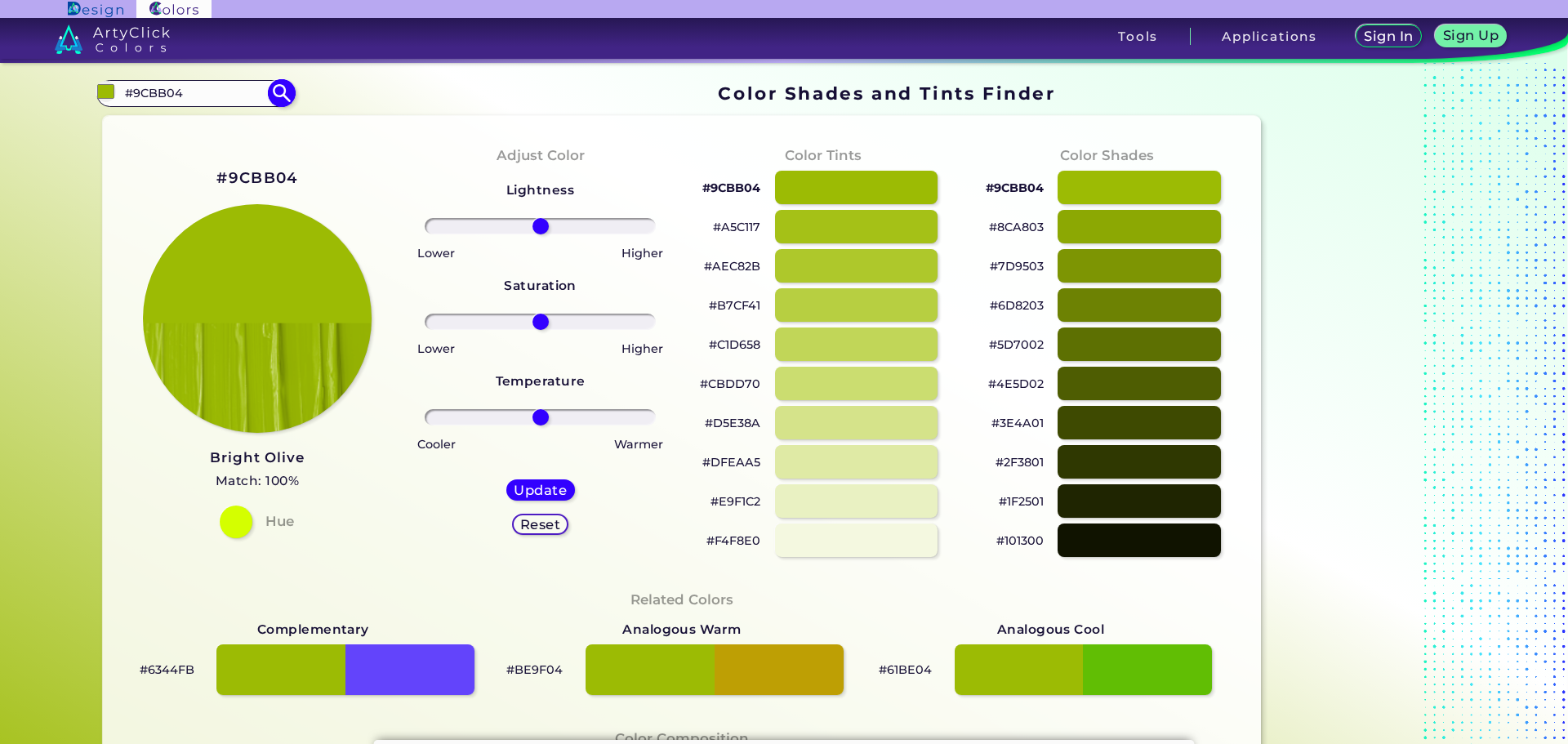
drag, startPoint x: 187, startPoint y: 102, endPoint x: 105, endPoint y: 87, distance: 83.4
click at [105, 87] on div "#9cbb04 #9CBB04 Black Olive ◉ Bright Olive ◉ Bronze Olive ◉ Dark Olive ◉ Dark […" at bounding box center [195, 93] width 197 height 26
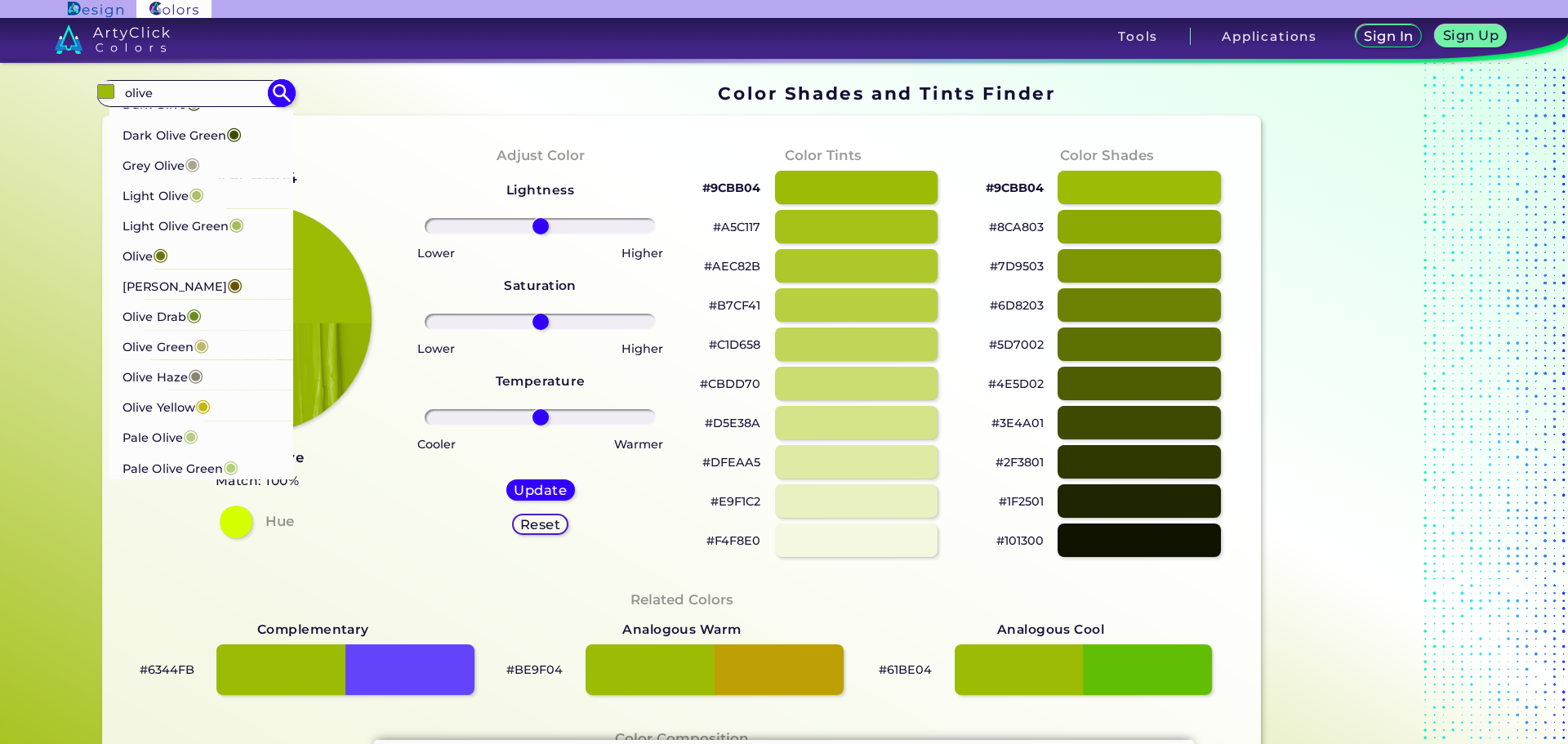
scroll to position [109, 0]
type input "olive"
click at [195, 227] on p "Light [PERSON_NAME] ◉" at bounding box center [182, 223] width 121 height 30
type input "#a4be5c"
type input "#A4BE5C"
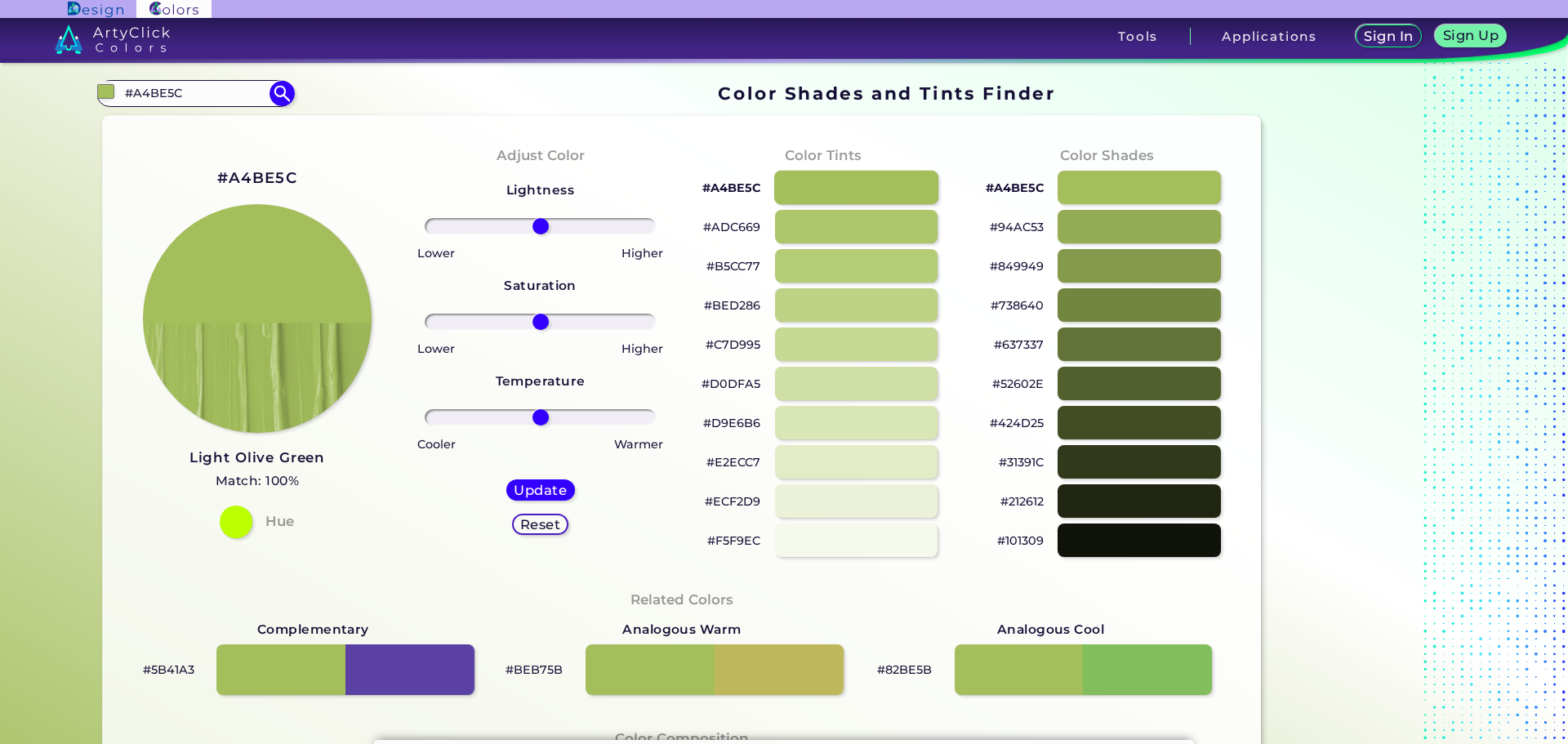
click at [823, 189] on div at bounding box center [855, 188] width 165 height 34
type input "#a4be5c"
drag, startPoint x: 183, startPoint y: 97, endPoint x: 104, endPoint y: 96, distance: 79.0
click at [104, 96] on div "#a4be5c #A4BE5C Black Olive ◉ Bright Olive ◉ Bronze Olive ◉ Dark Olive ◉ Dark […" at bounding box center [195, 93] width 197 height 26
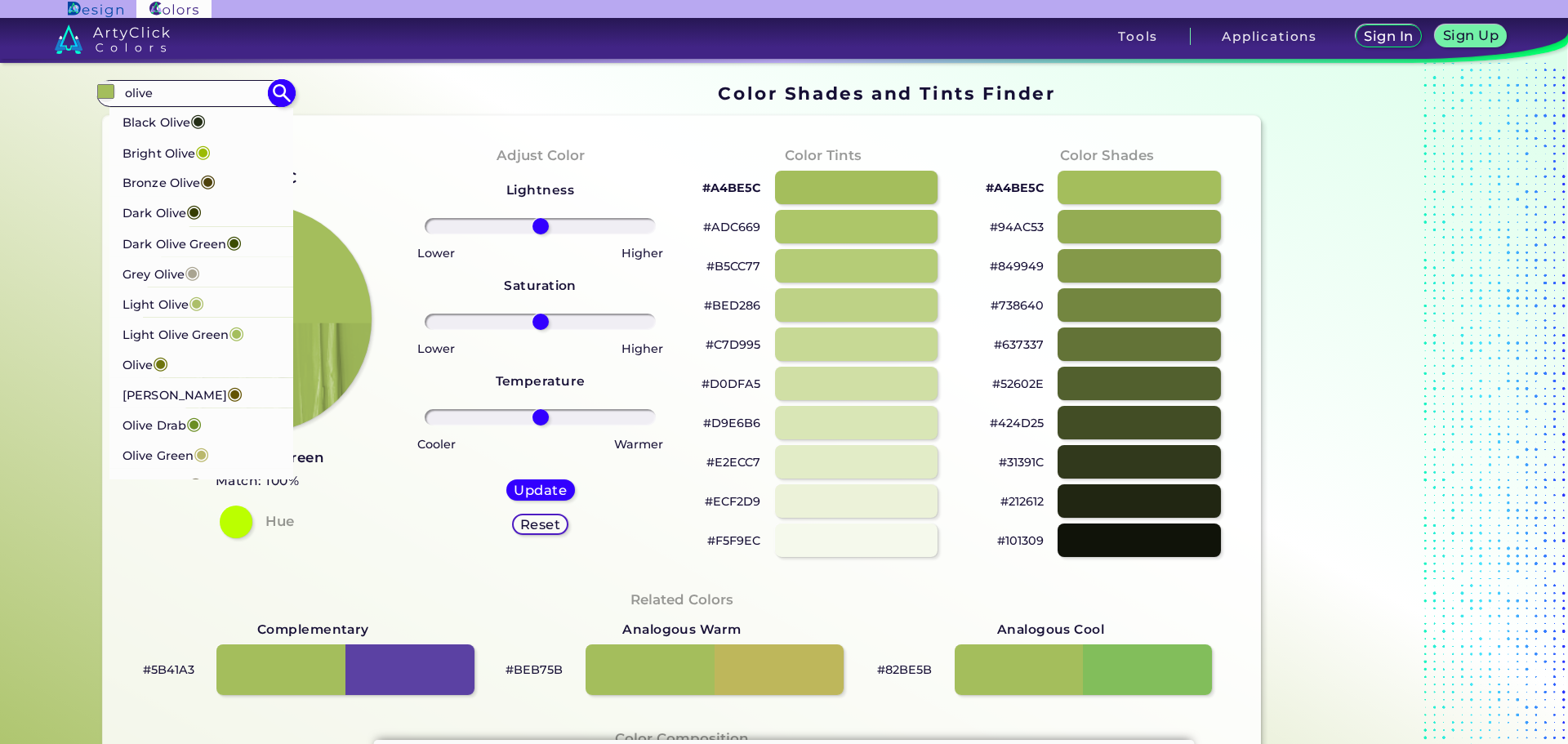
type input "olive"
click at [173, 251] on p "Dark [PERSON_NAME] ◉" at bounding box center [181, 242] width 119 height 30
type input "#3c4d03"
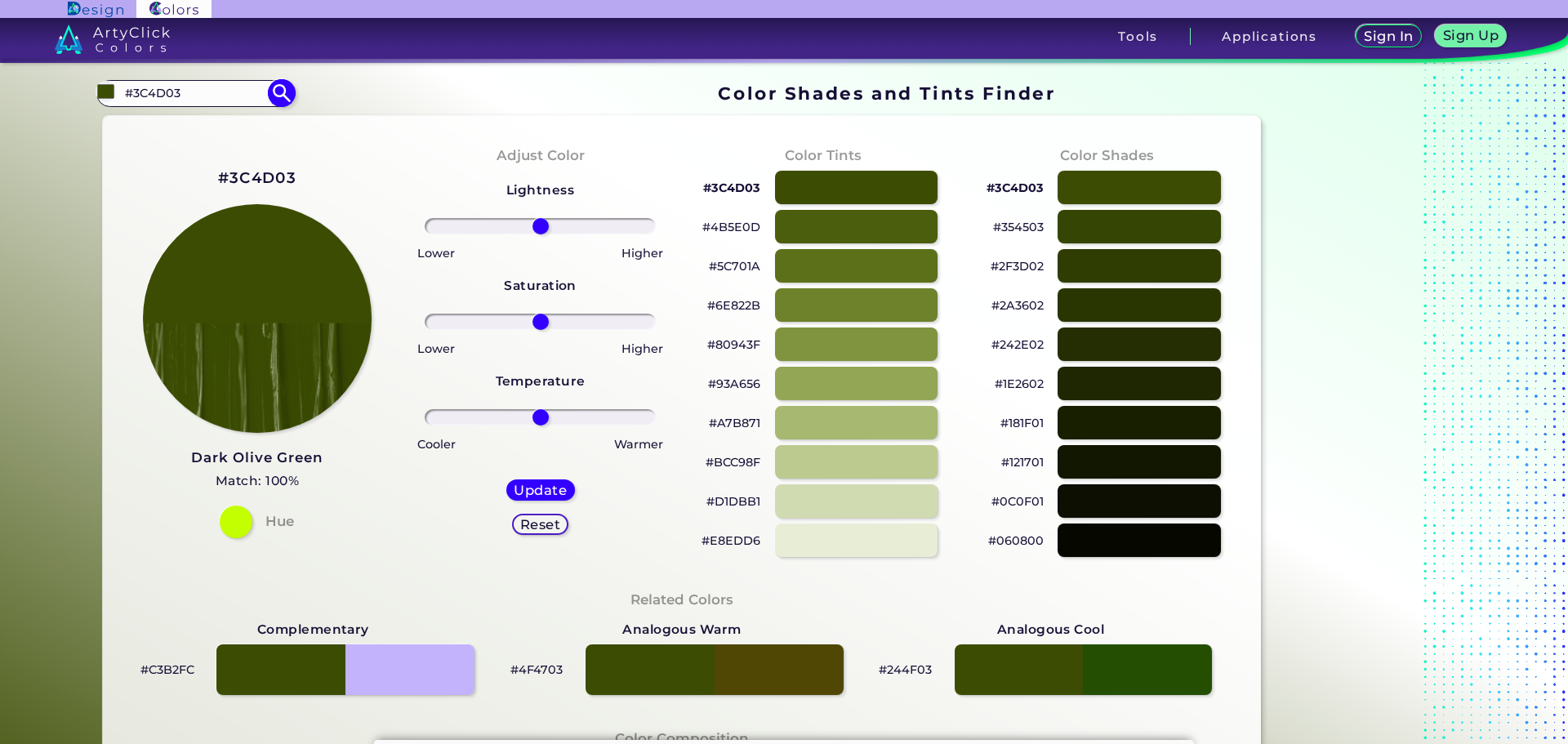
click at [115, 98] on div "#3c4d03 #3C4D03 Black Olive ◉ Bright Olive ◉ Bronze Olive ◉ Dark Olive ◉ Dark […" at bounding box center [195, 93] width 197 height 26
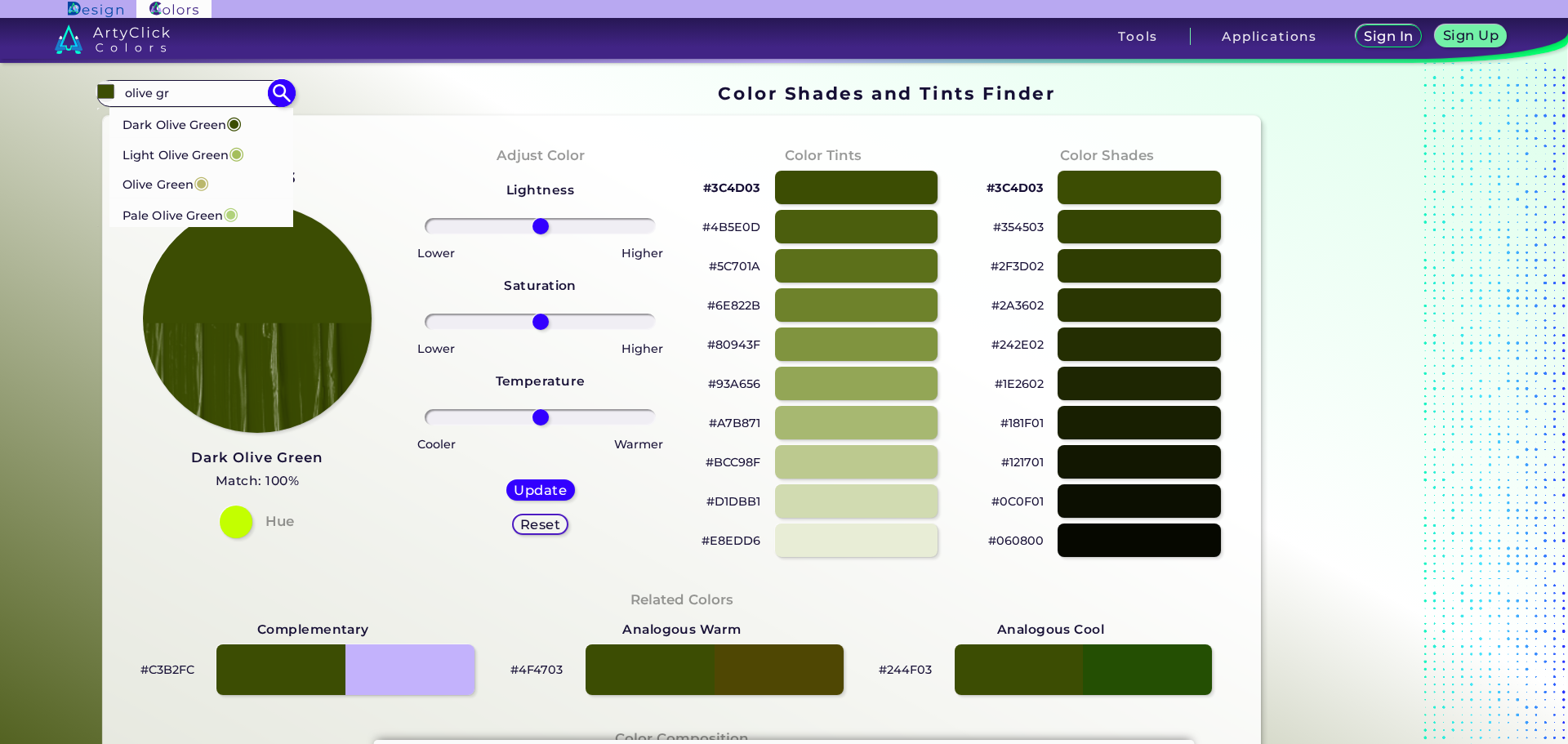
scroll to position [1, 0]
type input "olive gr"
click at [203, 210] on p "Pale [PERSON_NAME] ◉" at bounding box center [180, 213] width 115 height 30
type input "#b1d27b"
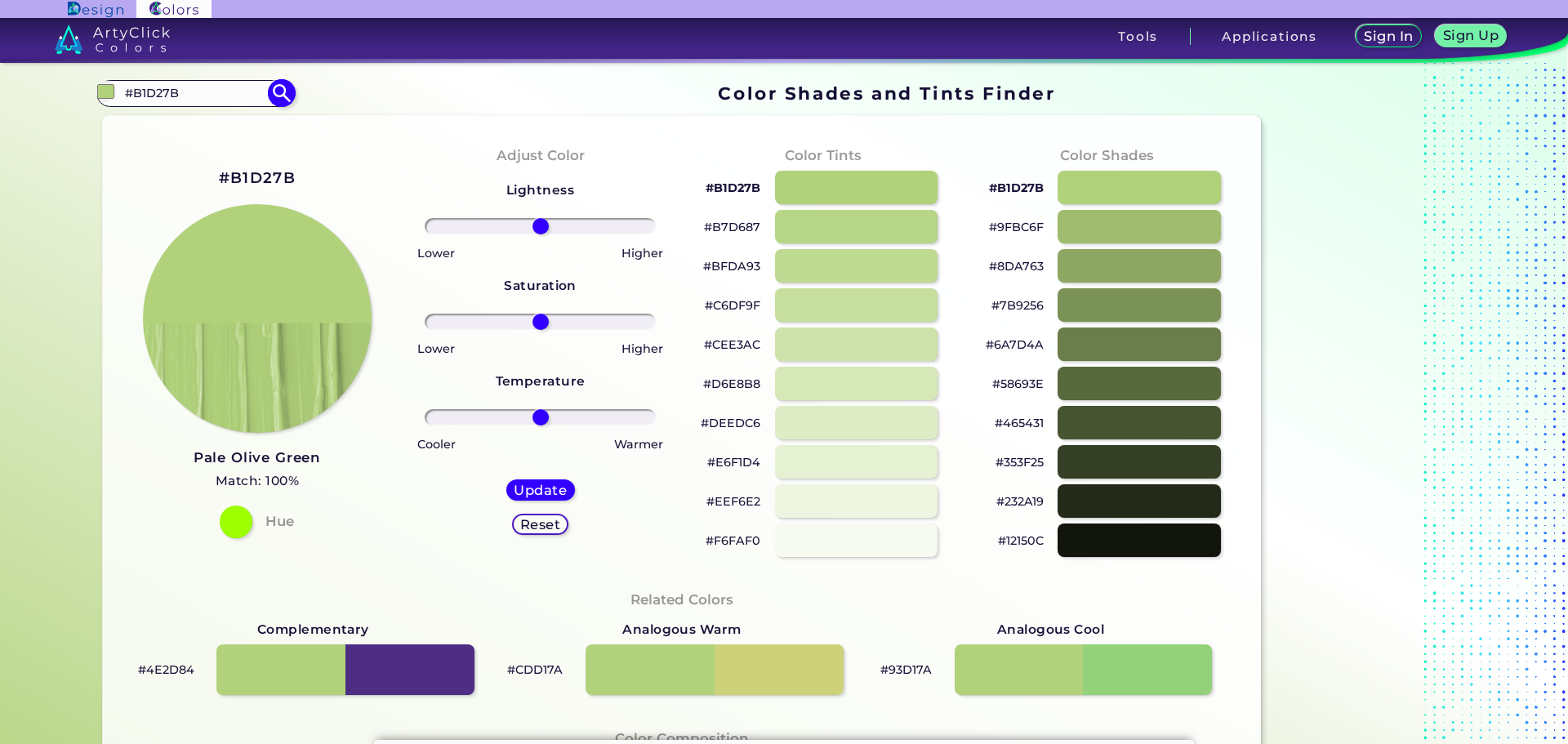
drag, startPoint x: 196, startPoint y: 95, endPoint x: 112, endPoint y: 96, distance: 84.0
click at [112, 96] on div "#b1d27b #B1D27B Dark [PERSON_NAME] ◉ Light [PERSON_NAME] ◉ [PERSON_NAME] ◉ Pale…" at bounding box center [195, 93] width 197 height 26
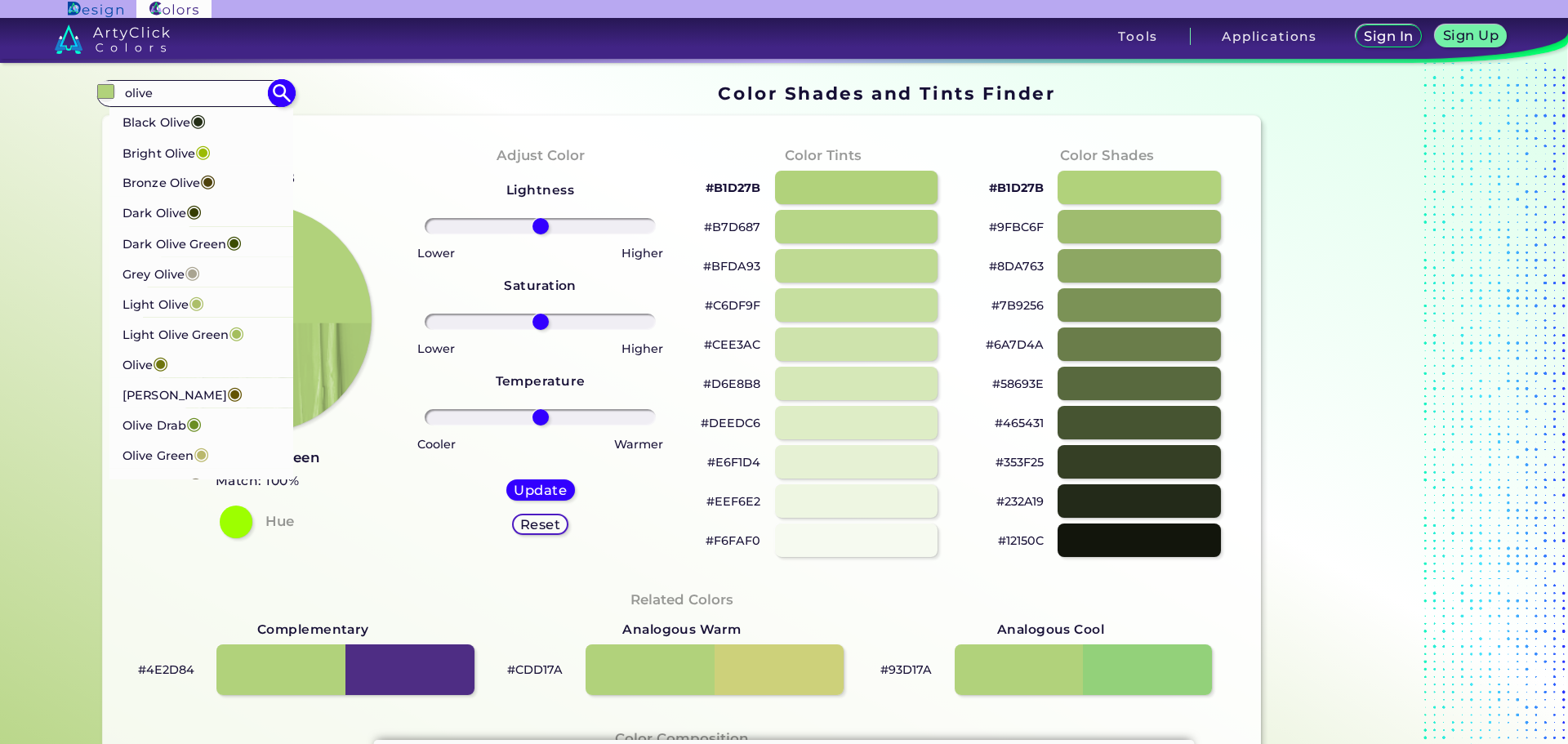
type input "olive"
click at [146, 149] on p "Bright Olive ◉" at bounding box center [166, 150] width 88 height 30
type input "#9cbb04"
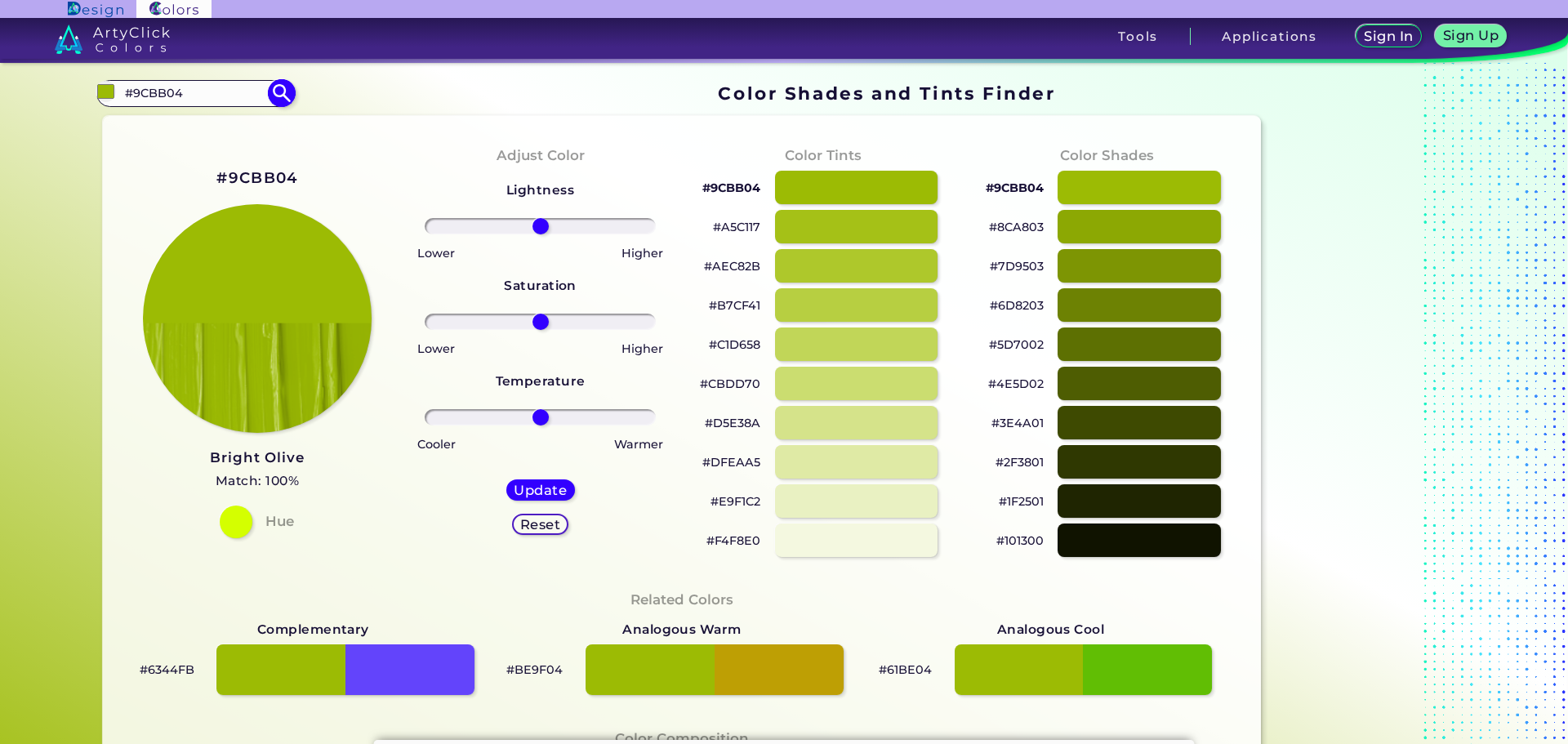
drag, startPoint x: 189, startPoint y: 95, endPoint x: 111, endPoint y: 86, distance: 78.5
click at [111, 86] on div "#9cbb04 #9CBB04 Black Olive ◉ Bright Olive ◉ Bronze Olive ◉ Dark Olive ◉ Dark […" at bounding box center [195, 93] width 197 height 26
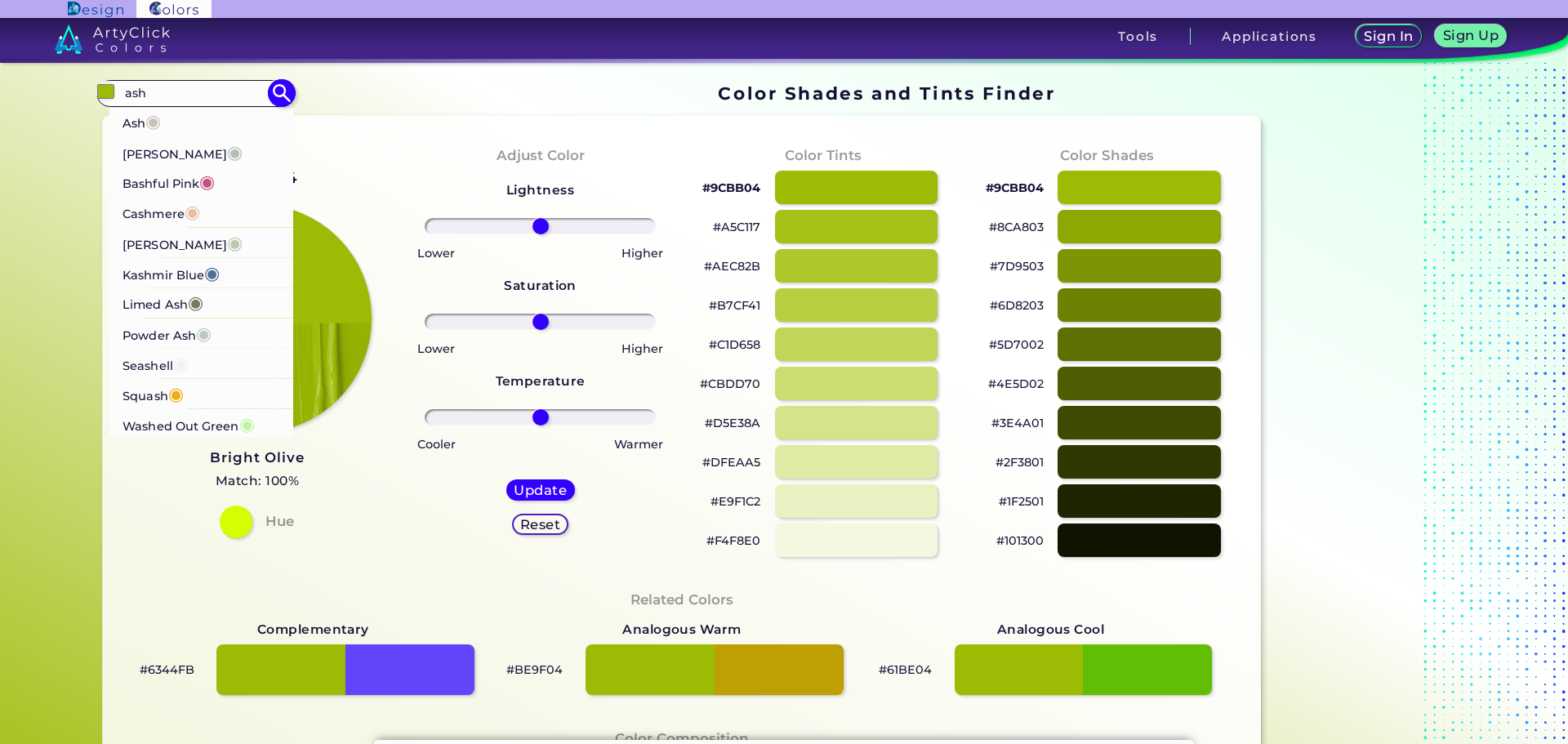
type input "ash"
click at [151, 155] on p "[PERSON_NAME] ◉" at bounding box center [182, 151] width 120 height 30
type input "#b2beb5"
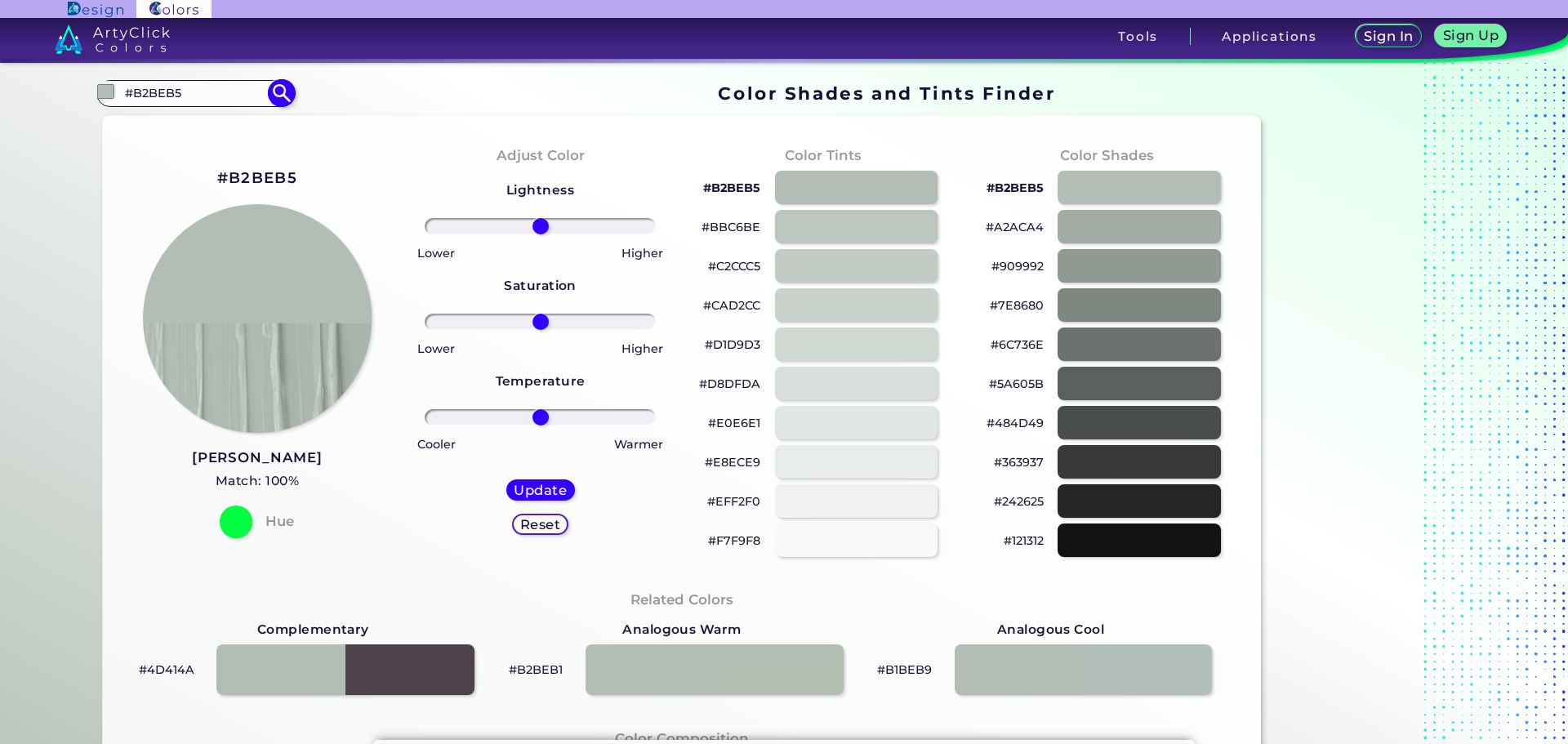
drag, startPoint x: 177, startPoint y: 96, endPoint x: 117, endPoint y: 91, distance: 60.2
click at [119, 91] on input "#B2BEB5" at bounding box center [196, 93] width 152 height 22
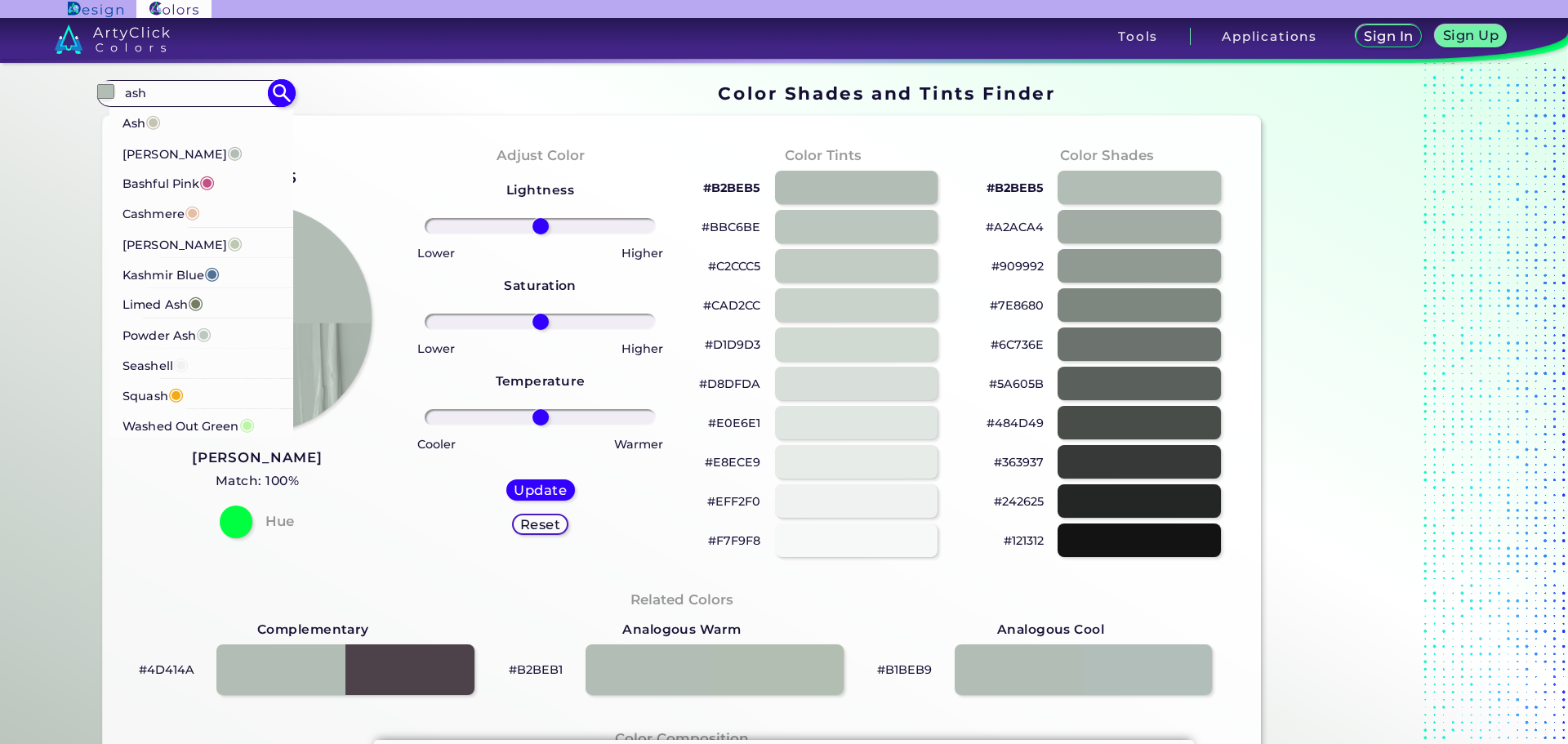
type input "ash"
click at [202, 331] on span "◉" at bounding box center [203, 332] width 16 height 22
type input "#bcc9c2"
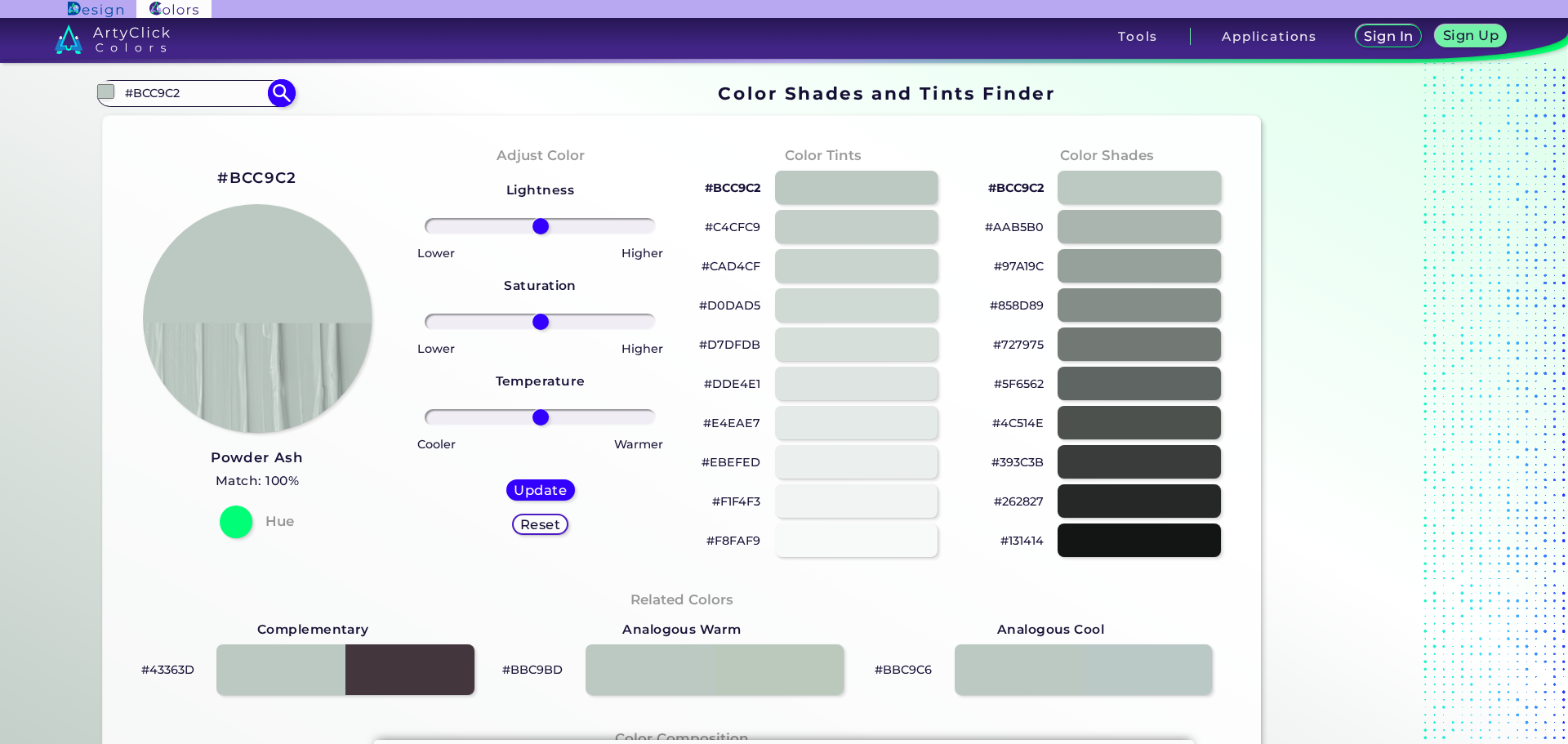
drag, startPoint x: 178, startPoint y: 91, endPoint x: 111, endPoint y: 90, distance: 67.0
click at [111, 90] on div "#bcc9c2 #BCC9C2 Ash ◉ Ash Grey ◉ Bashful Pink ◉ Cashmere ◉ [PERSON_NAME] ◉ Kash…" at bounding box center [195, 93] width 197 height 26
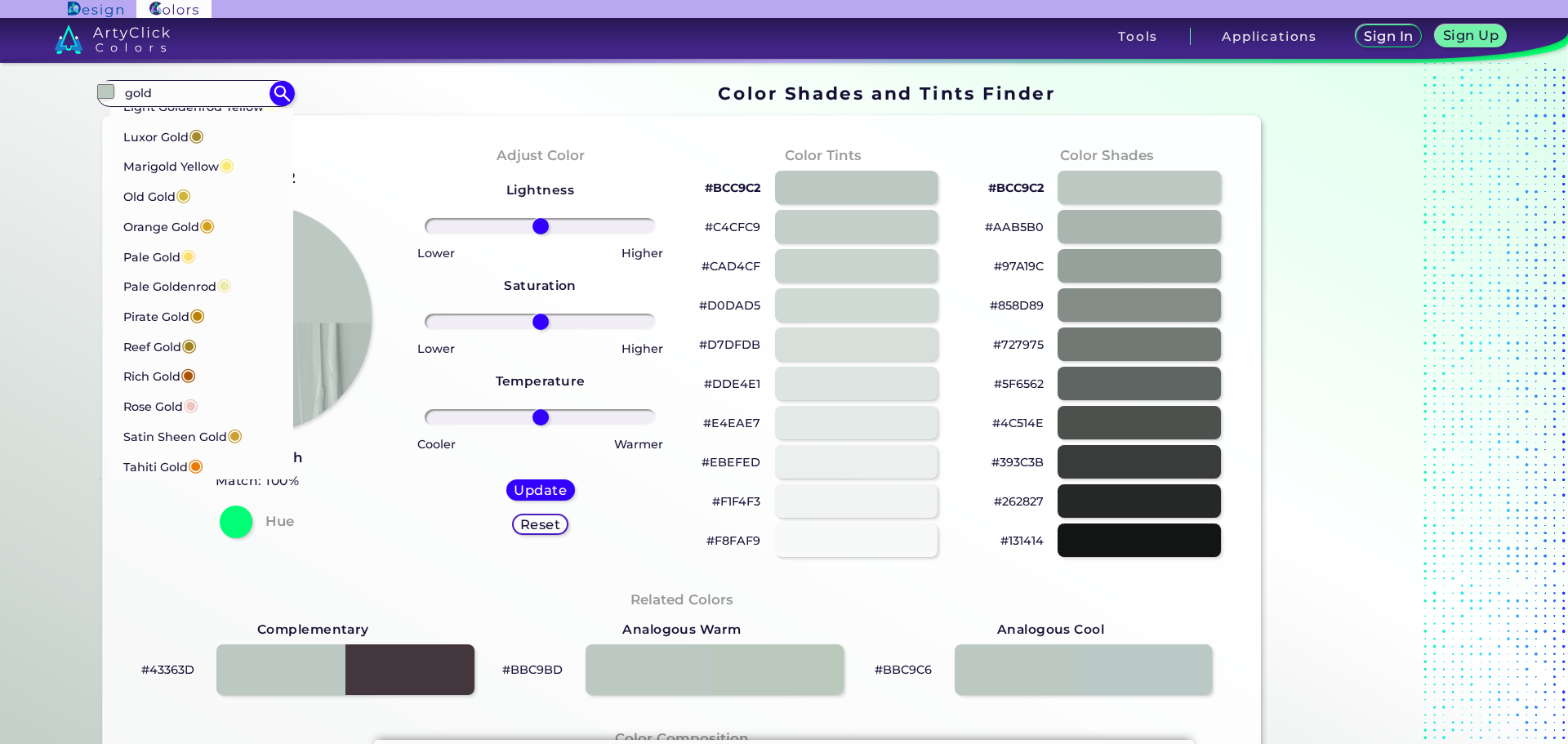
scroll to position [547, 0]
drag, startPoint x: 153, startPoint y: 90, endPoint x: 91, endPoint y: 83, distance: 62.4
click at [96, 83] on section "#bcc9c2 gold Bright Gold ◉ Buddha Gold ◉ Dark Gold ◉ Dark Goldenrod ◉ Gold Drop…" at bounding box center [682, 94] width 1171 height 32
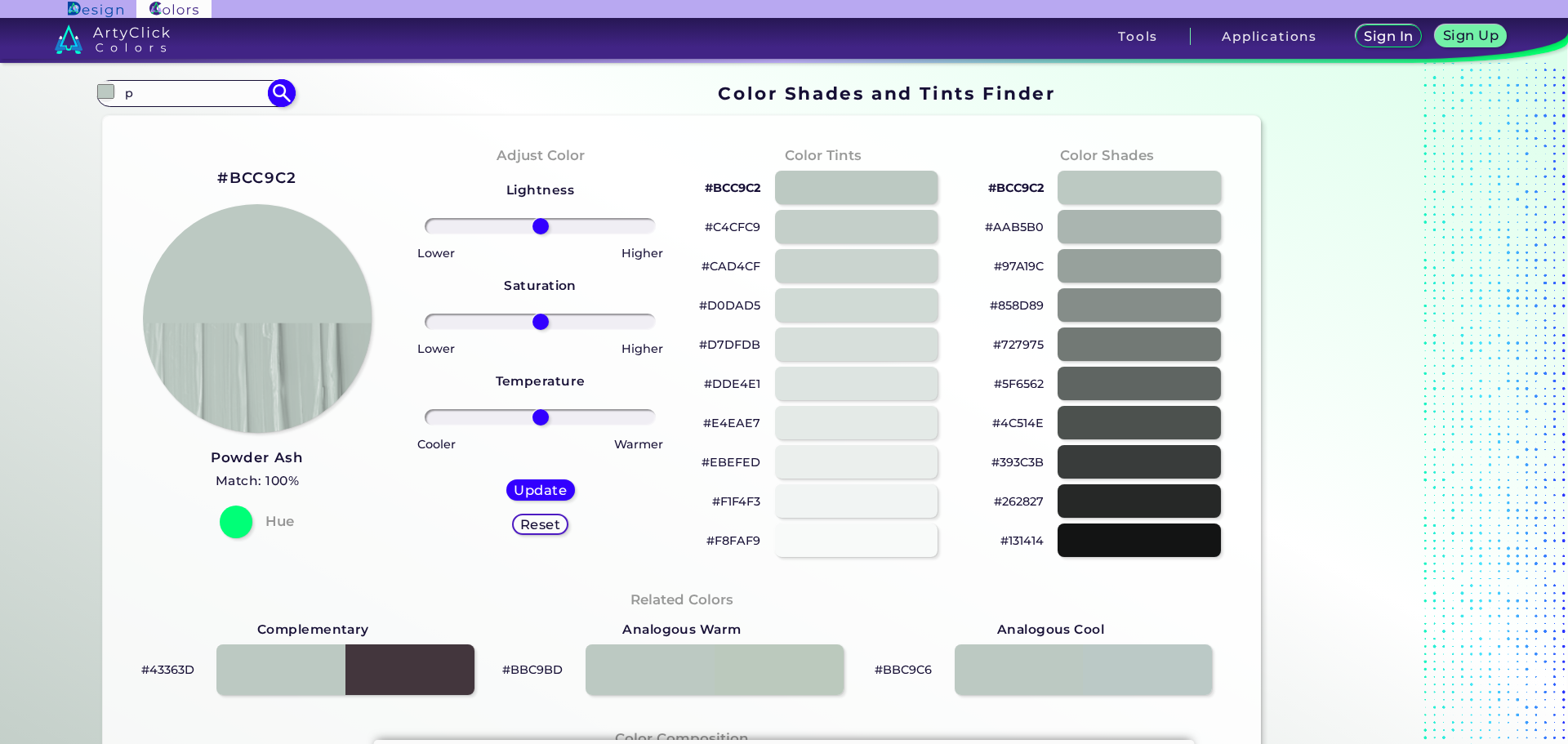
scroll to position [0, 0]
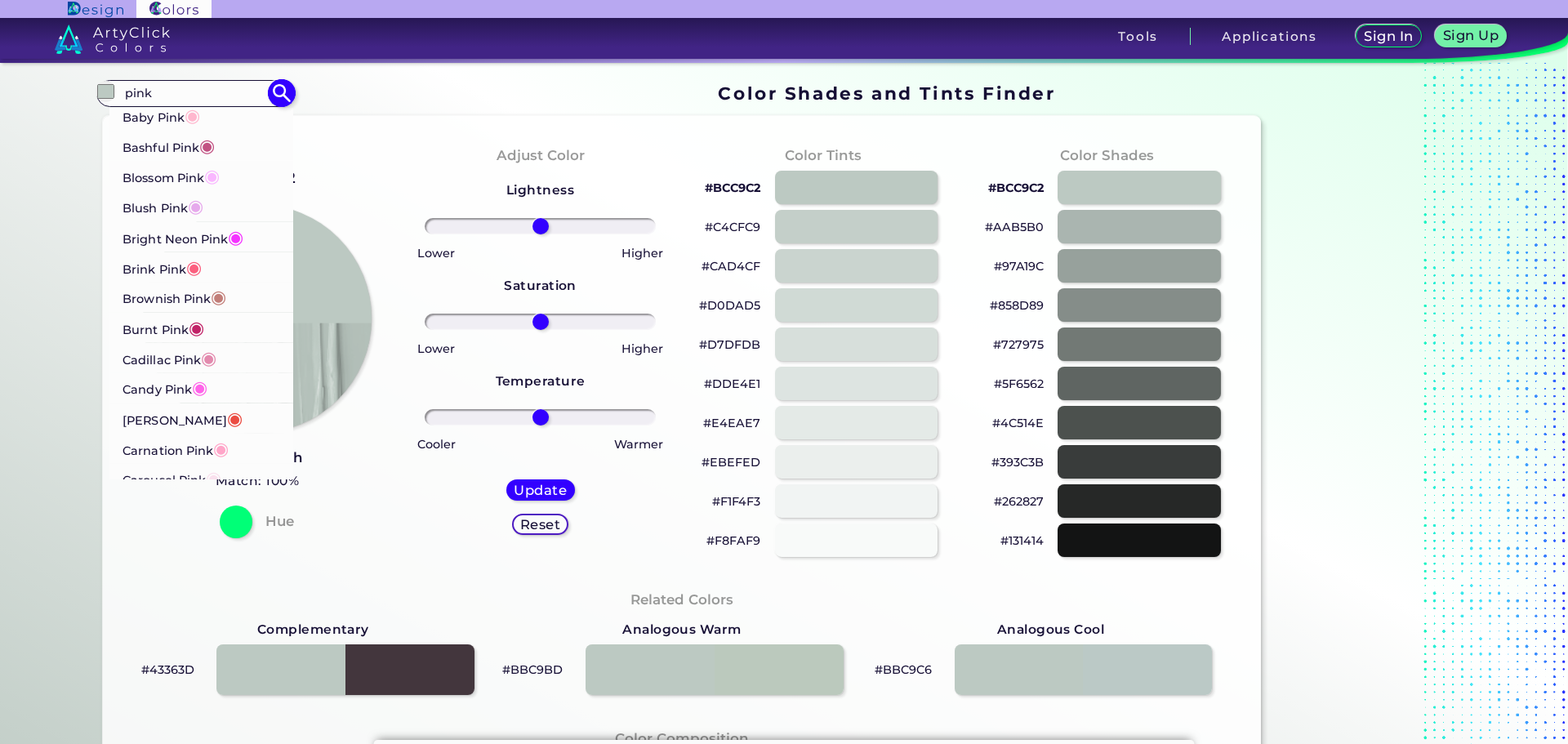
type input "pink"
click at [177, 119] on p "Baby Pink ◉" at bounding box center [161, 115] width 78 height 30
type input "#ffb7ce"
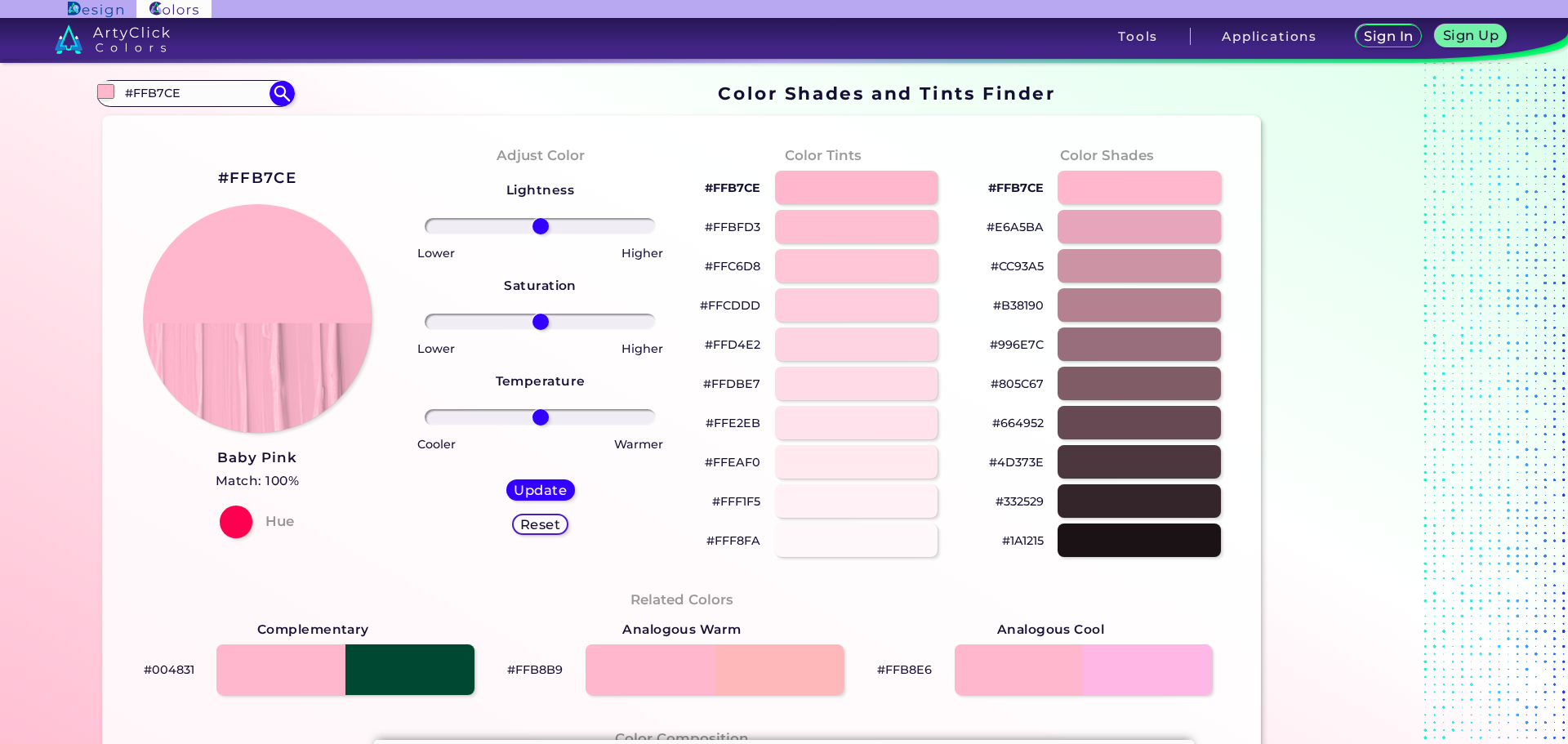
drag, startPoint x: 140, startPoint y: 84, endPoint x: 132, endPoint y: 78, distance: 10.0
click at [119, 84] on input "#FFB7CE" at bounding box center [196, 93] width 152 height 22
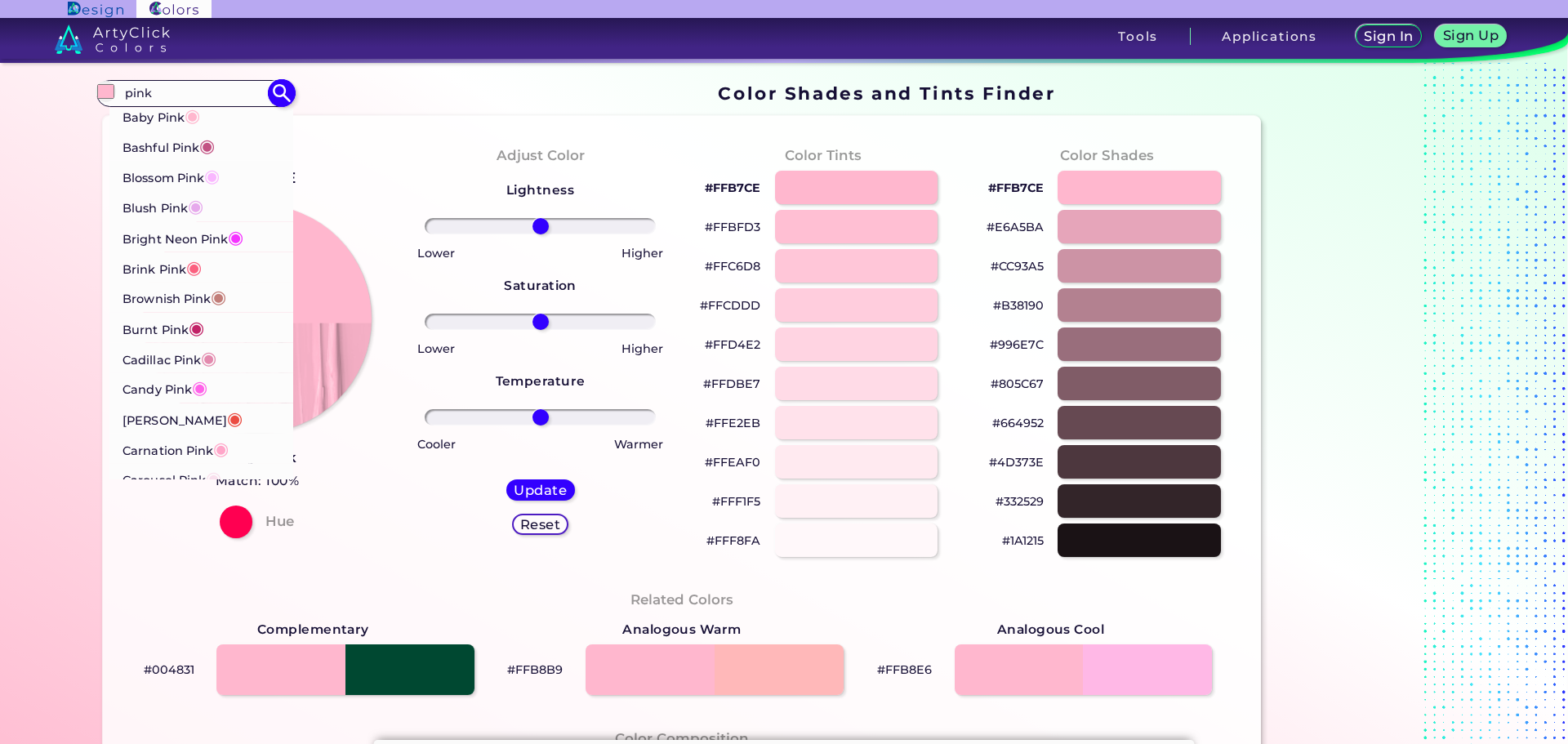
type input "pink"
click at [167, 329] on p "Burnt Pink ◉" at bounding box center [163, 327] width 82 height 30
type input "#c12267"
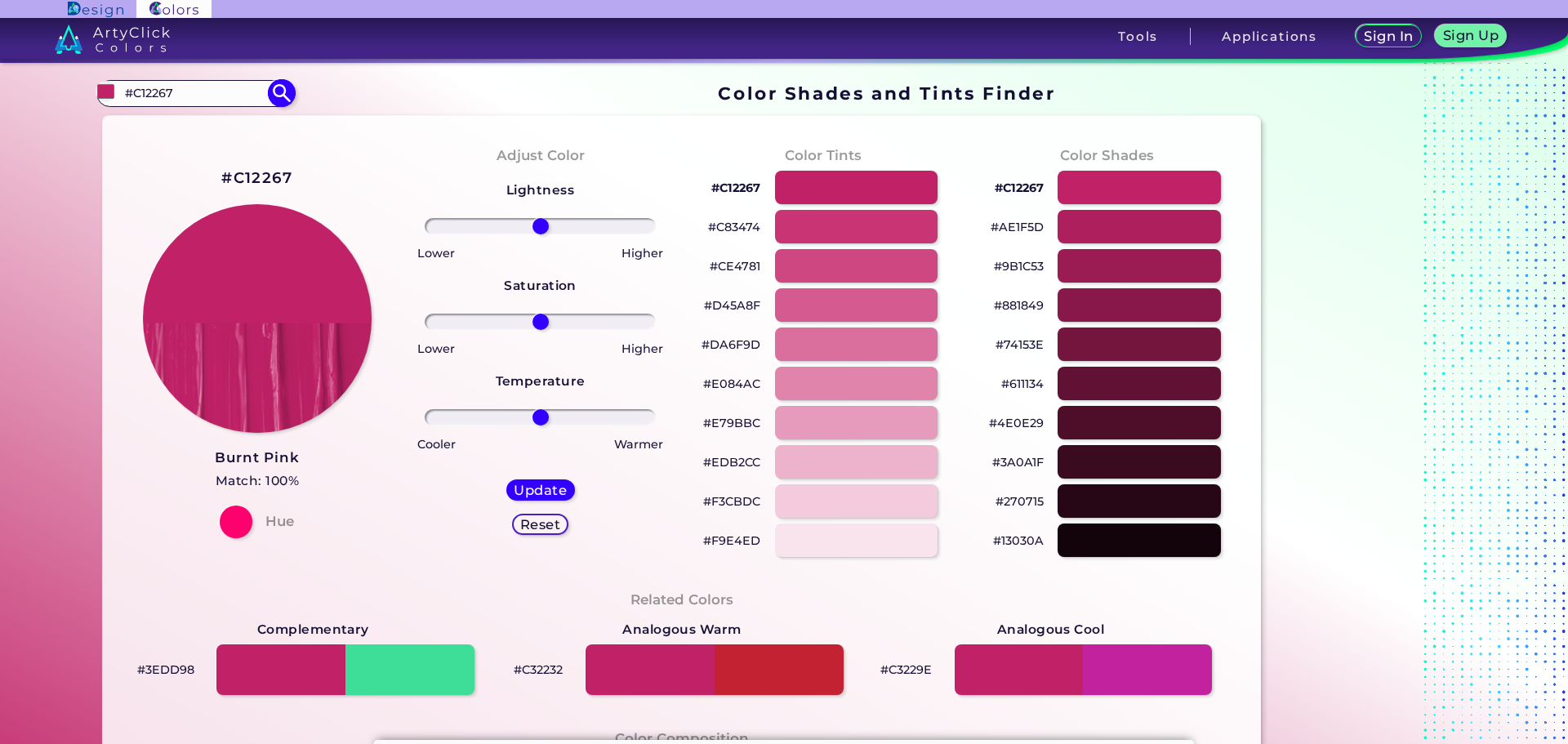
drag, startPoint x: 210, startPoint y: 90, endPoint x: 102, endPoint y: 83, distance: 108.2
click at [102, 83] on div "#c12267 #C12267 Baby Pink ◉ Bashful Pink ◉ Blossom Pink ◉ Blush Pink ◉ Bright N…" at bounding box center [195, 93] width 197 height 26
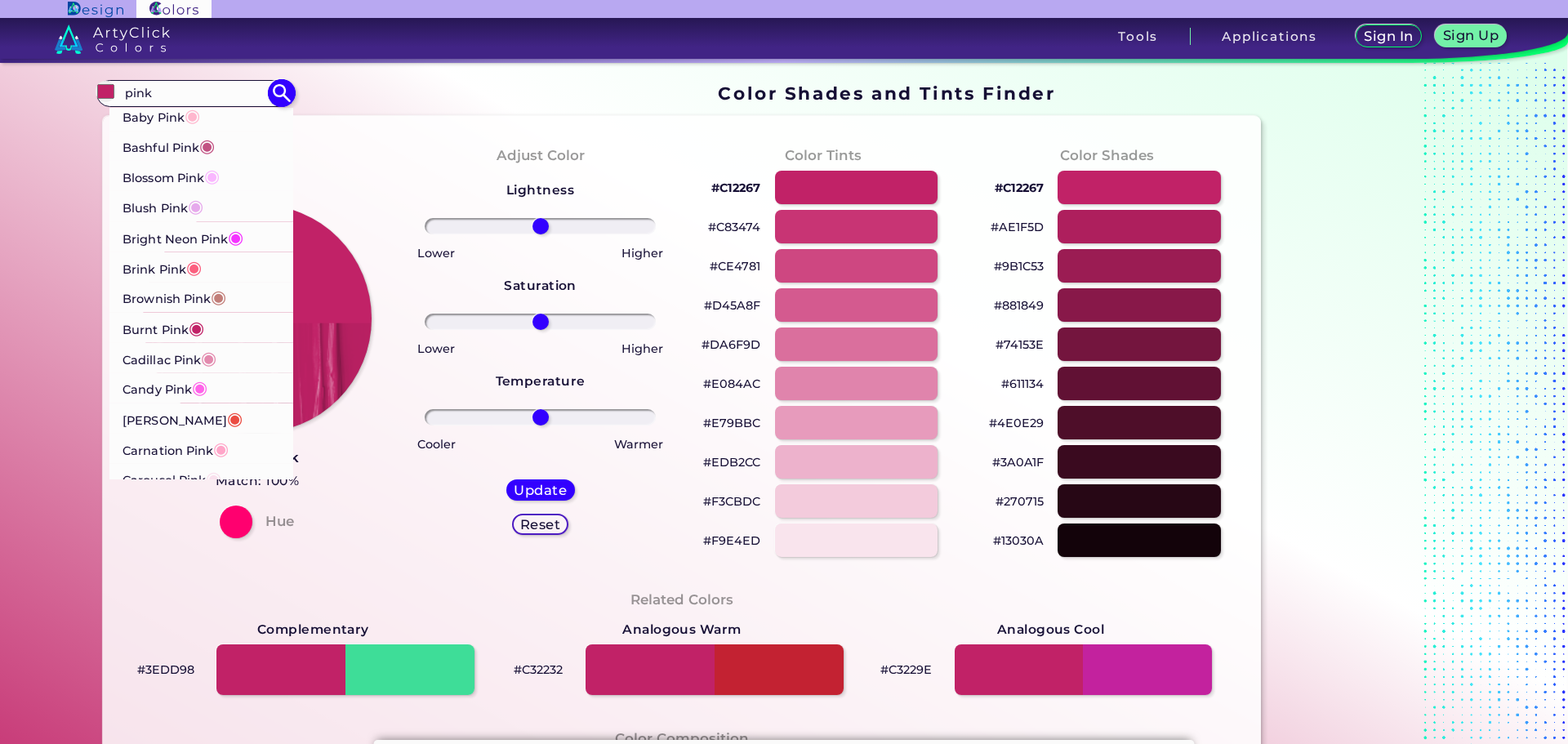
type input "pink"
click at [165, 440] on p "Carnation Pink ◉" at bounding box center [176, 452] width 105 height 30
type input "#ffa6c9"
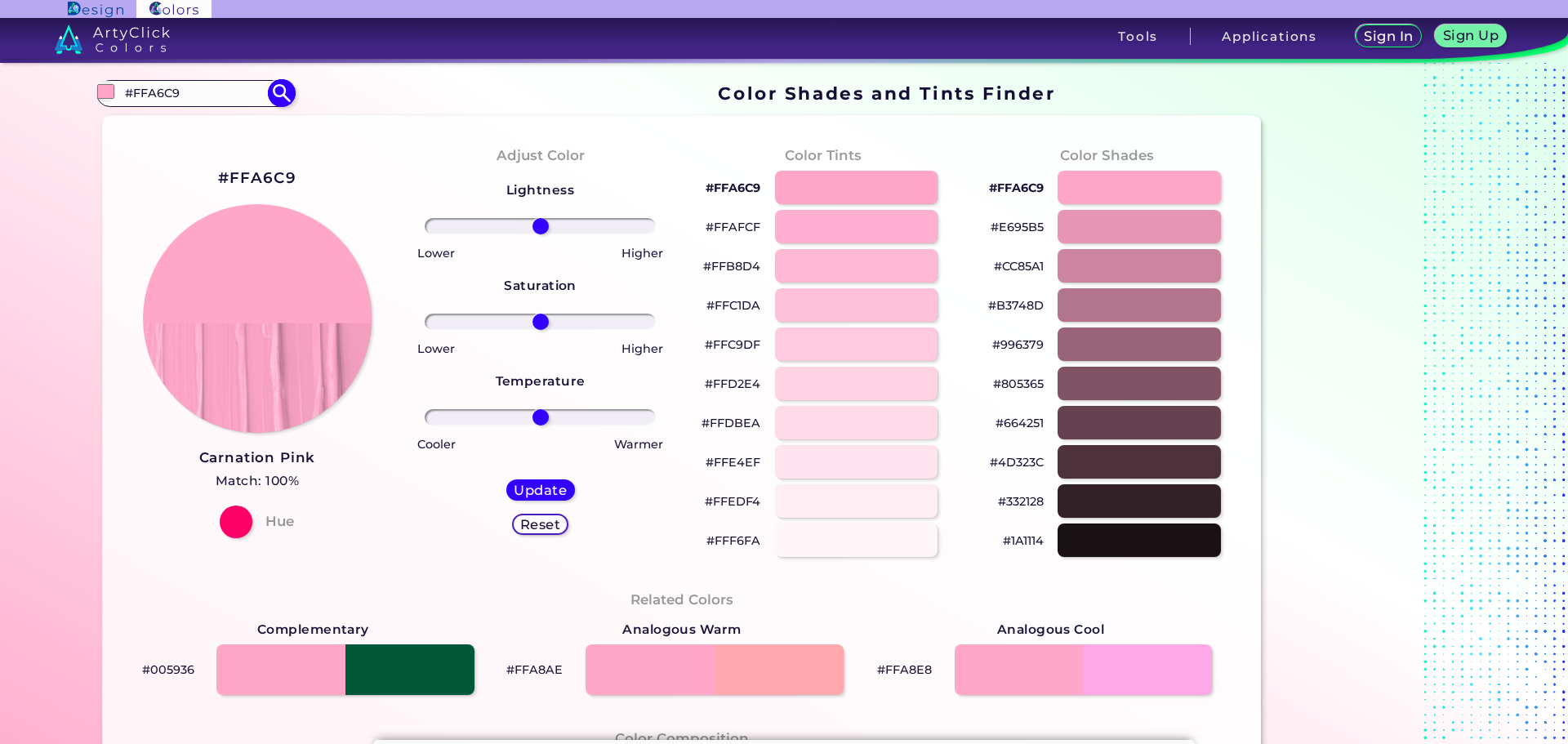
drag, startPoint x: 212, startPoint y: 95, endPoint x: 121, endPoint y: 95, distance: 91.0
click at [121, 95] on input "#FFA6C9" at bounding box center [196, 93] width 152 height 22
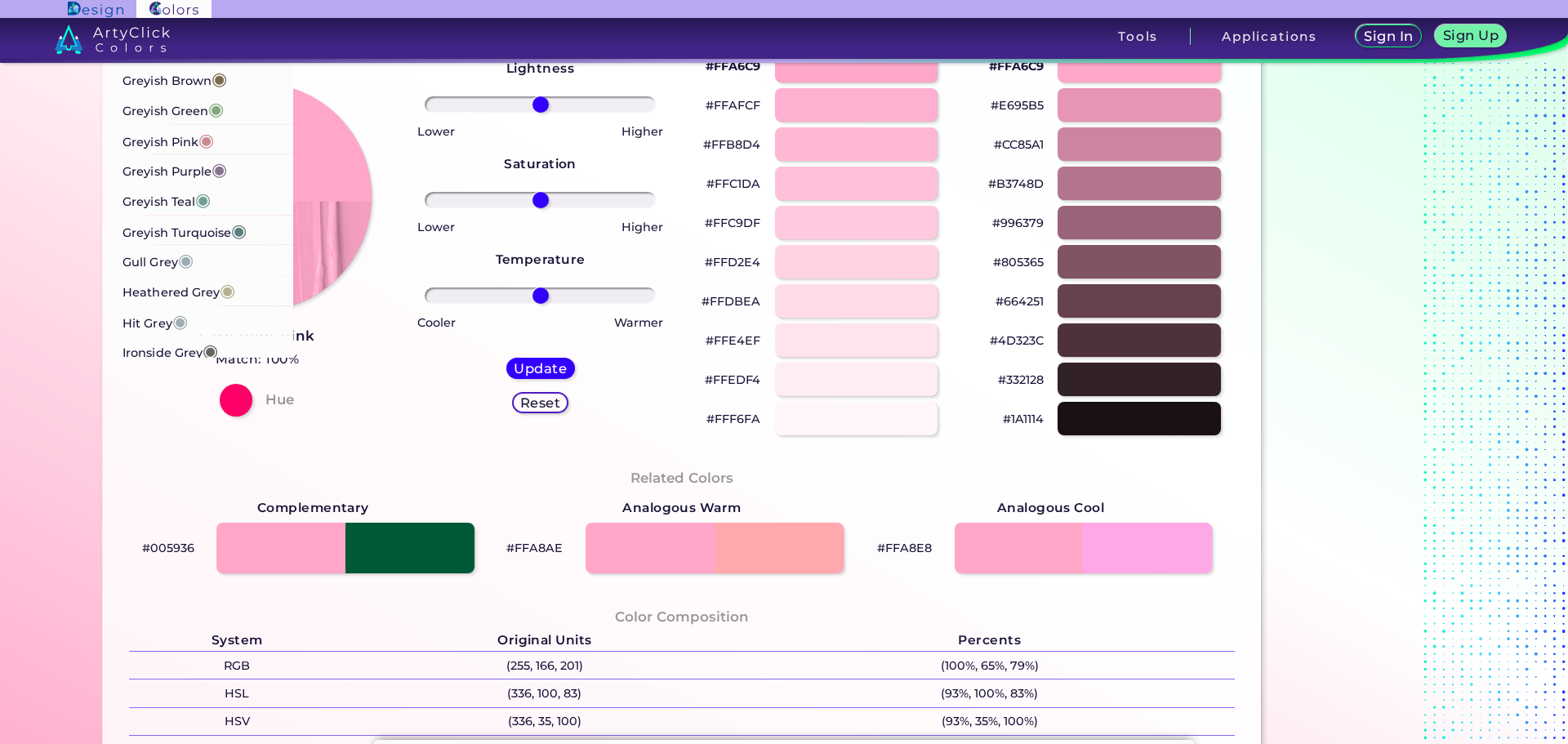
scroll to position [82, 0]
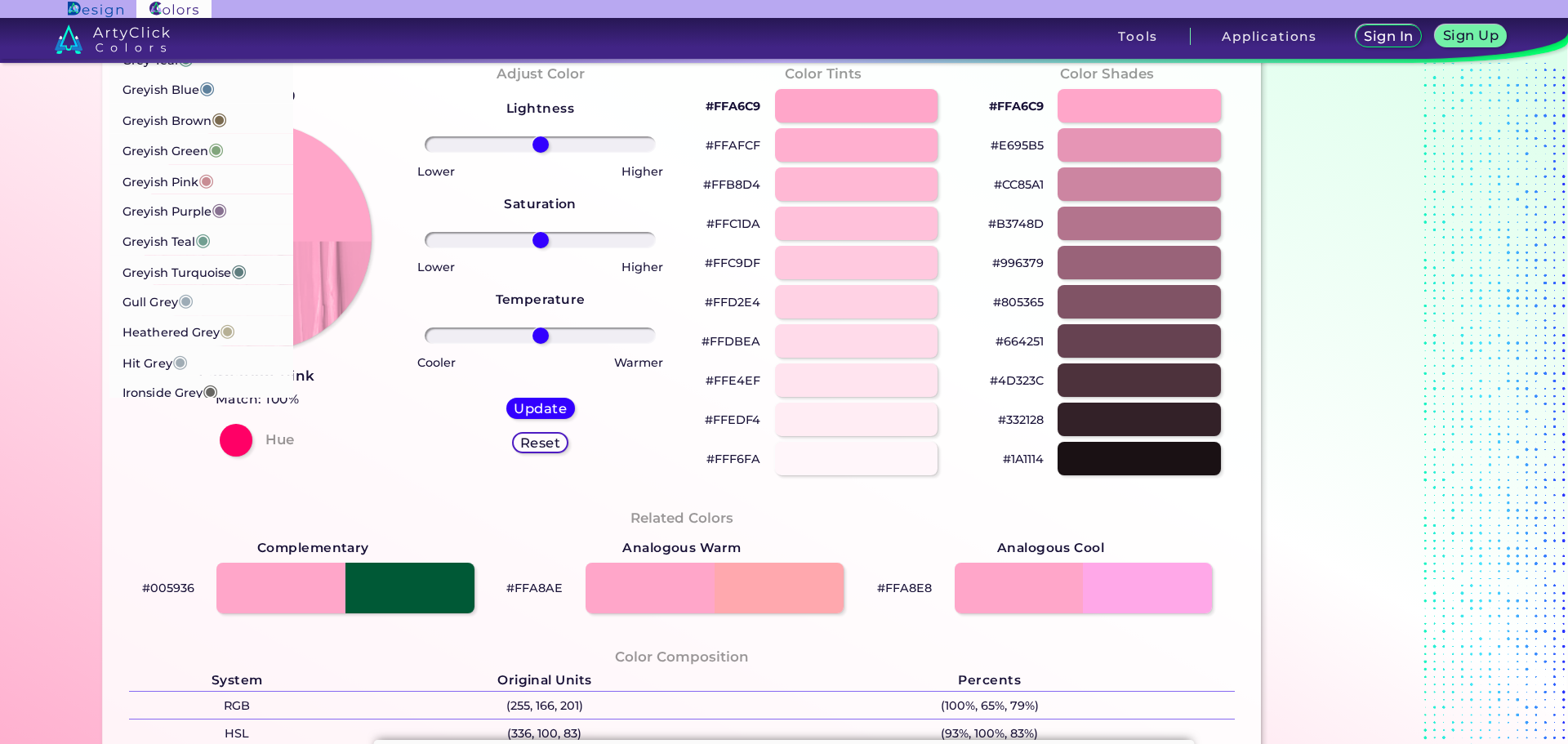
type input "grey"
click at [165, 360] on p "Hit Grey ◉" at bounding box center [154, 360] width 65 height 30
type input "#a1adb5"
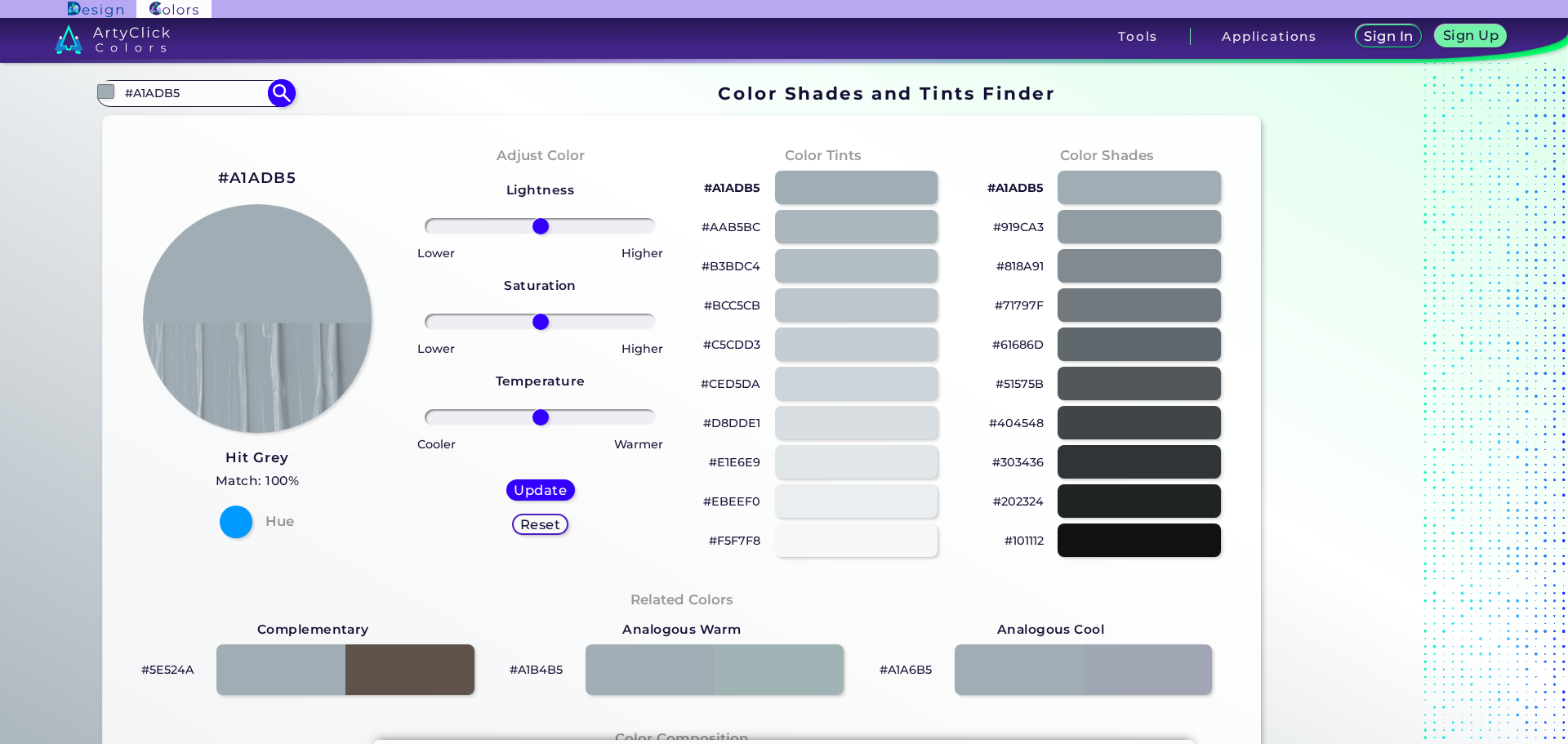
drag, startPoint x: 183, startPoint y: 89, endPoint x: 120, endPoint y: 89, distance: 63.0
click at [120, 89] on input "#A1ADB5" at bounding box center [196, 93] width 152 height 22
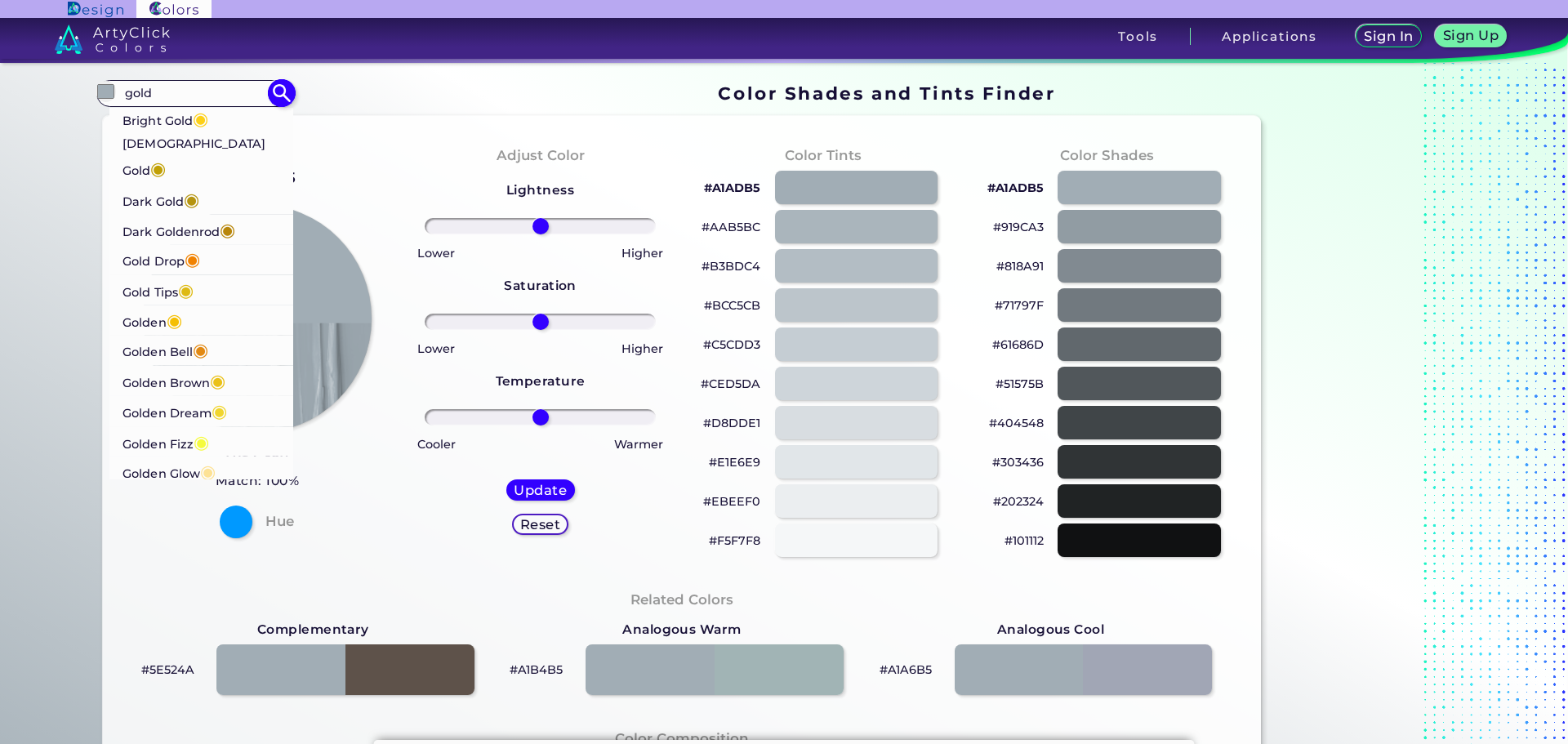
type input "gold"
click at [174, 145] on p "Buddha Gold ◉" at bounding box center [201, 159] width 158 height 51
type input "#c1a004"
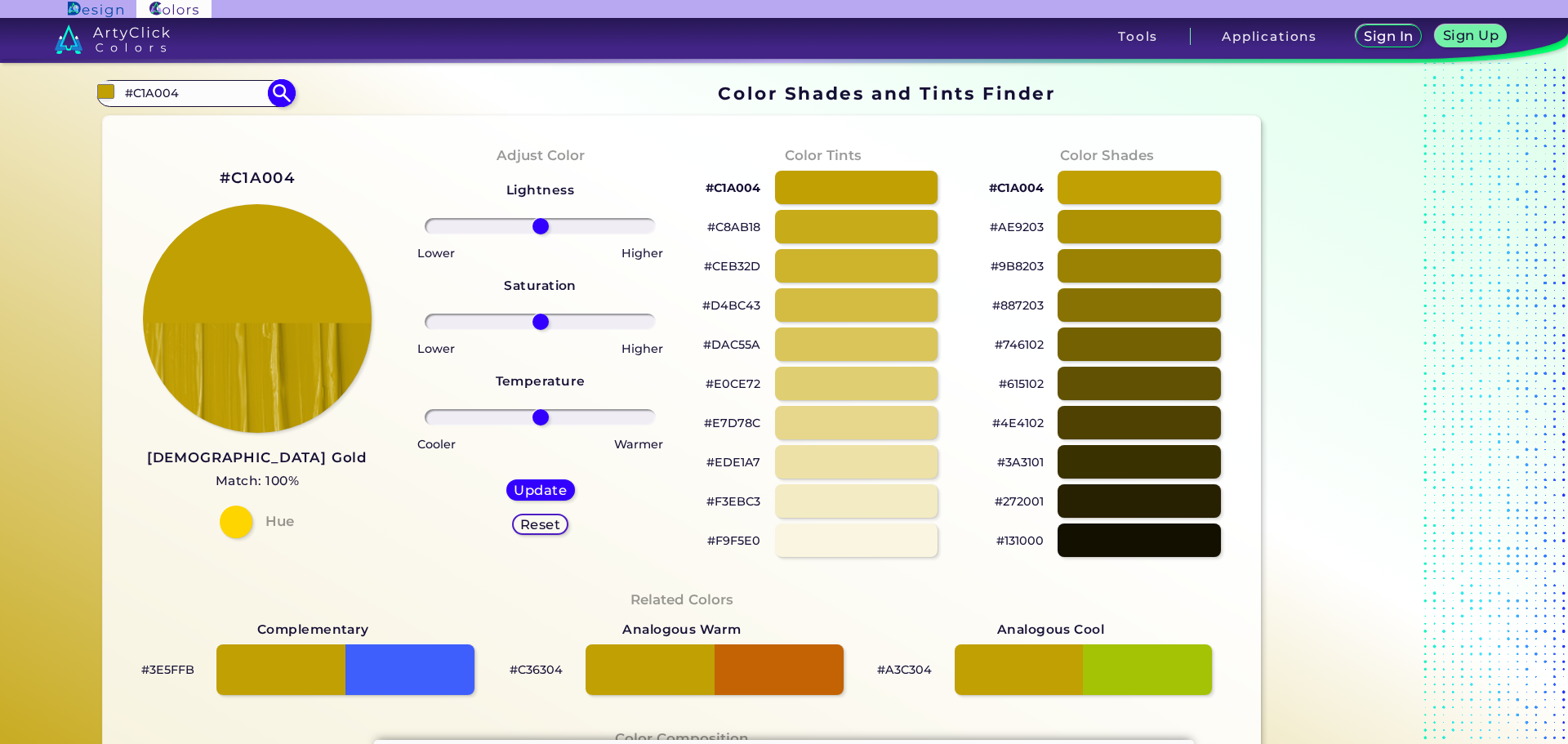
drag, startPoint x: 183, startPoint y: 90, endPoint x: 115, endPoint y: 87, distance: 68.1
click at [115, 87] on div "#c1a004 #C1A004 Bright Gold ◉ Buddha Gold ◉ Dark Gold ◉ Dark Goldenrod ◉ Gold D…" at bounding box center [195, 93] width 197 height 26
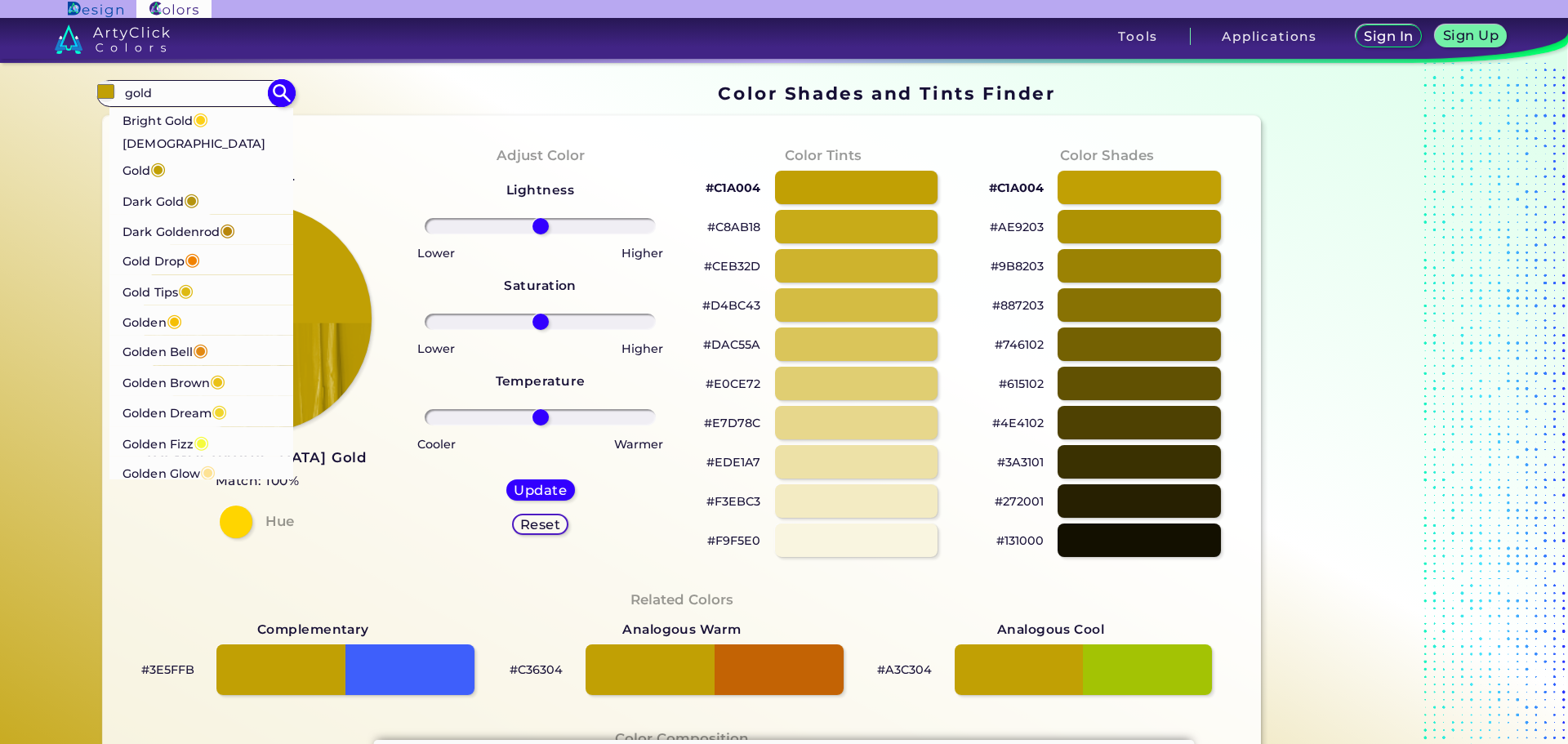
type input "gold"
click at [172, 277] on p "Gold Tips ◉" at bounding box center [158, 293] width 71 height 30
type input "#deba13"
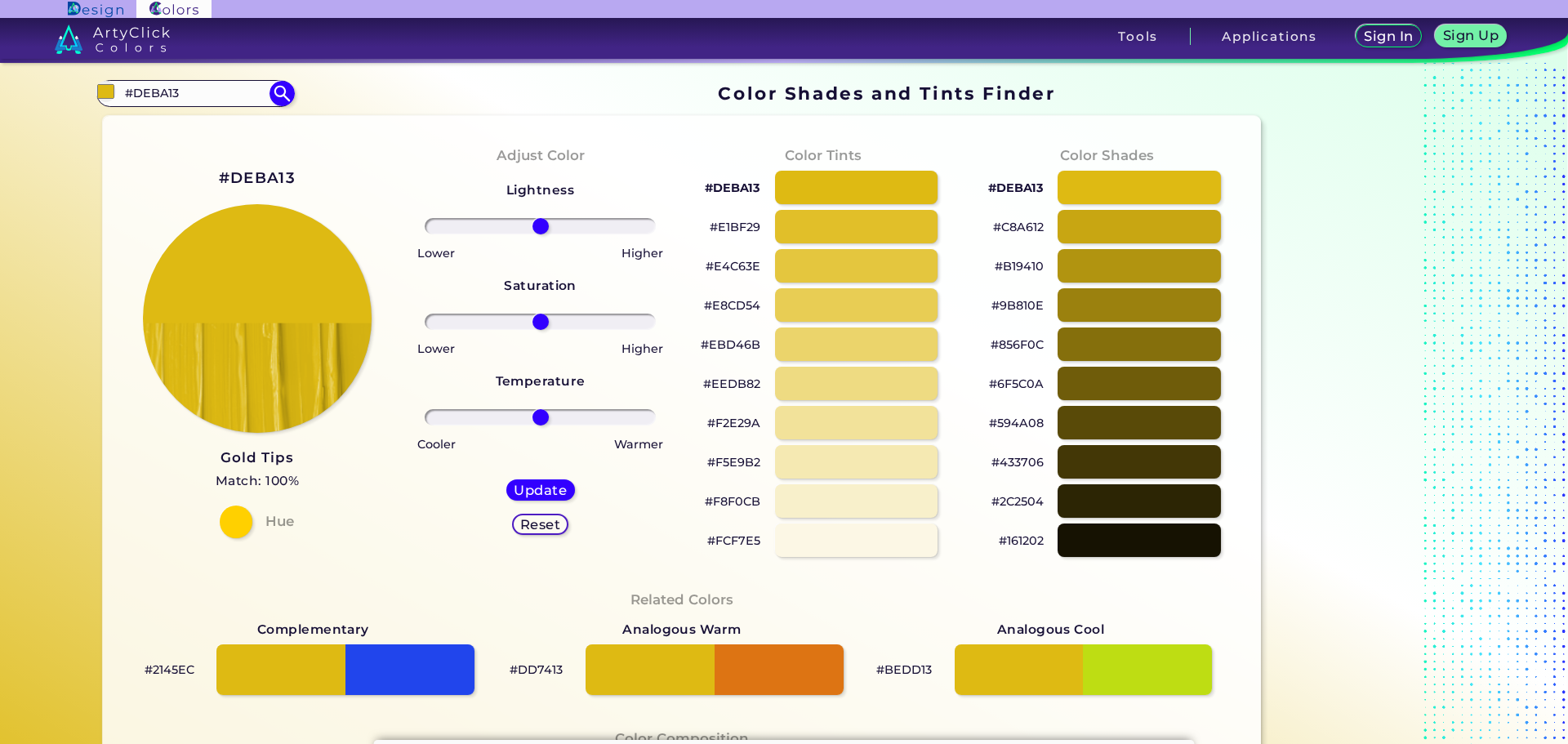
drag, startPoint x: 108, startPoint y: 95, endPoint x: 78, endPoint y: 87, distance: 31.0
click at [96, 92] on div "#deba13 #DEBA13 Bright Gold ◉ Buddha Gold ◉ Dark Gold ◉ Dark Goldenrod ◉ Gold D…" at bounding box center [195, 93] width 197 height 26
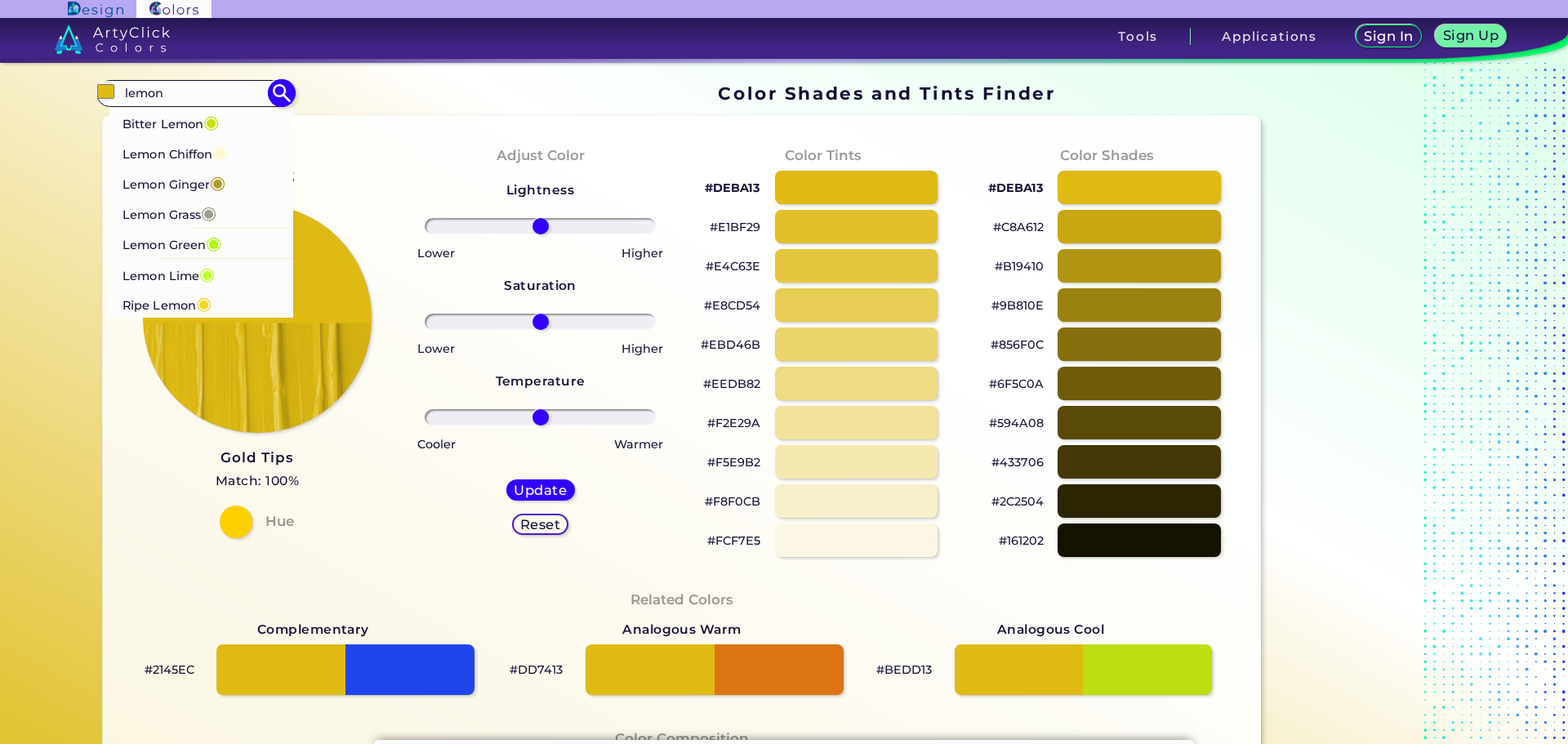
type input "lemon"
click at [160, 277] on p "Lemon Lime ◉" at bounding box center [168, 273] width 92 height 30
type input "#bffe28"
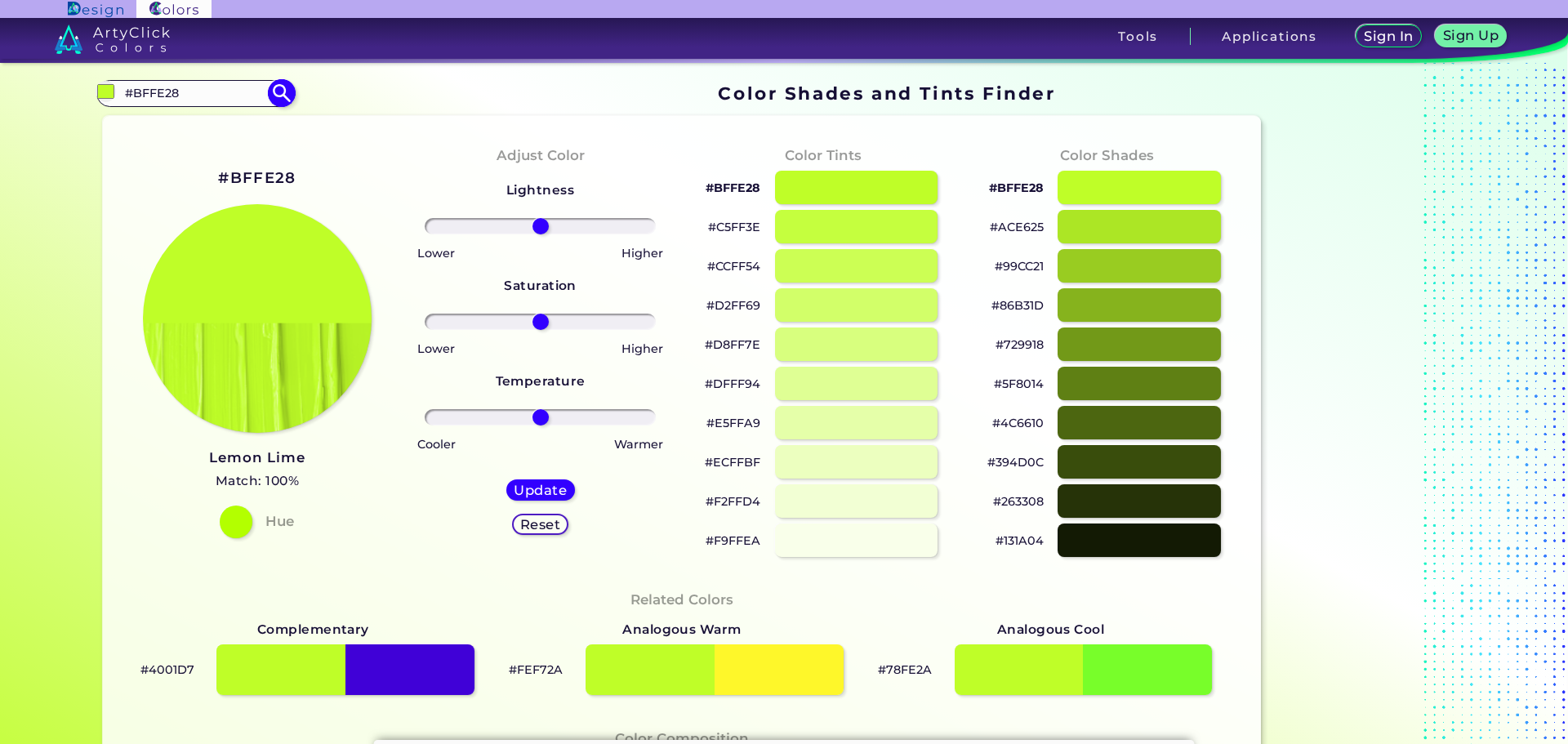
drag, startPoint x: 195, startPoint y: 95, endPoint x: 107, endPoint y: 94, distance: 88.0
click at [107, 94] on div "#bffe28 #BFFE28 Bitter Lemon ◉ Lemon Chiffon ◉ [PERSON_NAME] ◉ Lemon Grass ◉ Le…" at bounding box center [195, 93] width 197 height 26
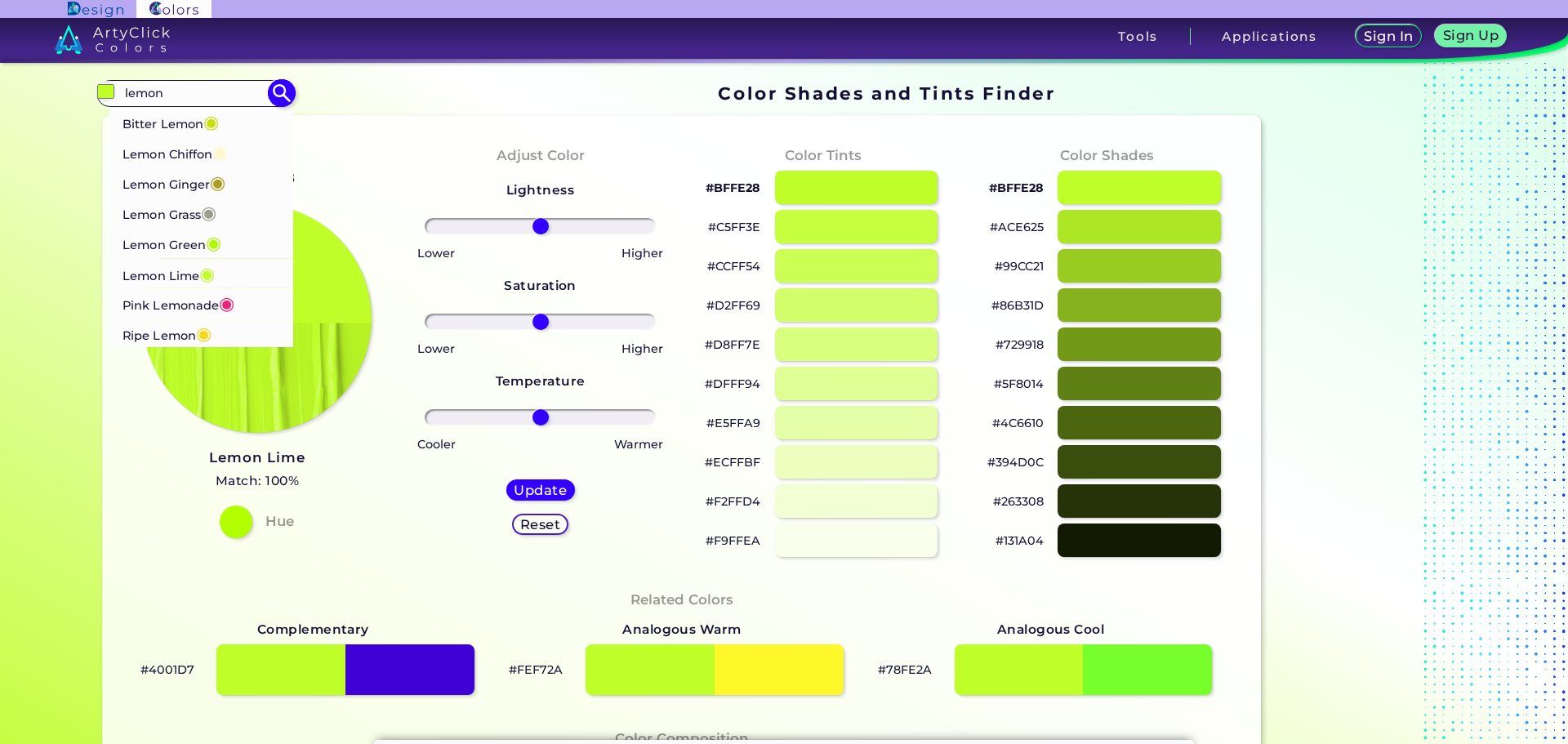
type input "lemon"
click at [158, 121] on p "Bitter Lemon ◉" at bounding box center [170, 121] width 96 height 30
type input "#cae00d"
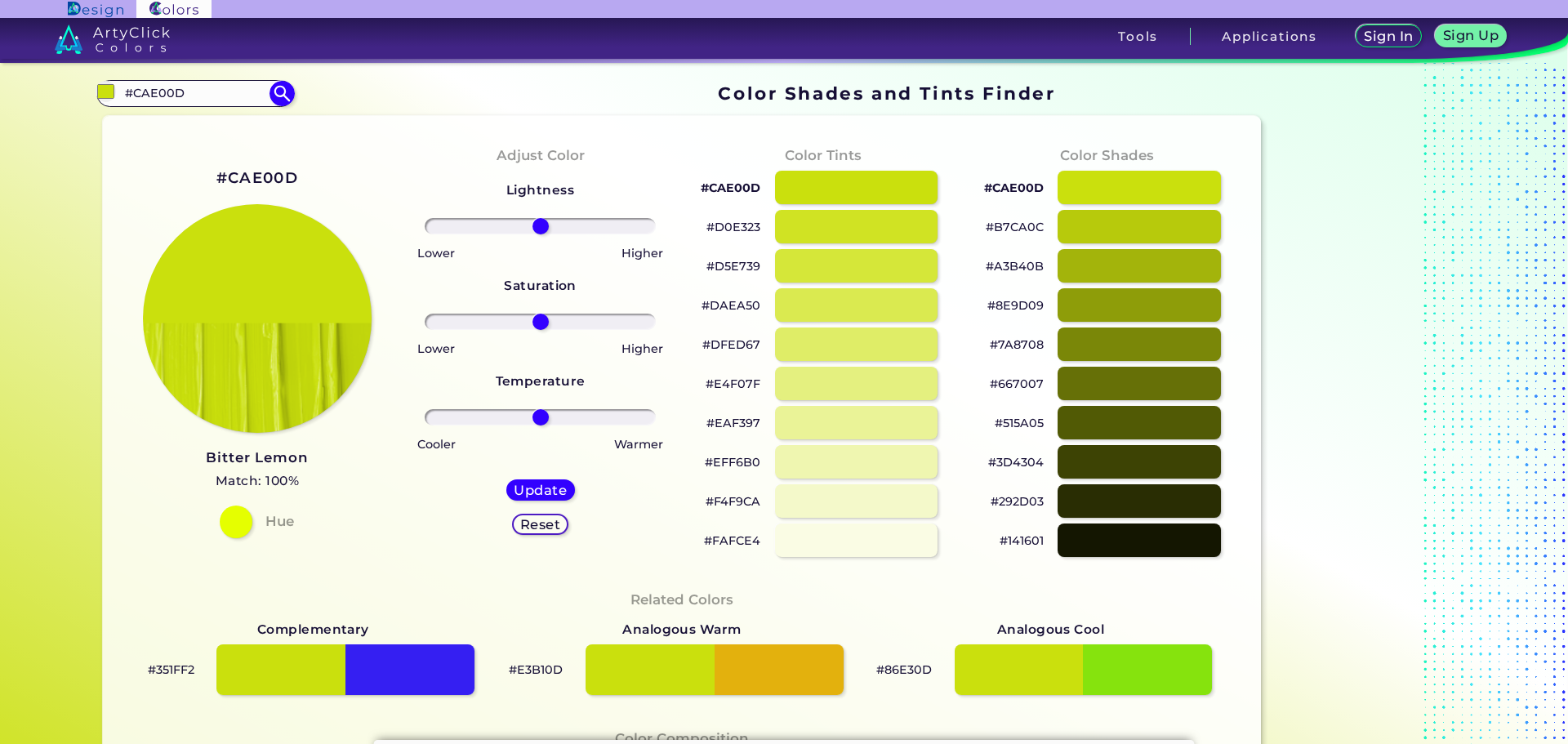
drag, startPoint x: 202, startPoint y: 94, endPoint x: 90, endPoint y: 83, distance: 112.5
click at [97, 96] on div "#cae00d #CAE00D Bitter Lemon ◉ Lemon Chiffon ◉ [PERSON_NAME] ◉ Lemon Grass ◉ Le…" at bounding box center [195, 93] width 197 height 26
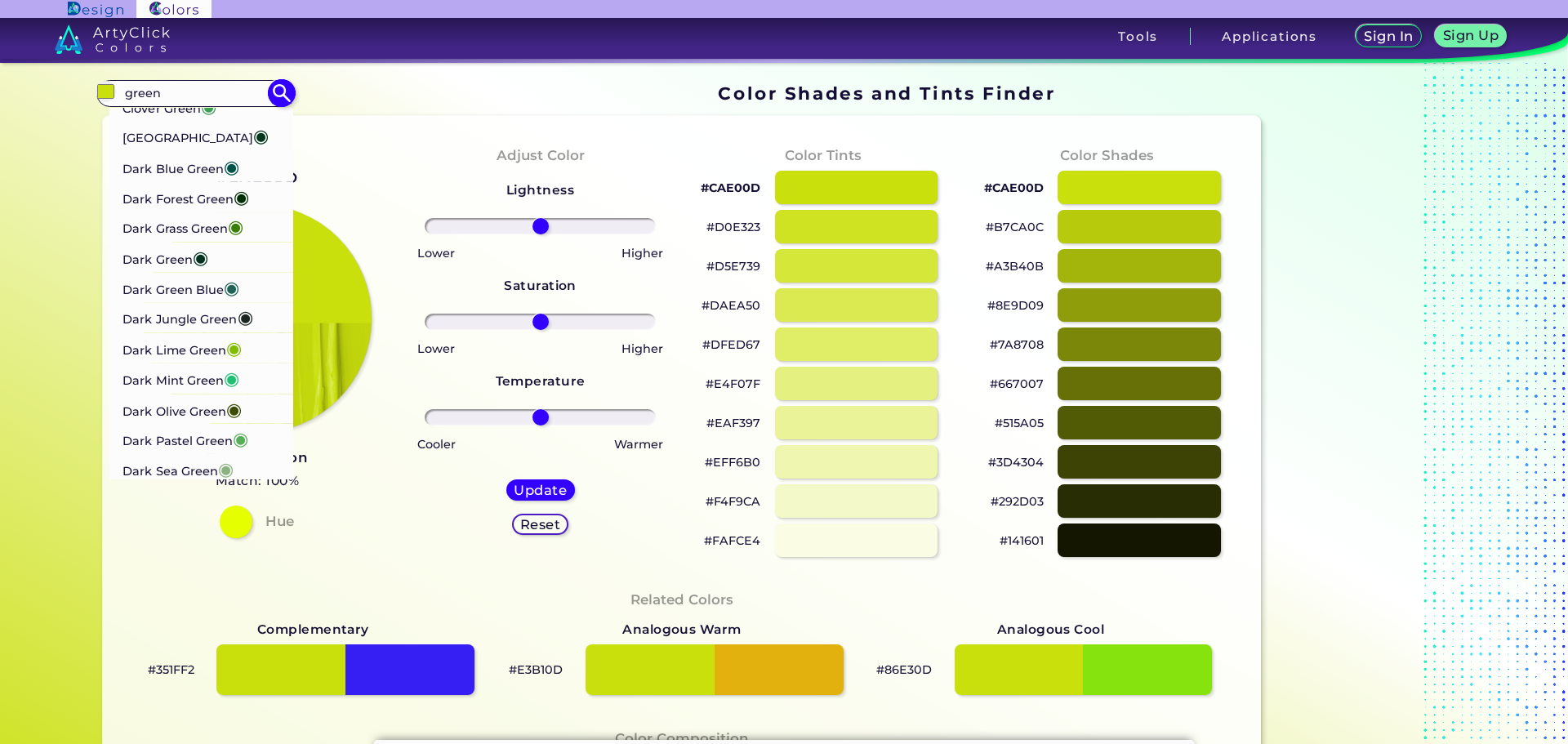
scroll to position [1062, 0]
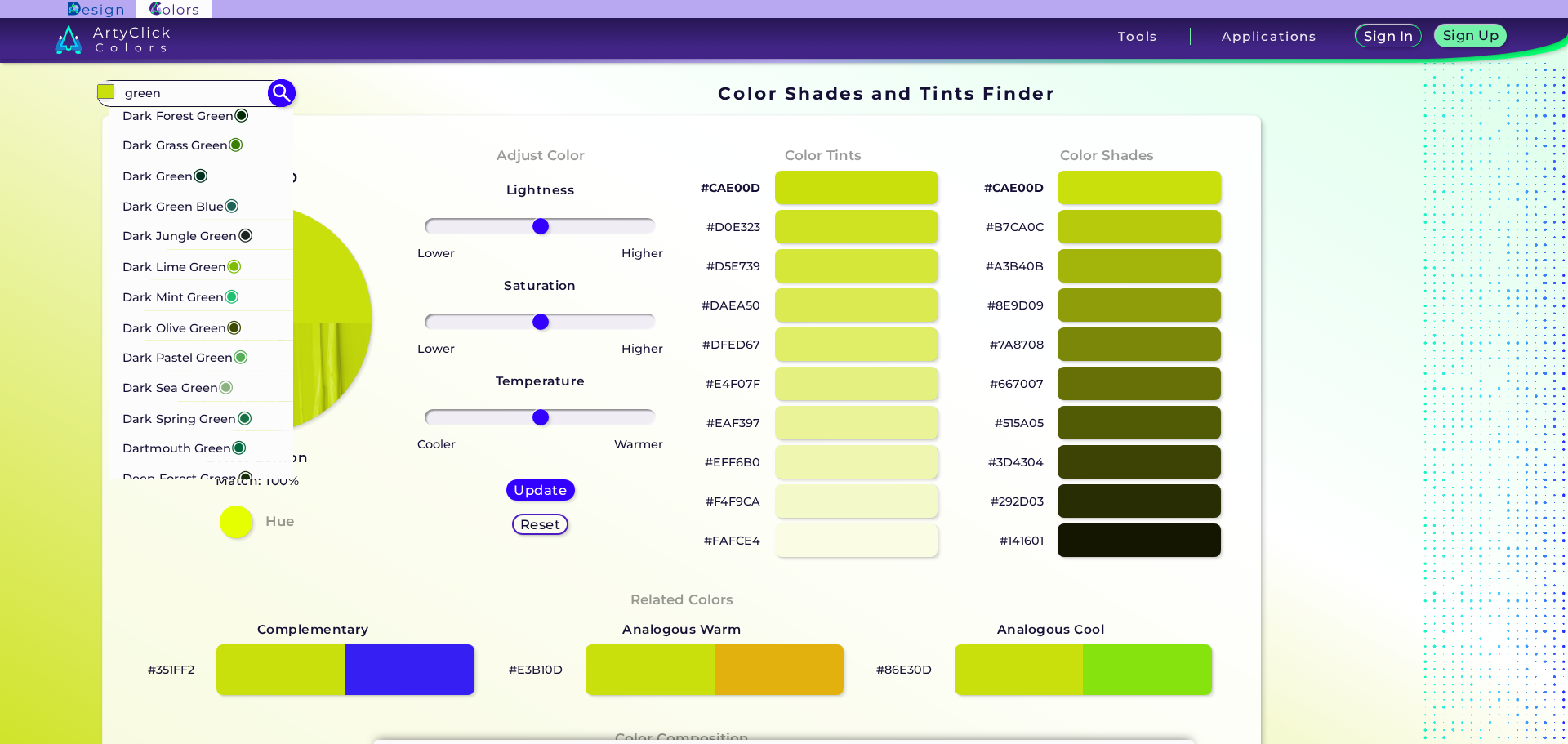
type input "green"
click at [207, 309] on p "Dark Mint Green ◉" at bounding box center [180, 294] width 117 height 30
type input "#20c073"
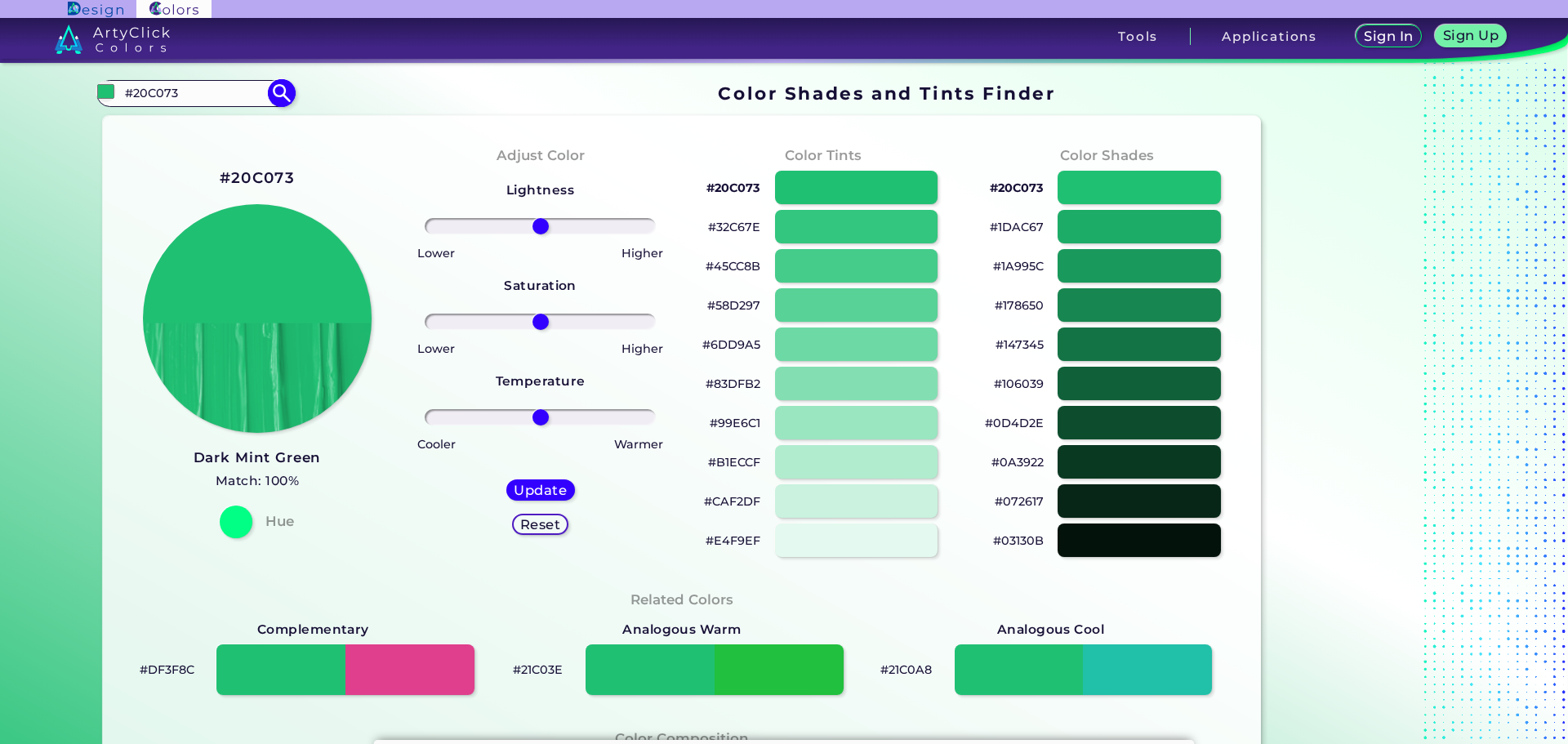
drag, startPoint x: 189, startPoint y: 90, endPoint x: 92, endPoint y: 93, distance: 97.0
click at [96, 93] on div "#20c073 #20C073 Acid Green ◉ Algae Green ◉ Alien Green ◉ Android Green ◉ Apple …" at bounding box center [195, 93] width 197 height 26
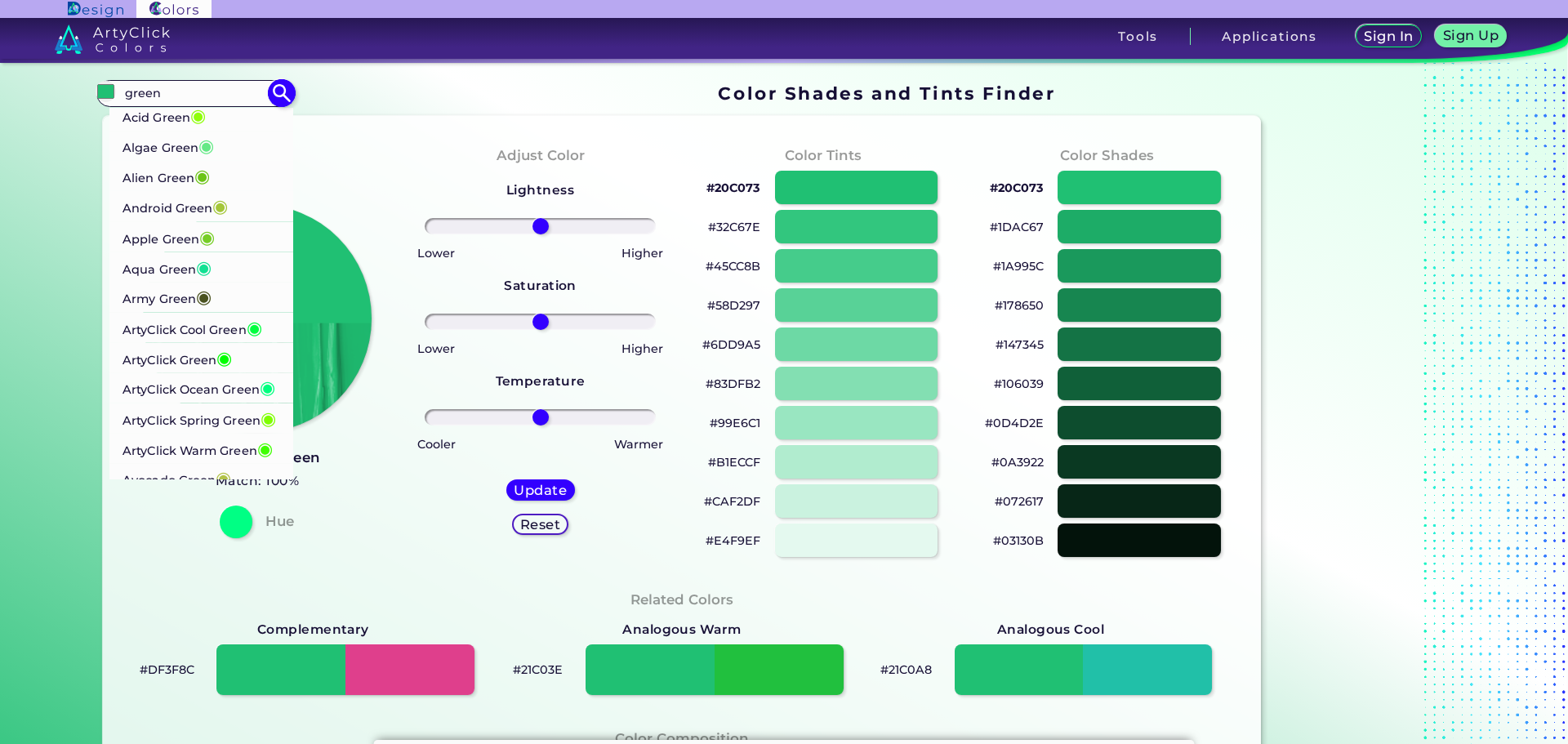
type input "green"
click at [173, 125] on p "Acid Green ◉" at bounding box center [164, 115] width 84 height 30
type input "#8ffe09"
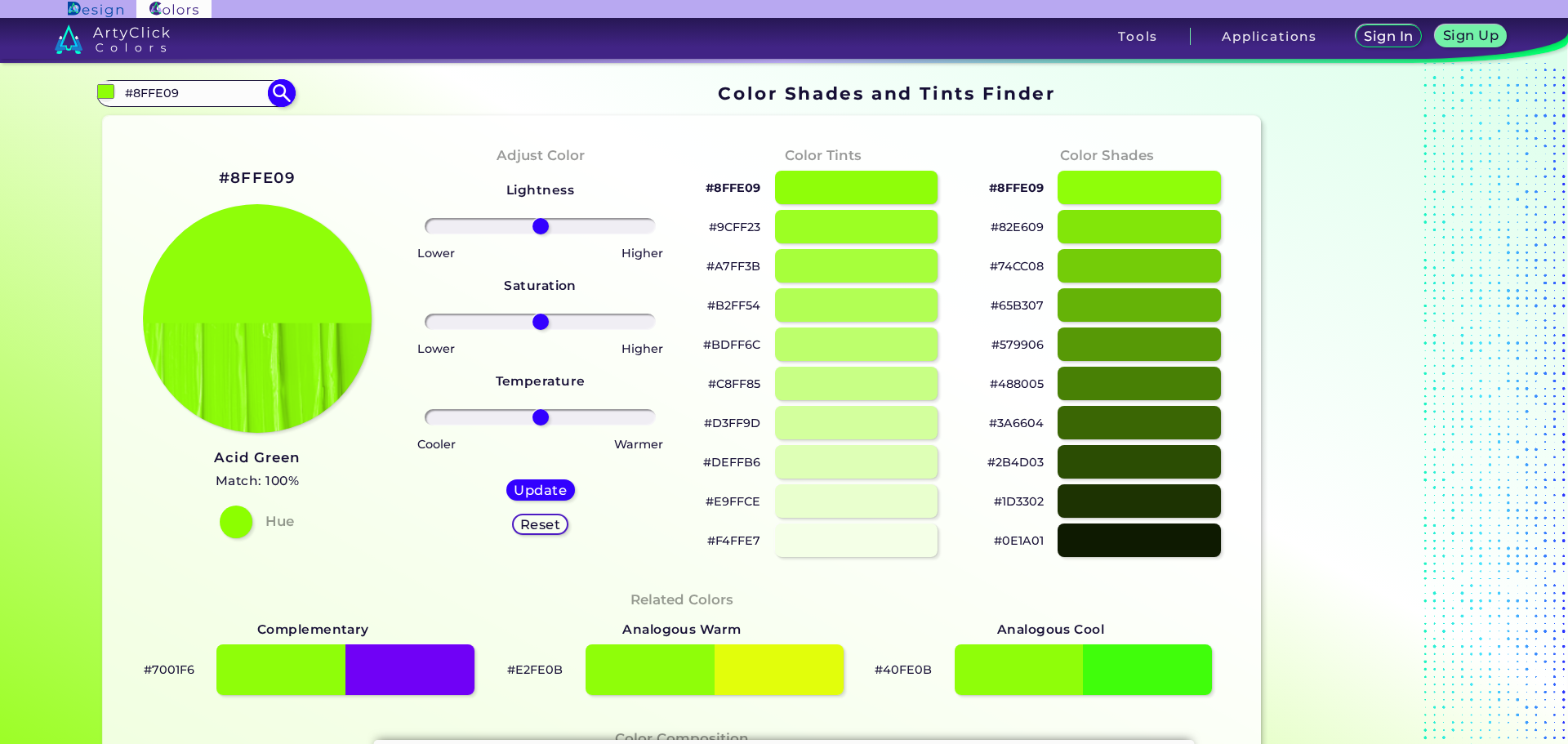
drag, startPoint x: 188, startPoint y: 103, endPoint x: 95, endPoint y: 90, distance: 93.9
click at [96, 90] on div "#8ffe09 #8FFE09 Acid Green ◉ Algae Green ◉ Alien Green ◉ Android Green ◉ Apple …" at bounding box center [195, 93] width 197 height 26
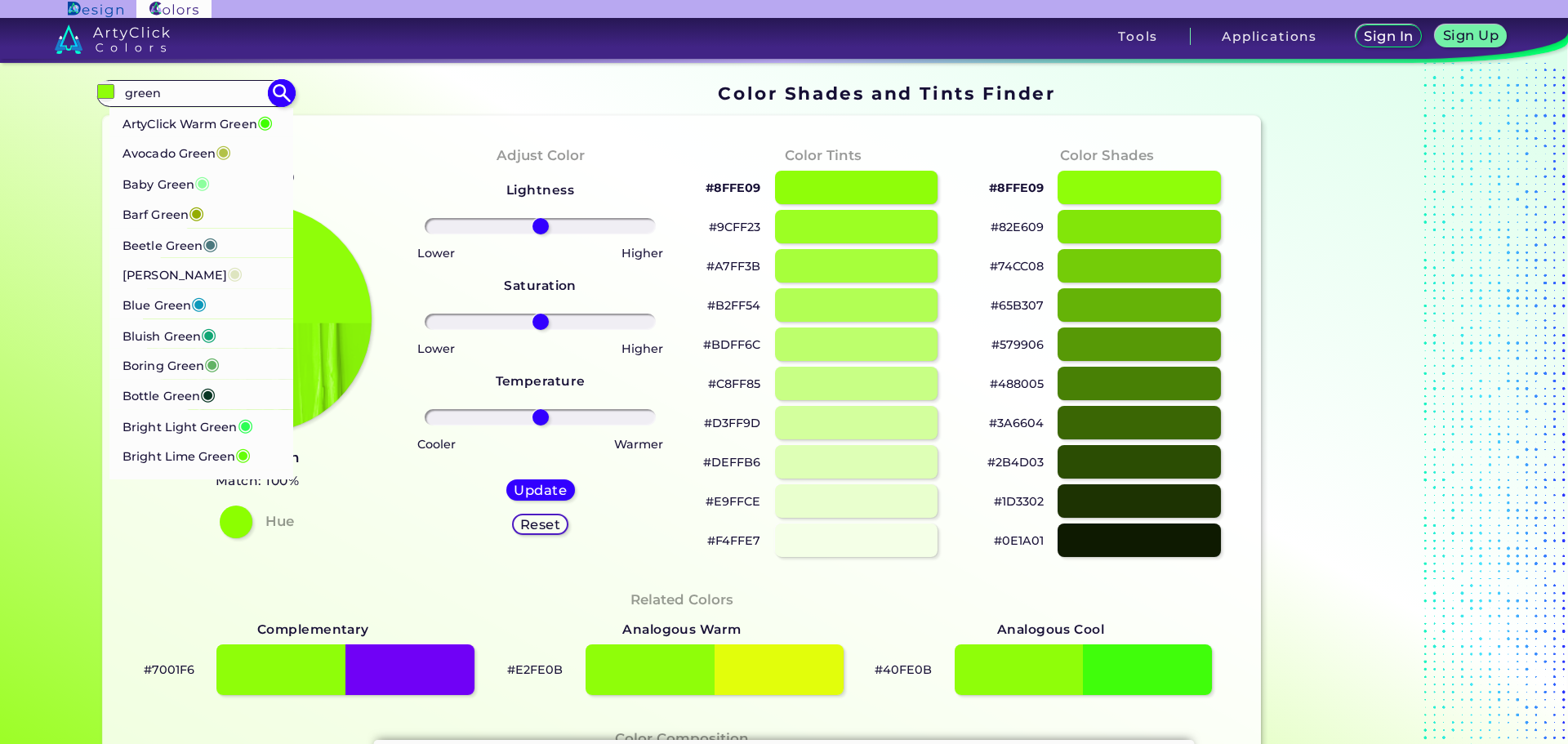
scroll to position [408, 0]
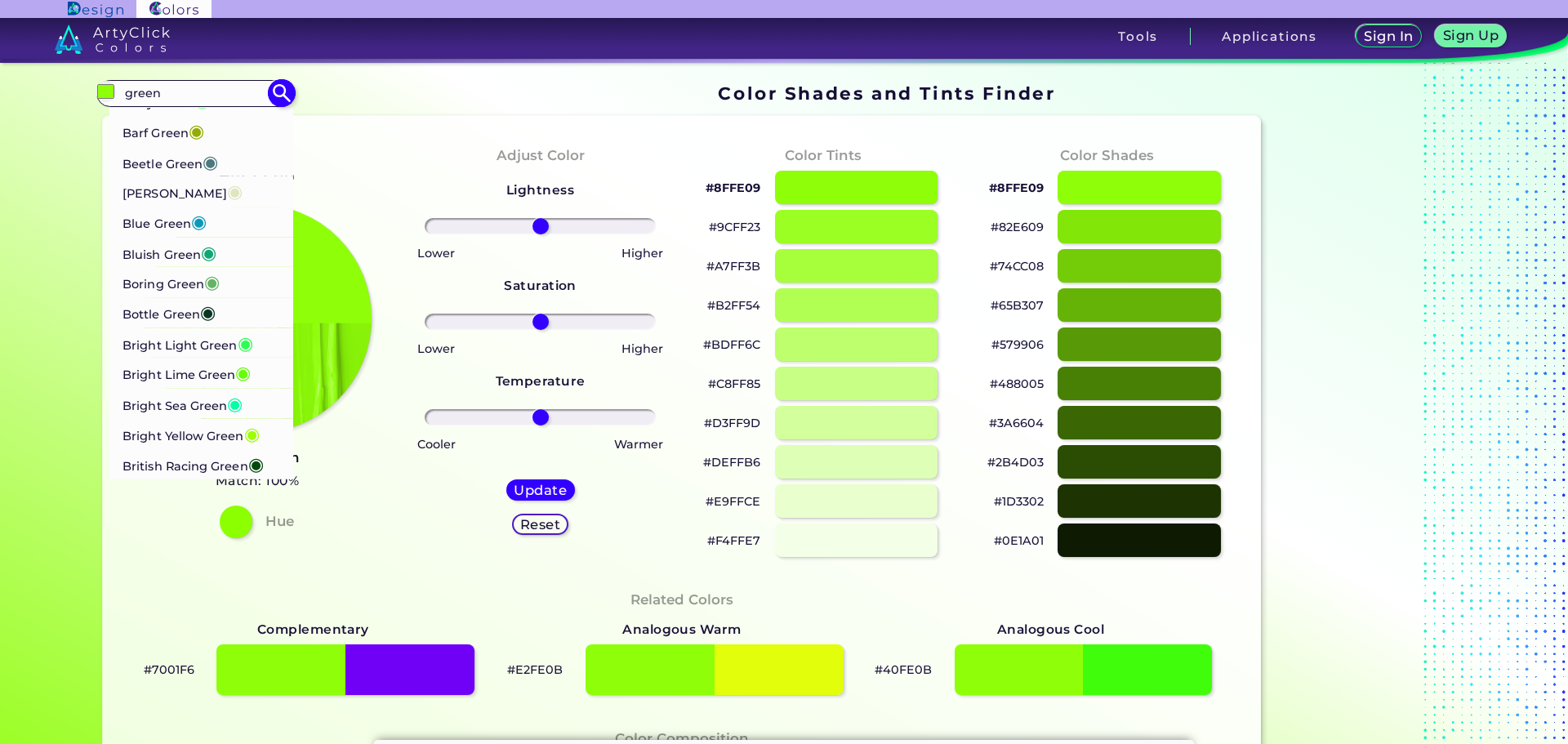
type input "green"
click at [184, 237] on p "Blue Green ◉" at bounding box center [164, 222] width 84 height 30
type input "#0d98ba"
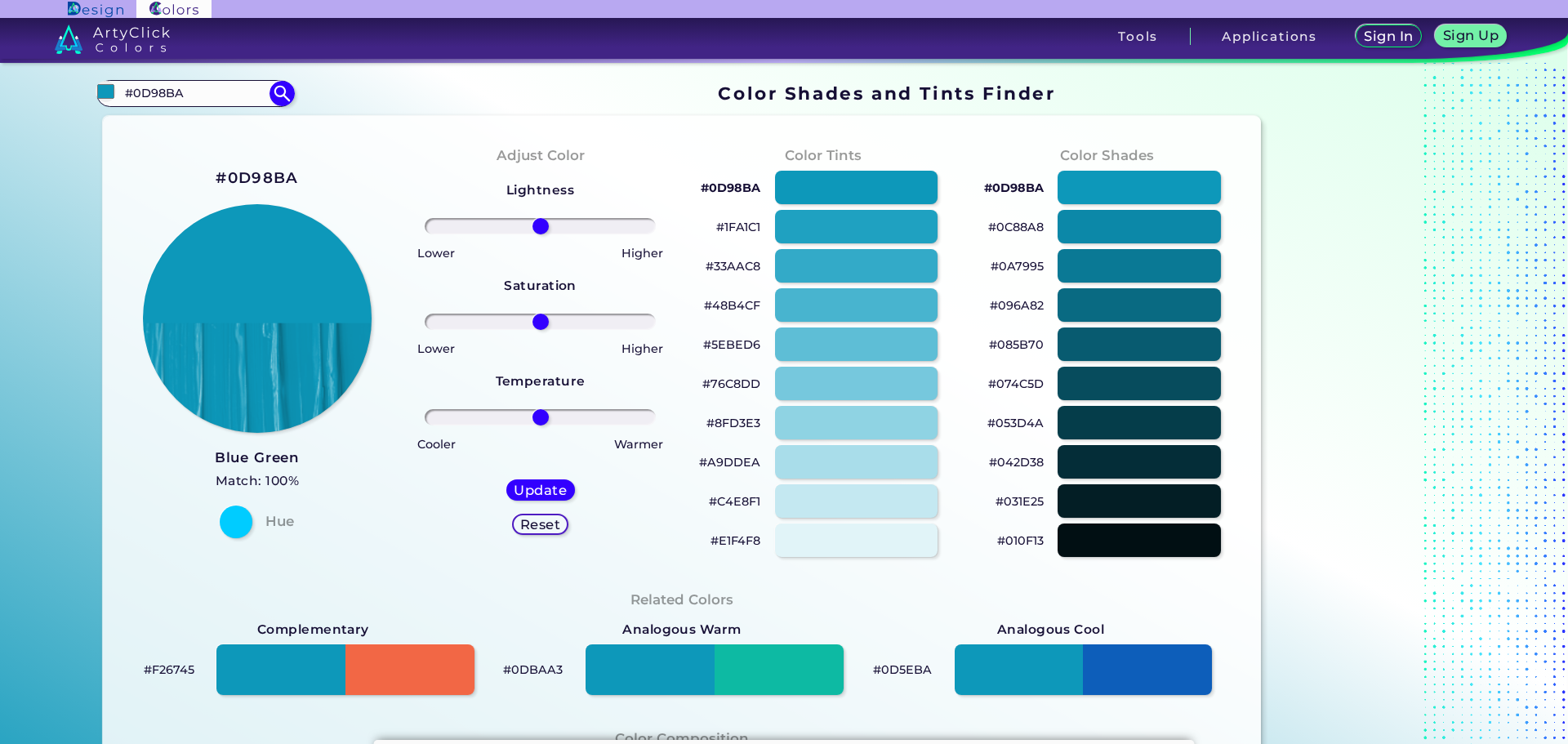
drag, startPoint x: 186, startPoint y: 96, endPoint x: 76, endPoint y: 77, distance: 111.6
click at [76, 77] on div "Color Shades Finder #0d98ba #0D98BA Acid Green ◉ Algae Green ◉ Alien Green ◉ An…" at bounding box center [783, 665] width 1469 height 1205
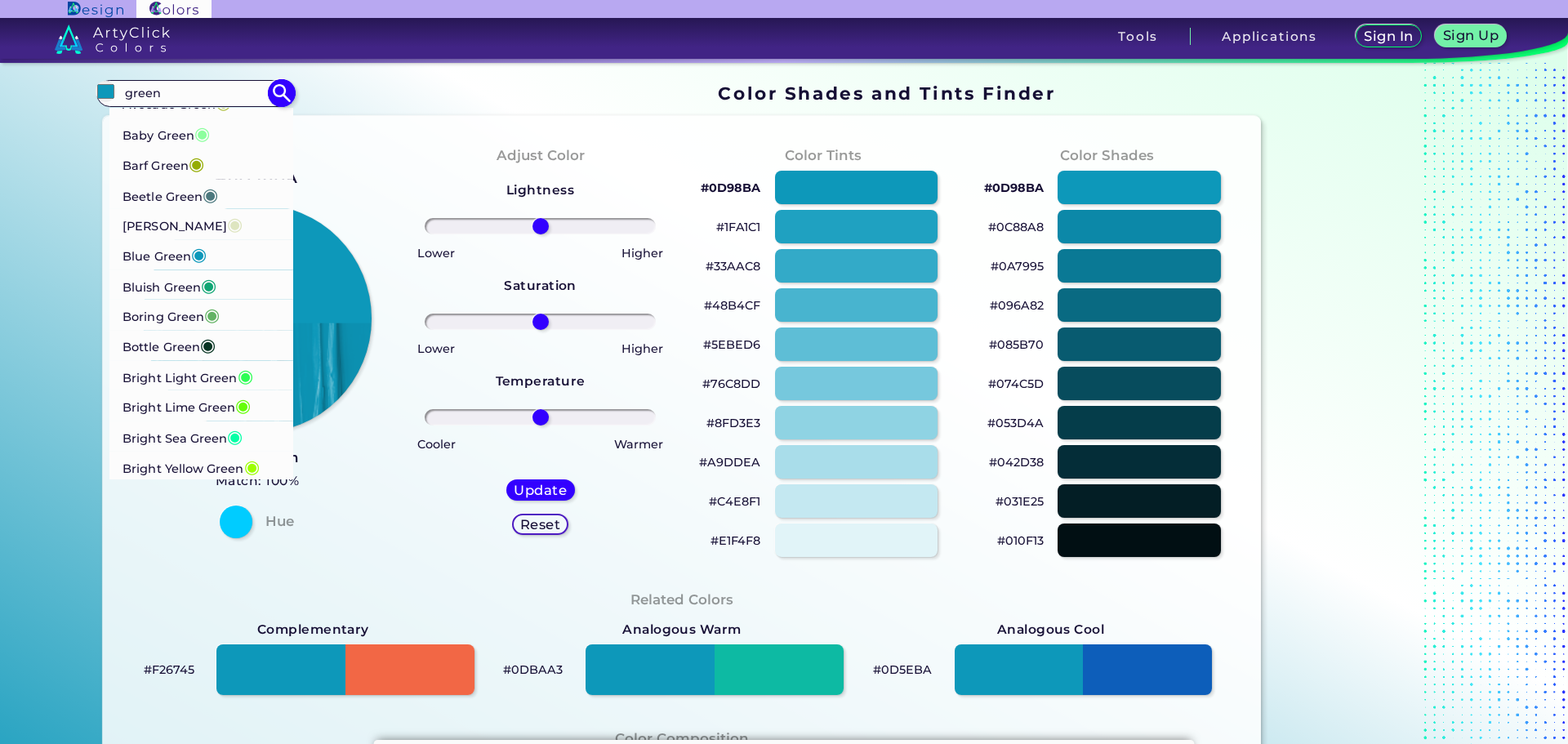
scroll to position [408, 0]
type input "green"
click at [188, 297] on p "Boring Green ◉" at bounding box center [170, 282] width 97 height 30
type input "#63b365"
type input "#63B365"
